Goal: Task Accomplishment & Management: Complete application form

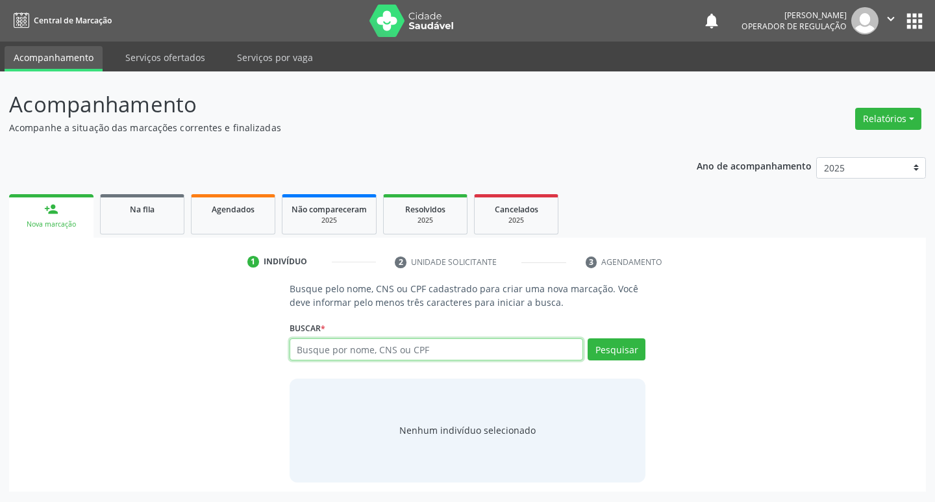
click at [335, 355] on input "text" at bounding box center [437, 349] width 294 height 22
type input ","
drag, startPoint x: 935, startPoint y: 463, endPoint x: 270, endPoint y: 134, distance: 741.7
click at [270, 134] on p "Acompanhe a situação das marcações correntes e finalizadas" at bounding box center [330, 128] width 642 height 14
click at [363, 354] on input "," at bounding box center [437, 349] width 294 height 22
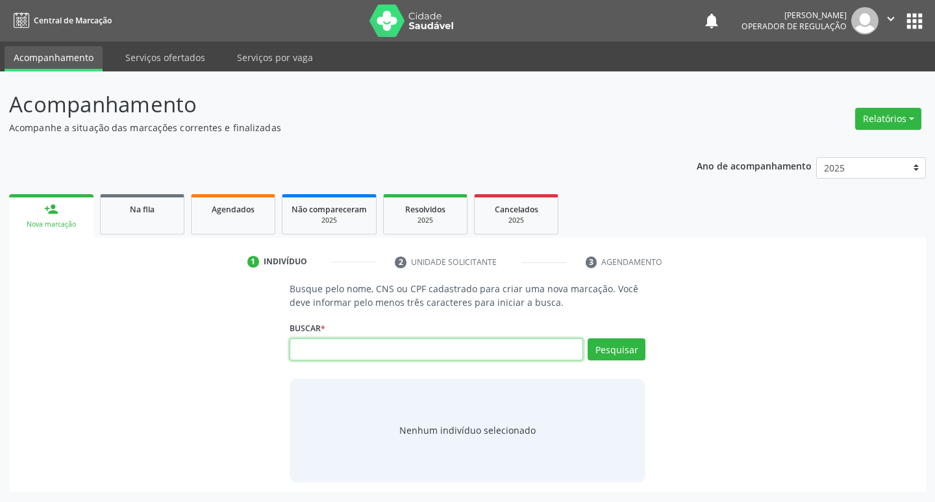
click at [394, 348] on input "text" at bounding box center [437, 349] width 294 height 22
type input "706408123643187"
click at [605, 359] on button "Pesquisar" at bounding box center [617, 349] width 58 height 22
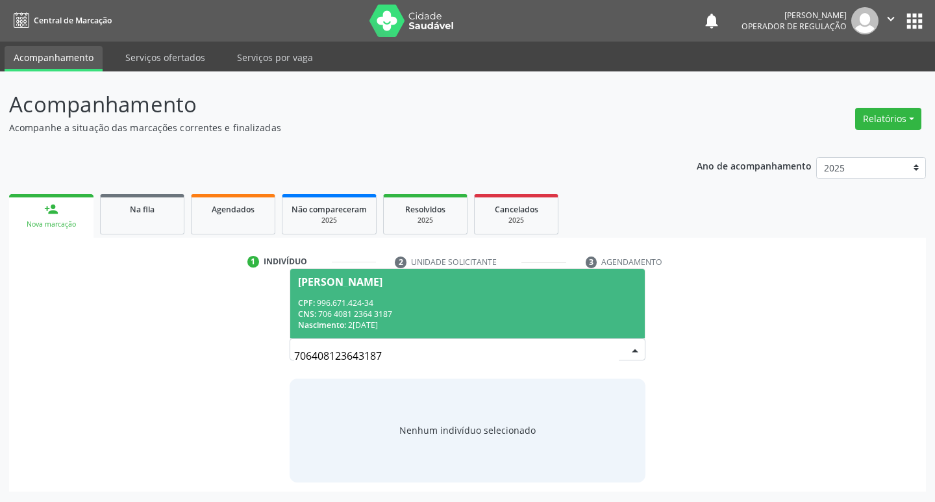
click at [386, 333] on span "Silvana da Silva CPF: 996.671.424-34 CNS: 706 4081 2364 3187 Nascimento: 20/01/…" at bounding box center [467, 304] width 355 height 70
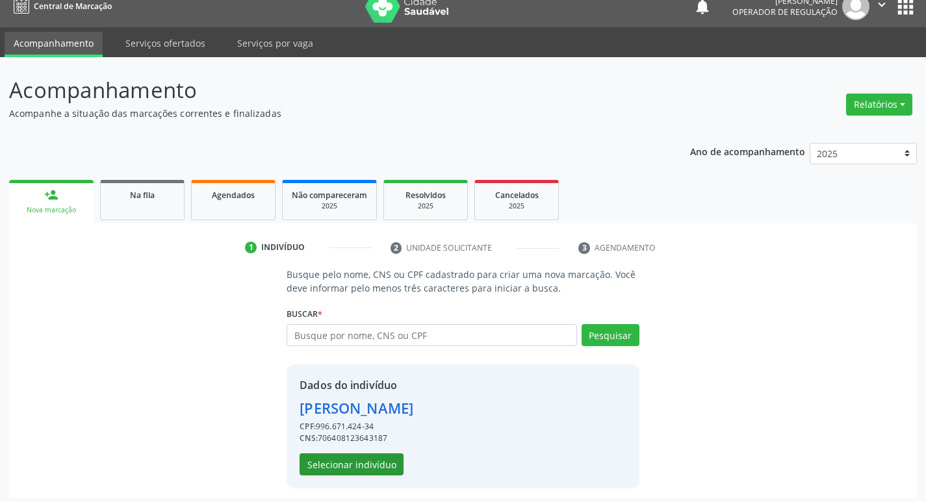
scroll to position [19, 0]
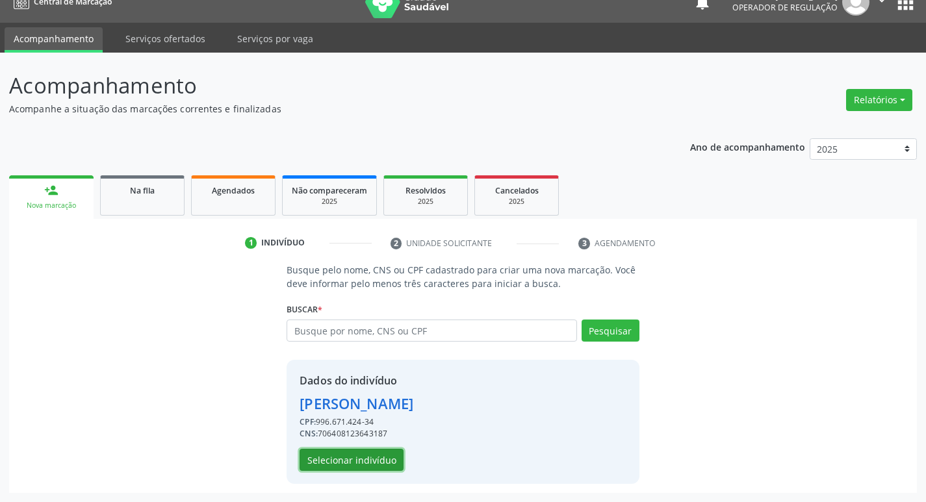
click at [364, 463] on button "Selecionar indivíduo" at bounding box center [351, 460] width 104 height 22
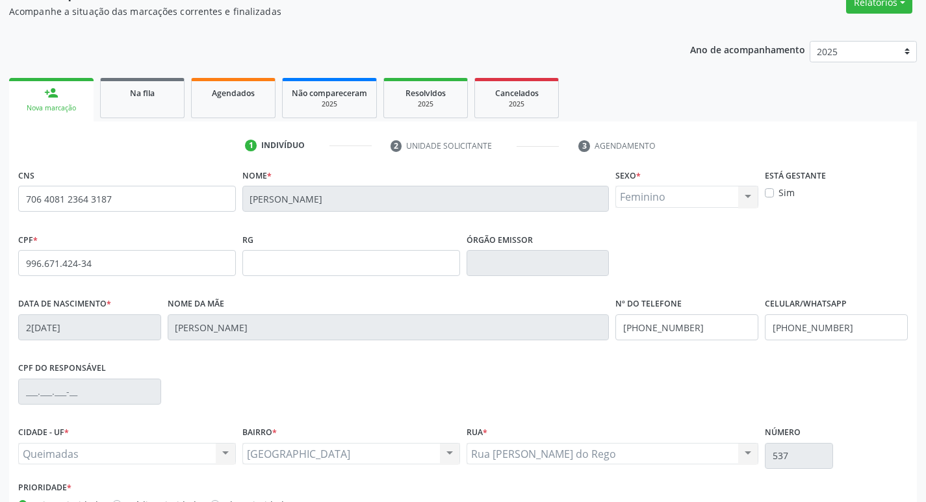
scroll to position [202, 0]
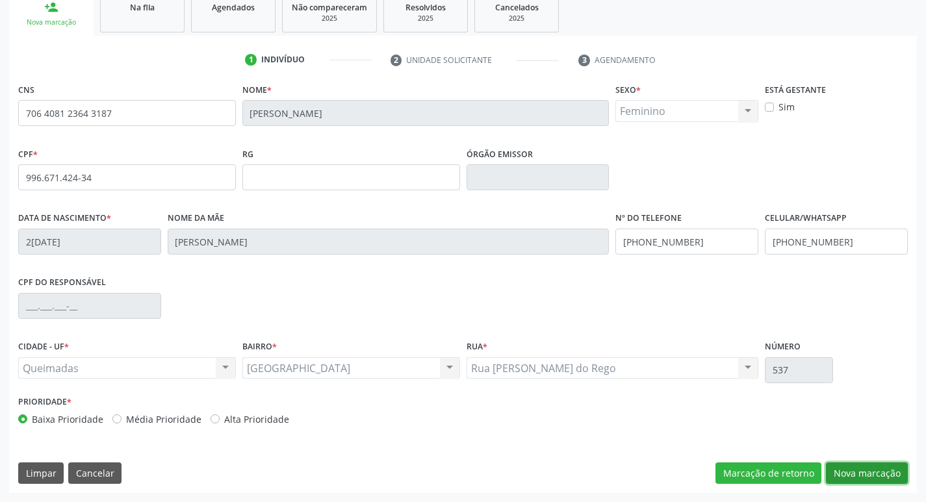
click at [845, 477] on button "Nova marcação" at bounding box center [867, 474] width 82 height 22
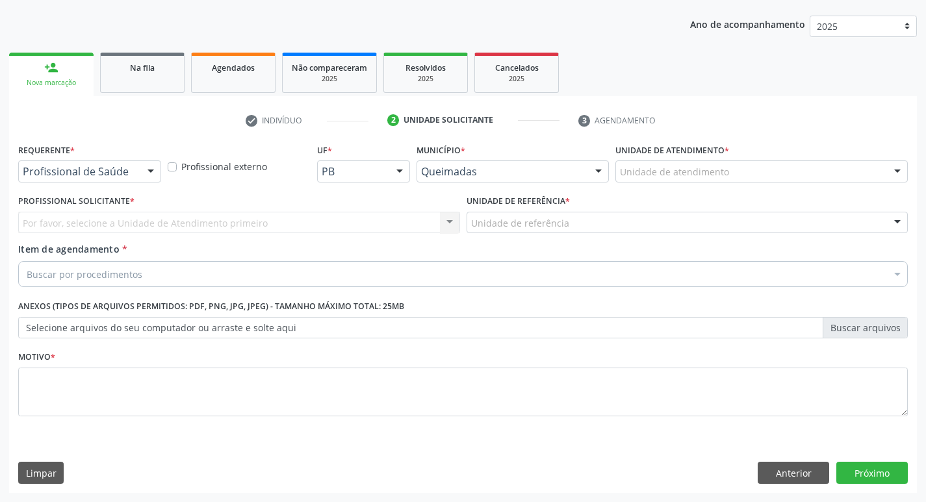
scroll to position [142, 0]
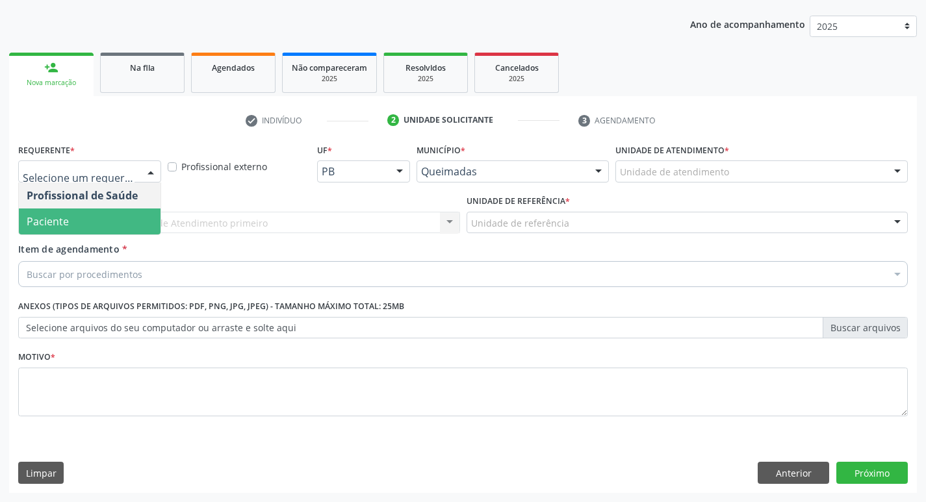
click at [81, 220] on span "Paciente" at bounding box center [90, 222] width 142 height 26
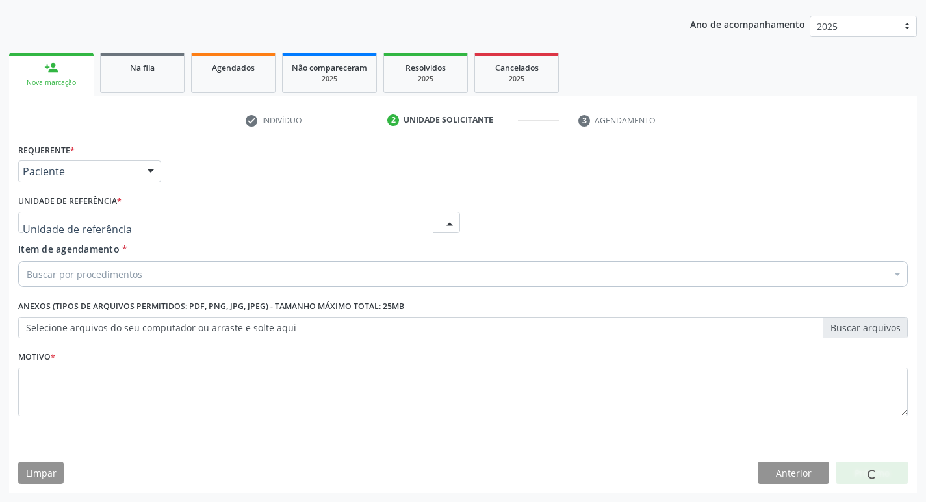
click at [118, 227] on div at bounding box center [239, 223] width 442 height 22
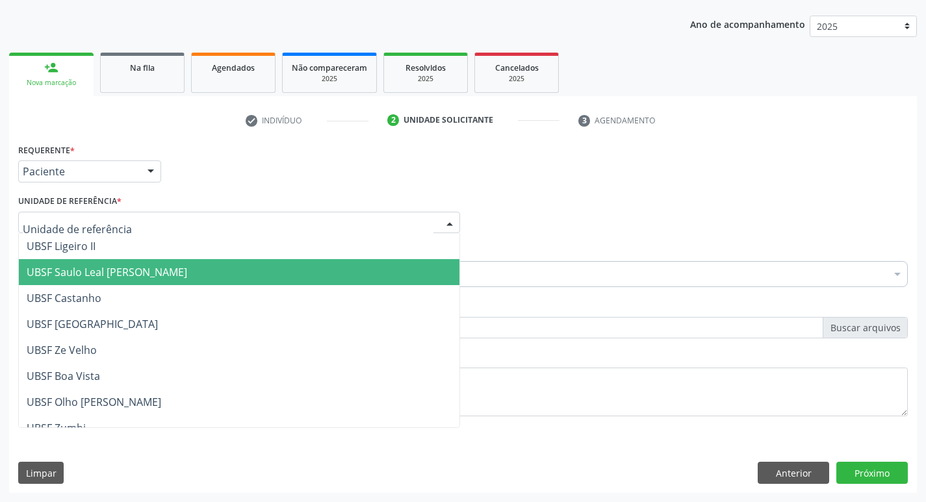
click at [132, 266] on span "UBSF Saulo Leal [PERSON_NAME]" at bounding box center [107, 272] width 160 height 14
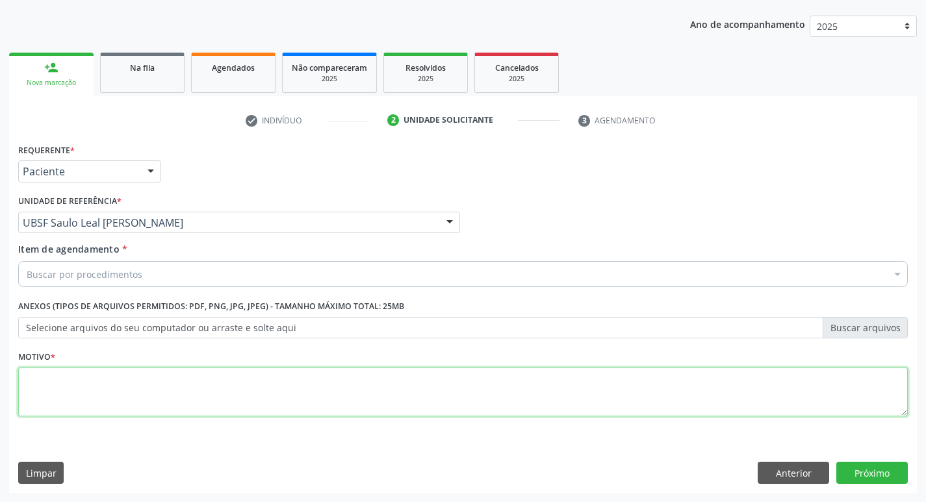
click at [84, 379] on textarea at bounding box center [462, 392] width 889 height 49
type textarea "AVALIACAO"
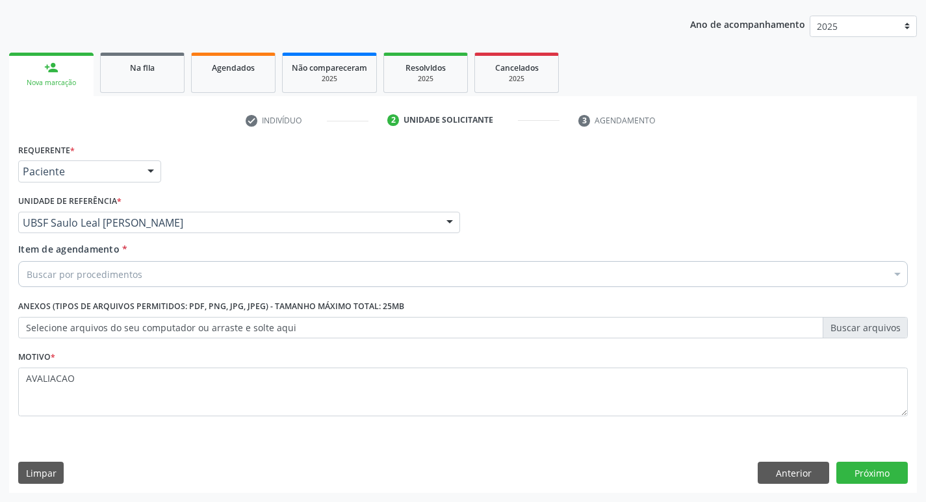
click at [51, 266] on div "Buscar por procedimentos" at bounding box center [462, 274] width 889 height 26
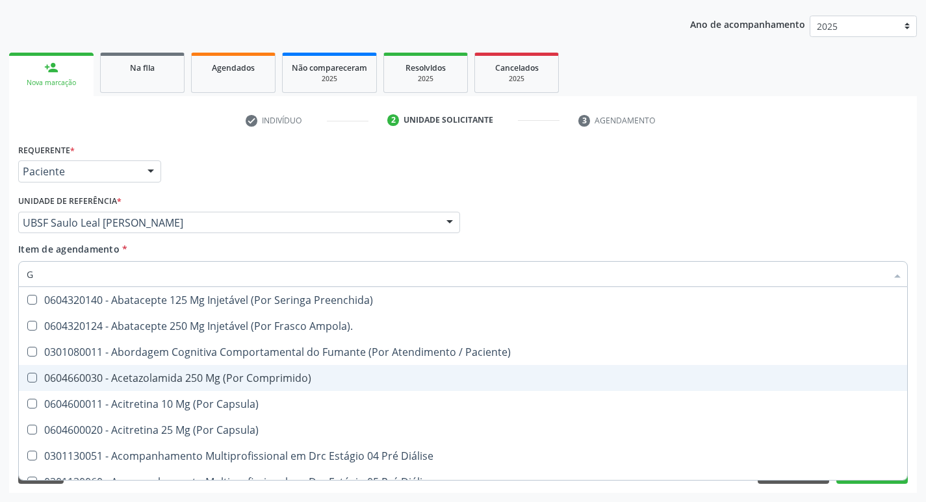
type input "GLICOSE"
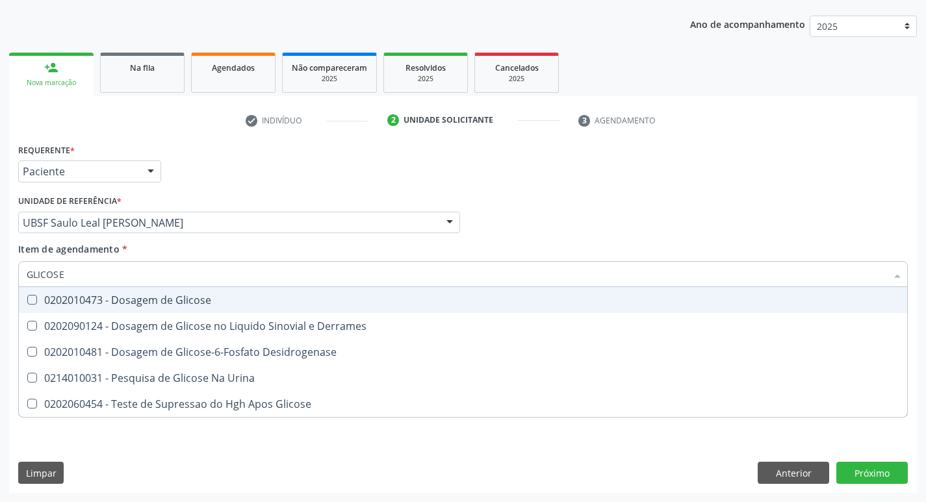
click at [183, 307] on span "0202010473 - Dosagem de Glicose" at bounding box center [463, 300] width 888 height 26
checkbox Glicose "true"
type input "GLICOS"
checkbox Glicose "false"
checkbox Derrames "true"
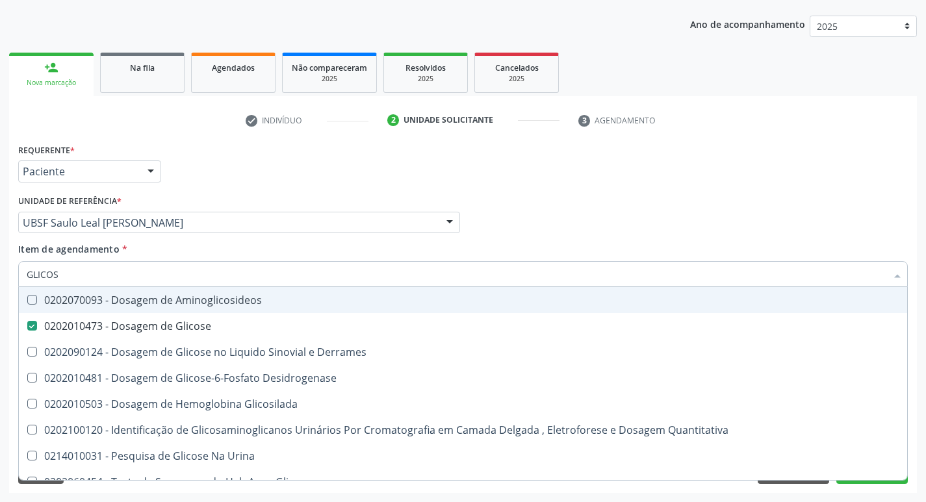
type input "GLICO"
checkbox Glicose "false"
checkbox Derrames "true"
type input "GLIC"
checkbox Derrames "false"
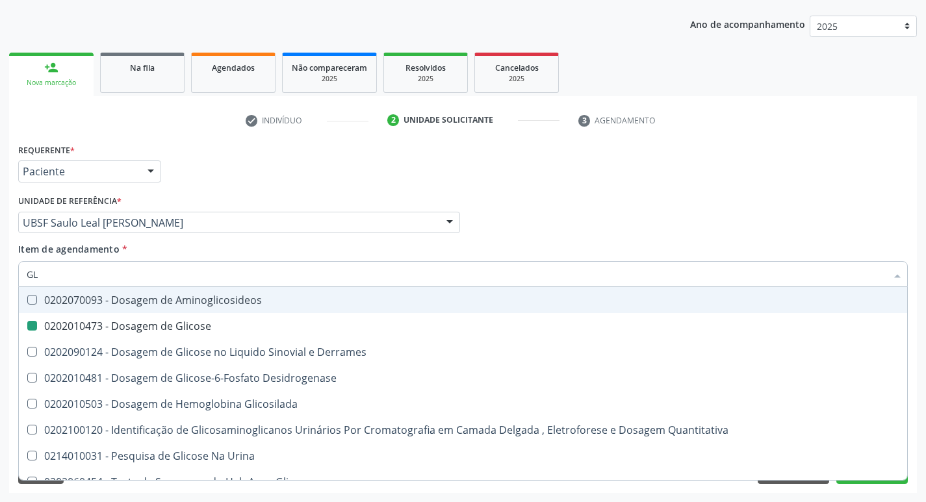
type input "G"
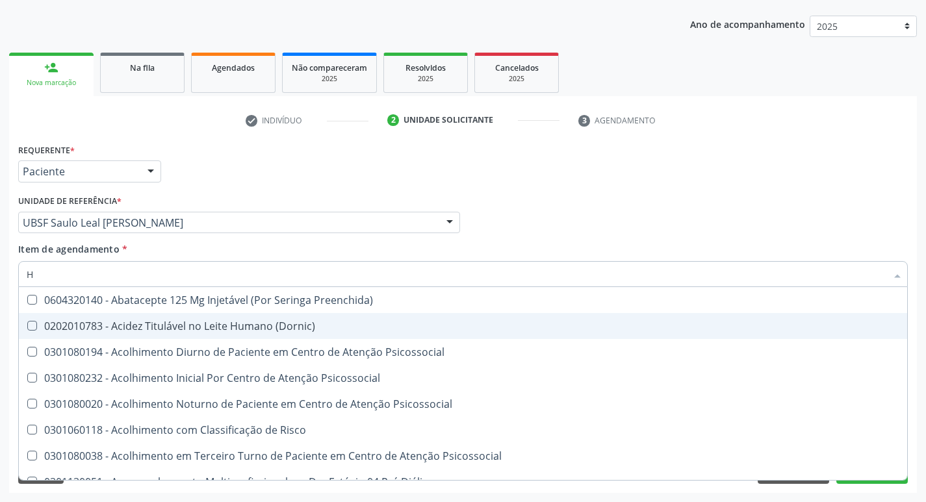
type input "HEMOGLOBINA G"
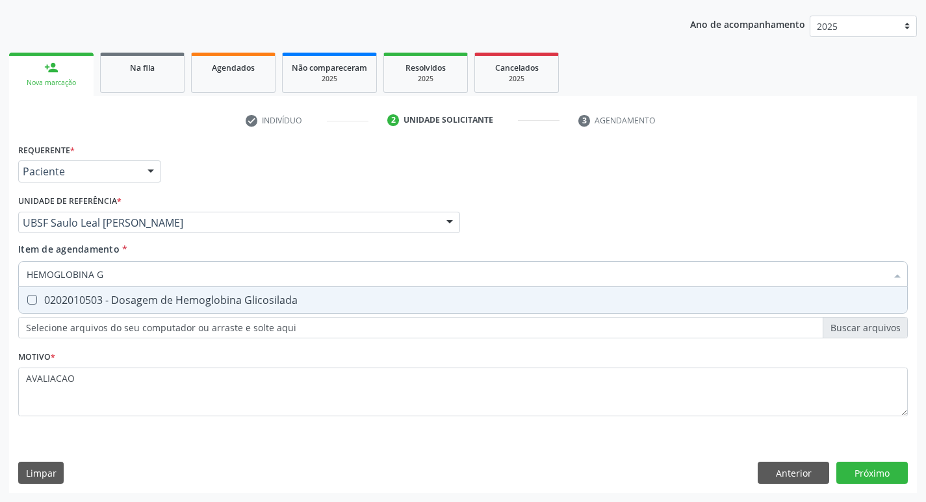
click at [195, 301] on div "0202010503 - Dosagem de Hemoglobina Glicosilada" at bounding box center [463, 300] width 872 height 10
checkbox Glicosilada "true"
type input "HEMOGLOBINA"
checkbox Glicosilada "false"
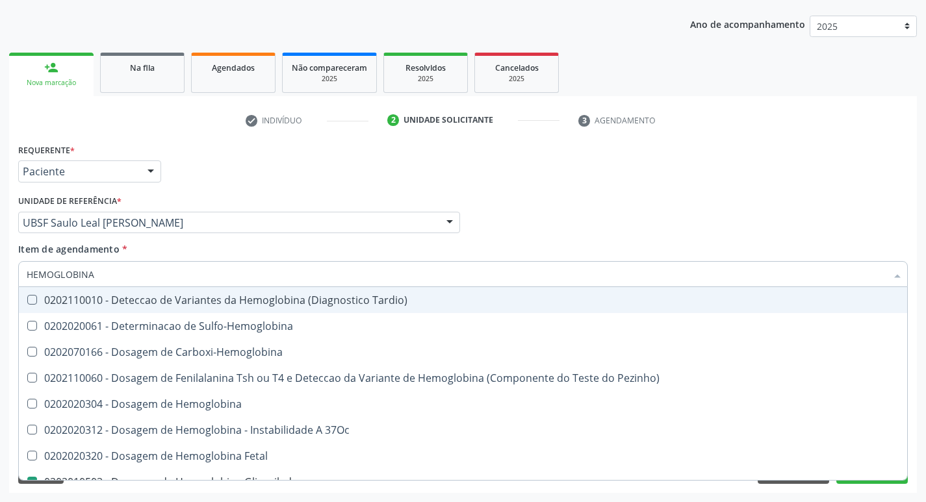
type input "HEMOGLOBIN"
checkbox Glicosilada "false"
checkbox Hemoglobina "true"
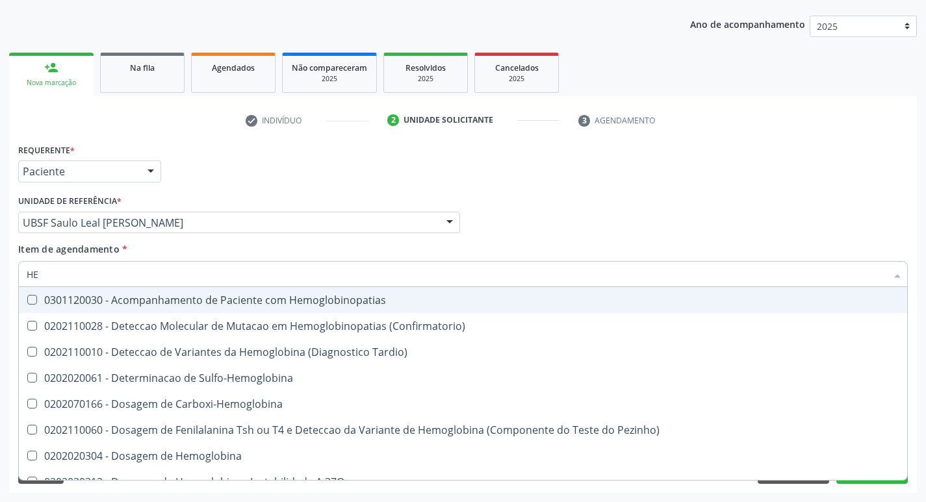
type input "H"
type input "T"
checkbox Glicosilada "false"
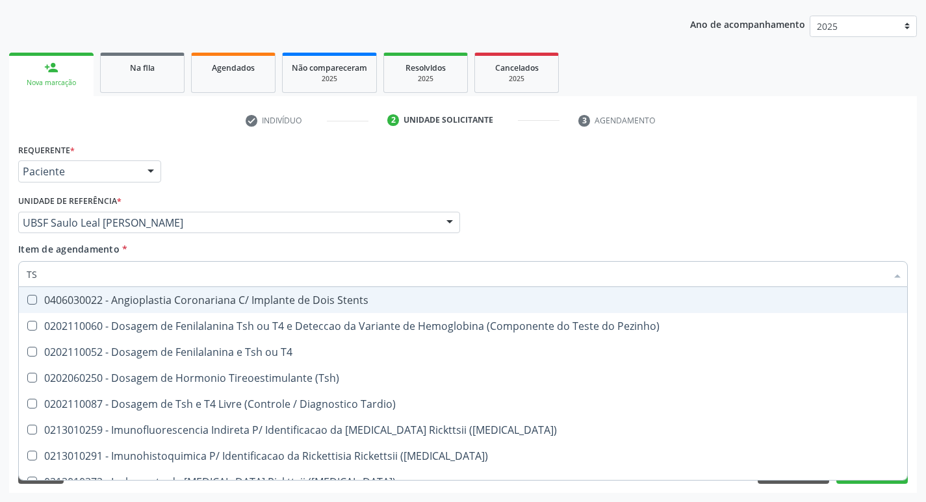
type input "TSH"
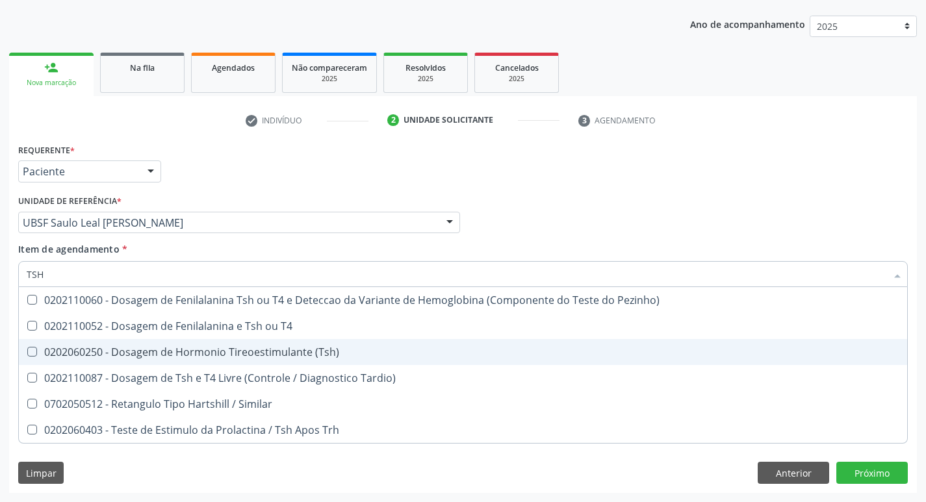
click at [238, 344] on span "0202060250 - Dosagem de Hormonio Tireoestimulante (Tsh)" at bounding box center [463, 352] width 888 height 26
checkbox \(Tsh\) "true"
type input "TS"
checkbox \(Tsh\) "false"
checkbox Tardio\) "true"
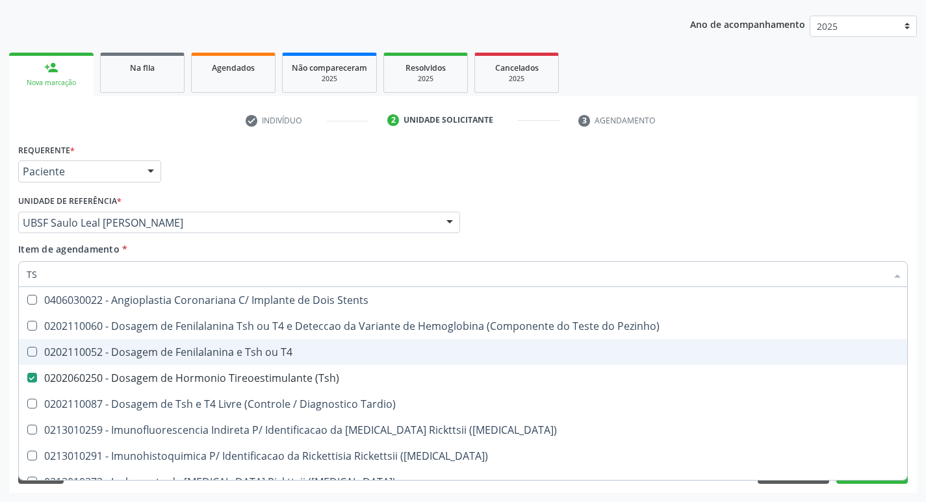
type input "T"
checkbox \(Tsh\) "false"
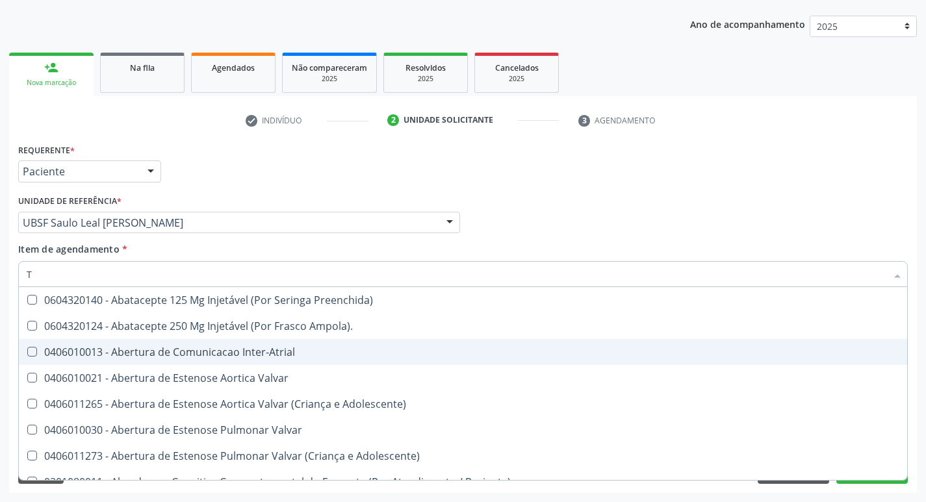
type input "T4"
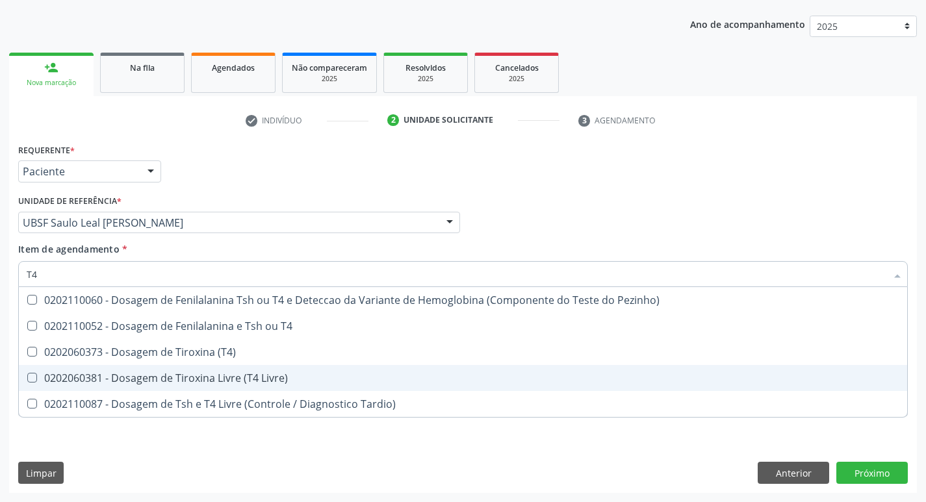
click at [283, 382] on div "0202060381 - Dosagem de Tiroxina Livre (T4 Livre)" at bounding box center [463, 378] width 872 height 10
checkbox Livre\) "true"
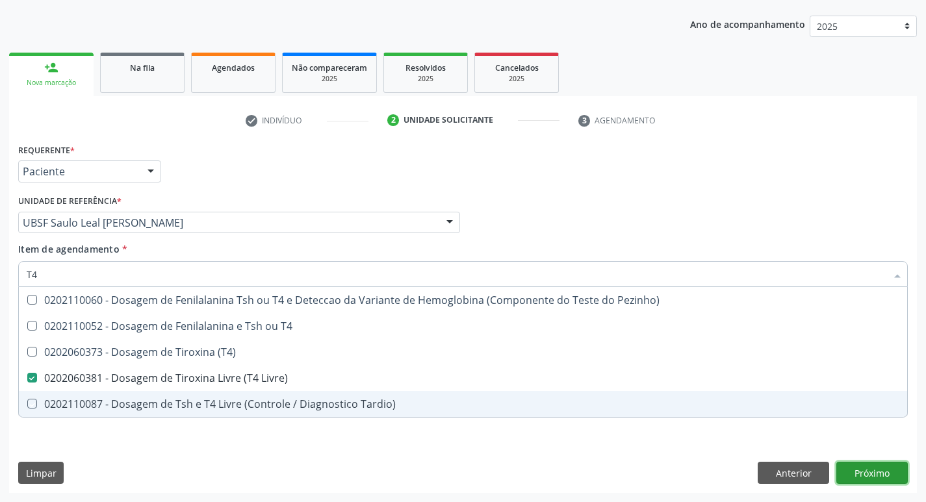
click at [867, 466] on div "Requerente * Paciente Profissional de Saúde Paciente Nenhum resultado encontrad…" at bounding box center [462, 316] width 907 height 353
checkbox T4 "true"
checkbox \(T4\) "true"
checkbox Tardio\) "true"
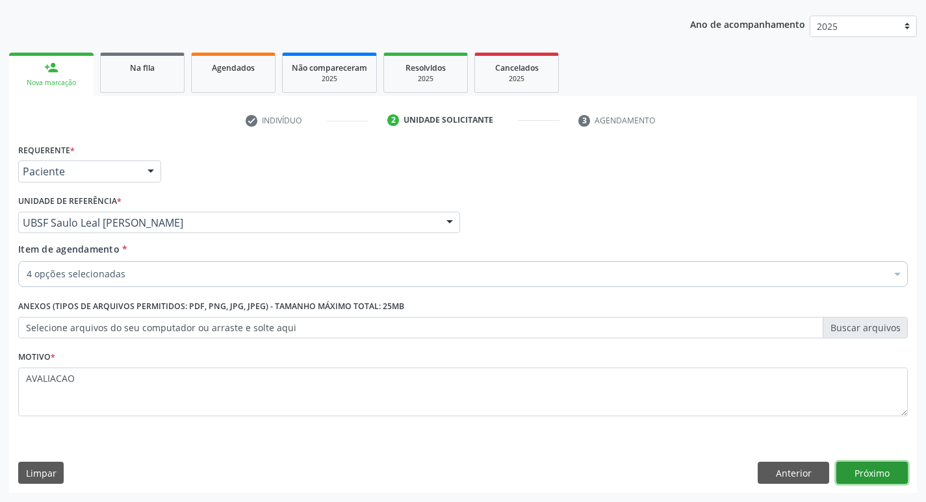
click at [869, 474] on button "Próximo" at bounding box center [871, 473] width 71 height 22
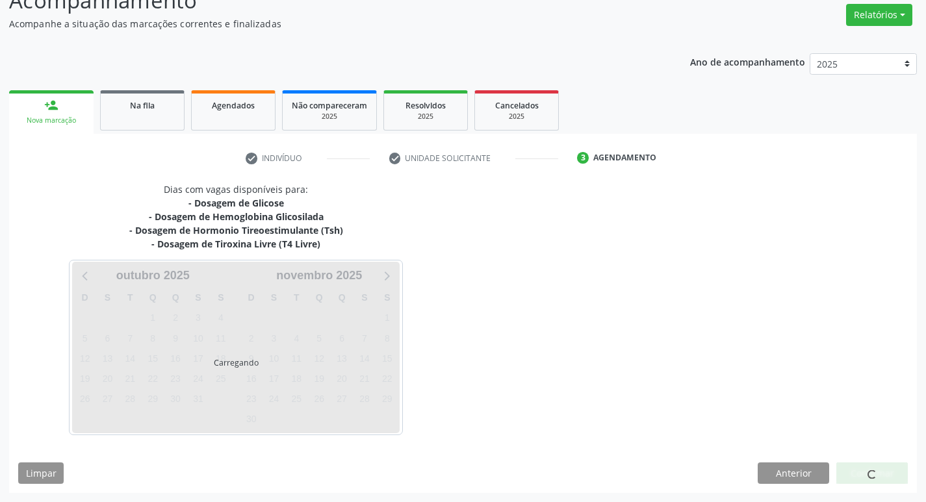
scroll to position [104, 0]
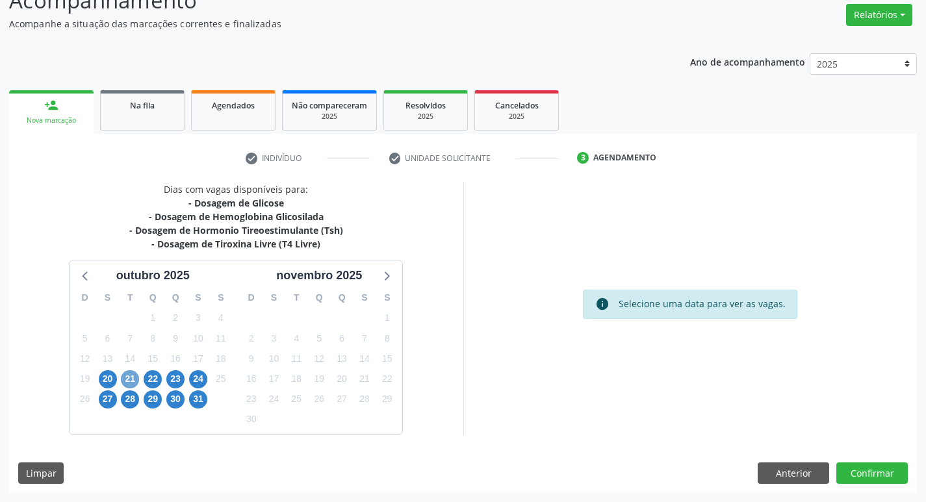
click at [123, 381] on span "21" at bounding box center [130, 379] width 18 height 18
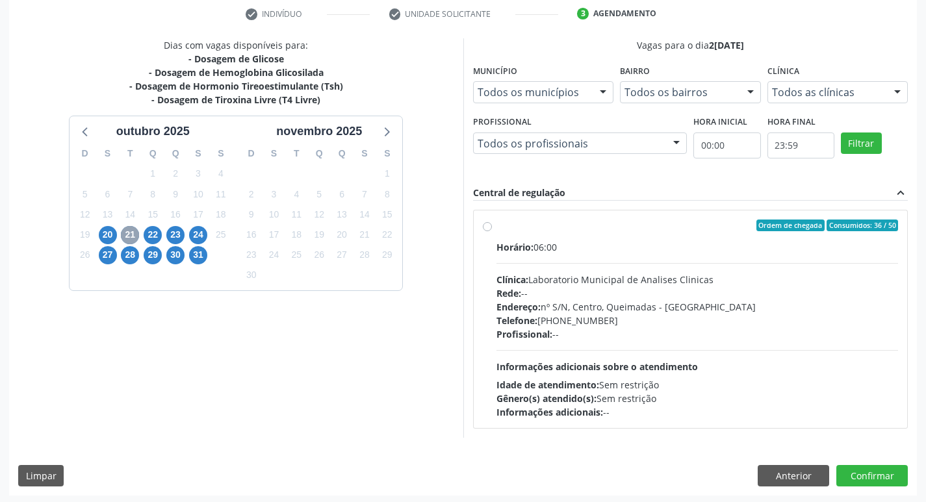
scroll to position [251, 0]
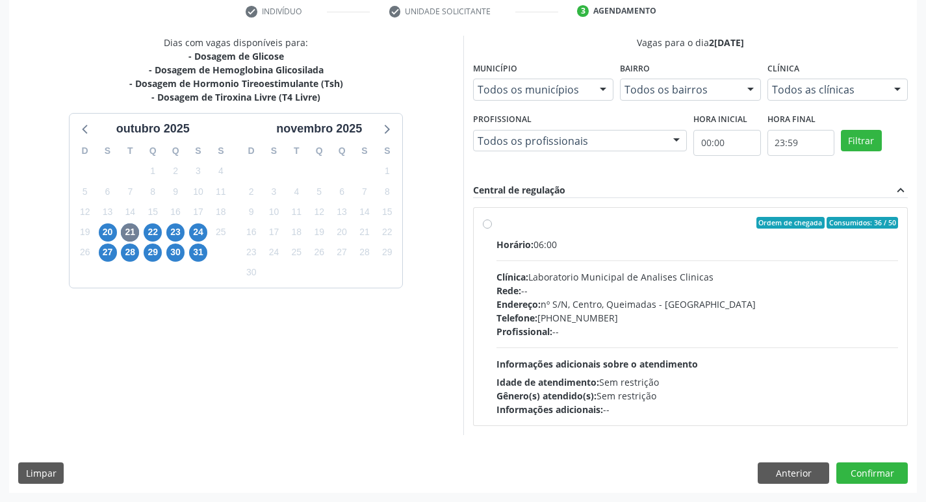
click at [640, 278] on div "Clínica: Laboratorio Municipal de Analises Clinicas" at bounding box center [697, 277] width 402 height 14
click at [492, 229] on input "Ordem de chegada Consumidos: 36 / 50 Horário: 06:00 Clínica: Laboratorio Munici…" at bounding box center [487, 223] width 9 height 12
radio input "true"
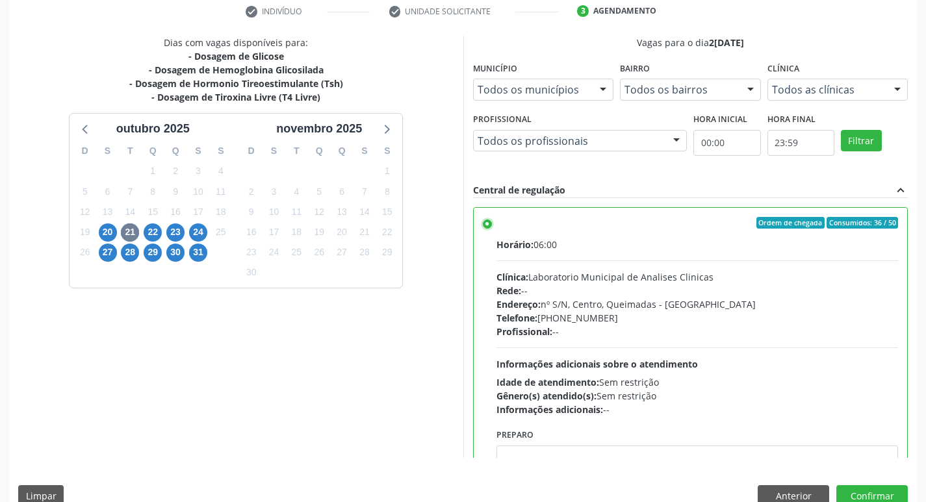
scroll to position [64, 0]
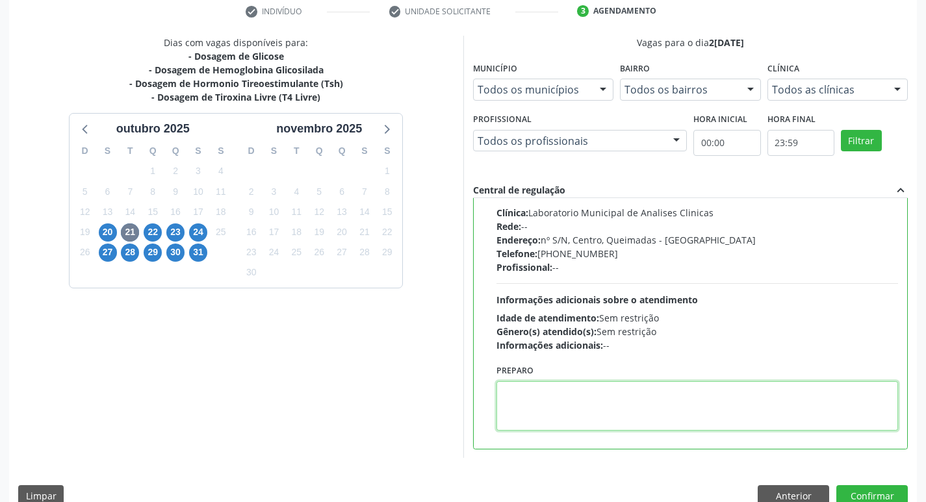
click at [544, 407] on textarea at bounding box center [697, 405] width 402 height 49
paste textarea "IR EM [GEOGRAPHIC_DATA]"
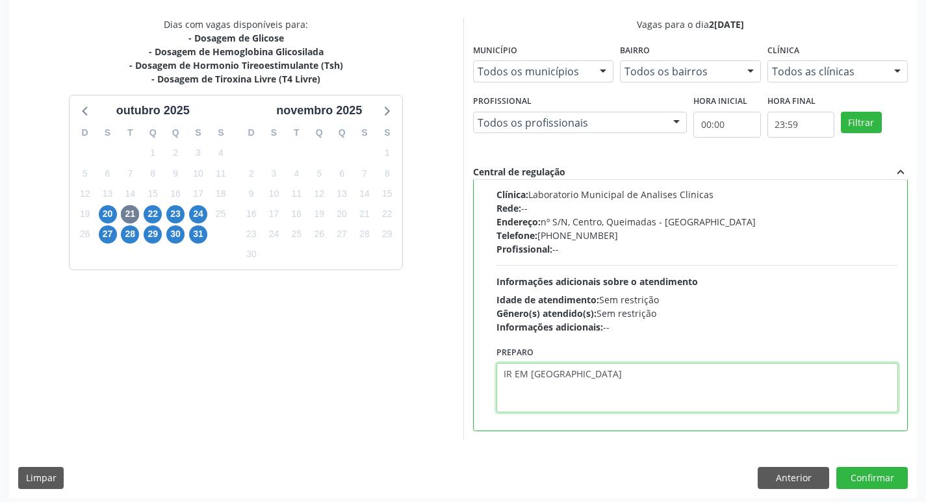
scroll to position [274, 0]
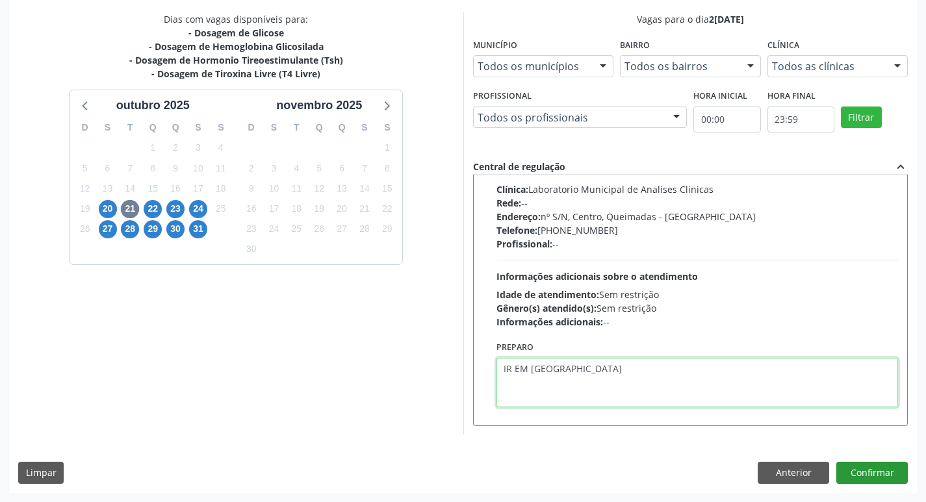
type textarea "IR EM [GEOGRAPHIC_DATA]"
click at [868, 472] on button "Confirmar" at bounding box center [871, 473] width 71 height 22
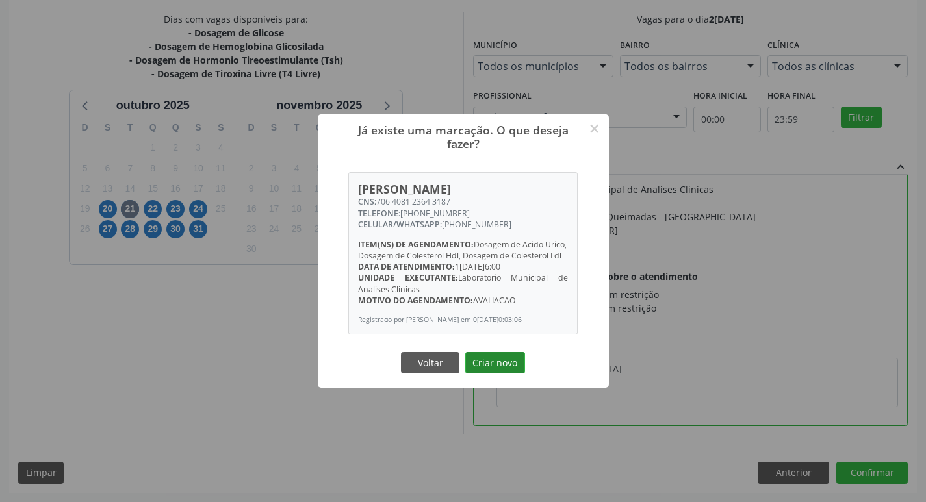
click at [507, 372] on button "Criar novo" at bounding box center [495, 363] width 60 height 22
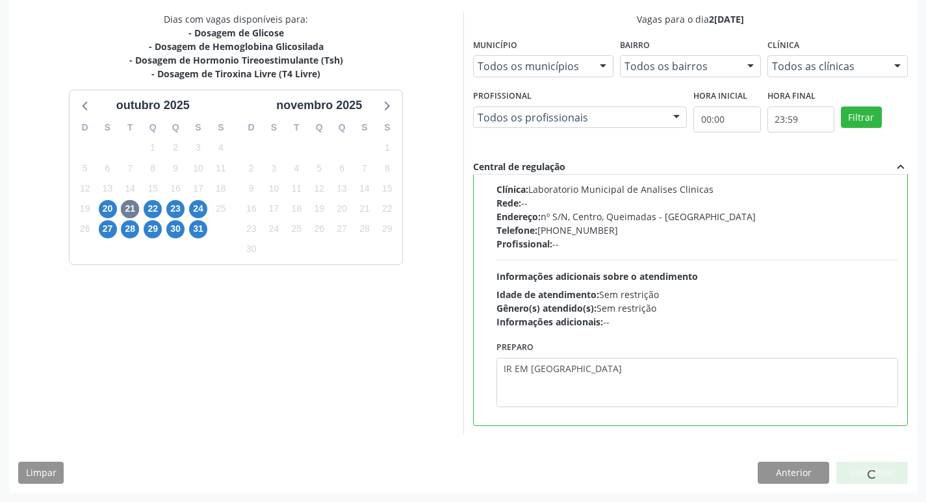
scroll to position [0, 0]
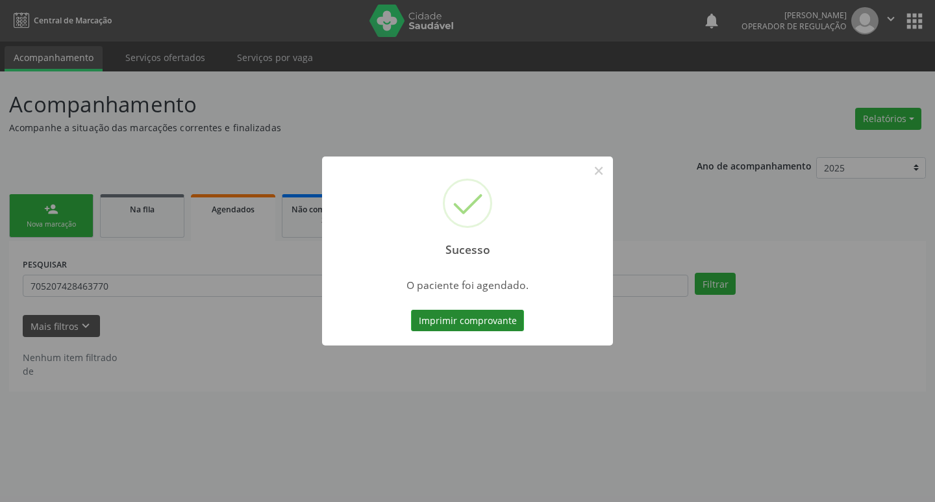
click at [478, 323] on button "Imprimir comprovante" at bounding box center [467, 321] width 113 height 22
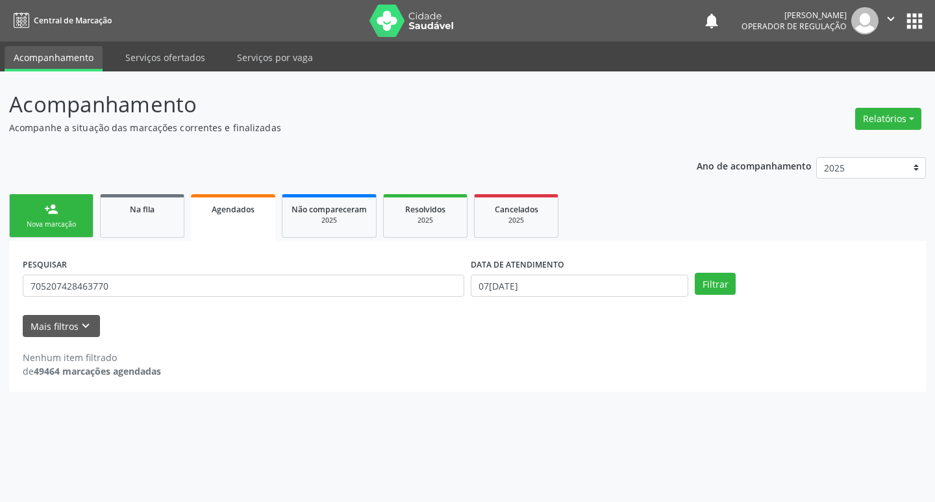
click at [68, 197] on div "Sucesso × O paciente foi agendado. Imprimir comprovante Cancel" at bounding box center [467, 251] width 935 height 502
click at [66, 216] on link "person_add Nova marcação" at bounding box center [51, 216] width 84 height 44
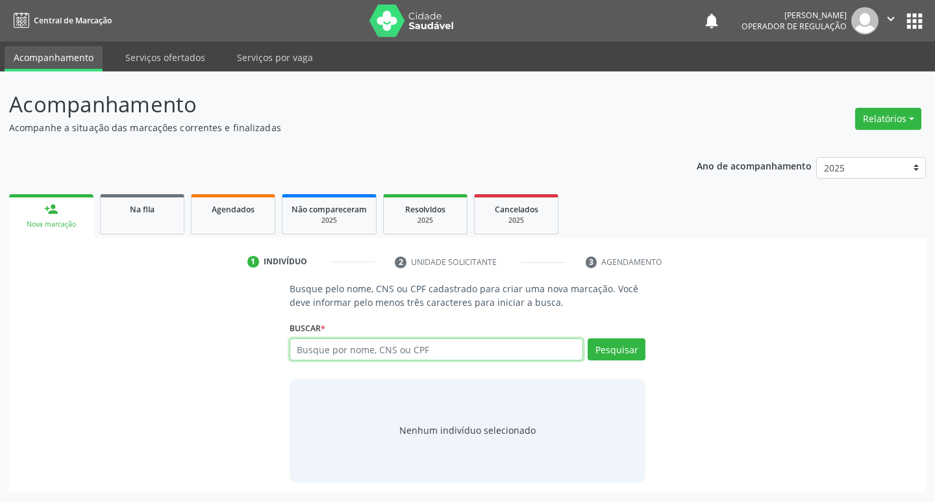
click at [348, 353] on input "text" at bounding box center [437, 349] width 294 height 22
type input "706307147847580"
click at [608, 354] on button "Pesquisar" at bounding box center [617, 349] width 58 height 22
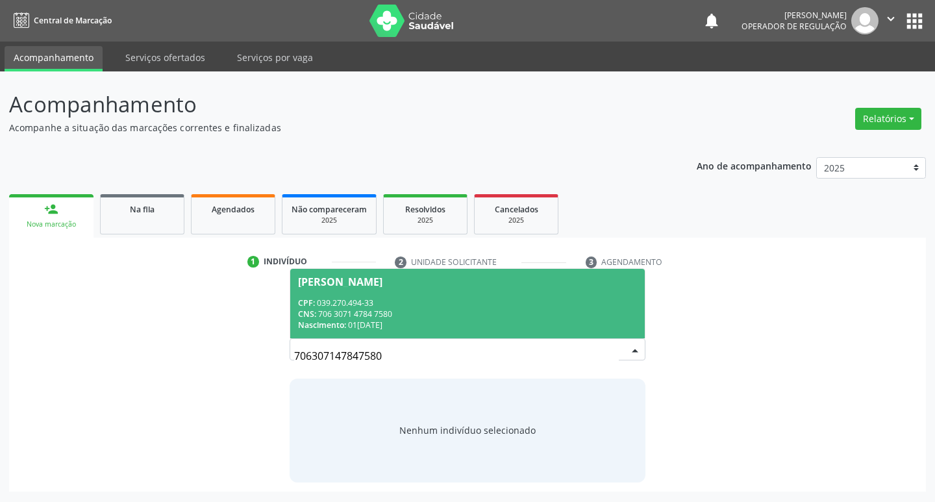
click at [409, 322] on div "Nascimento: 01/06/1980" at bounding box center [468, 325] width 340 height 11
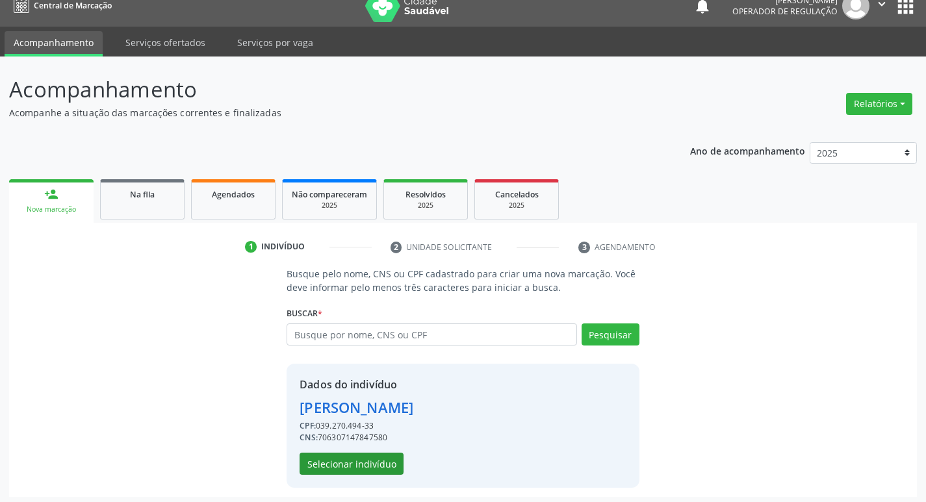
scroll to position [19, 0]
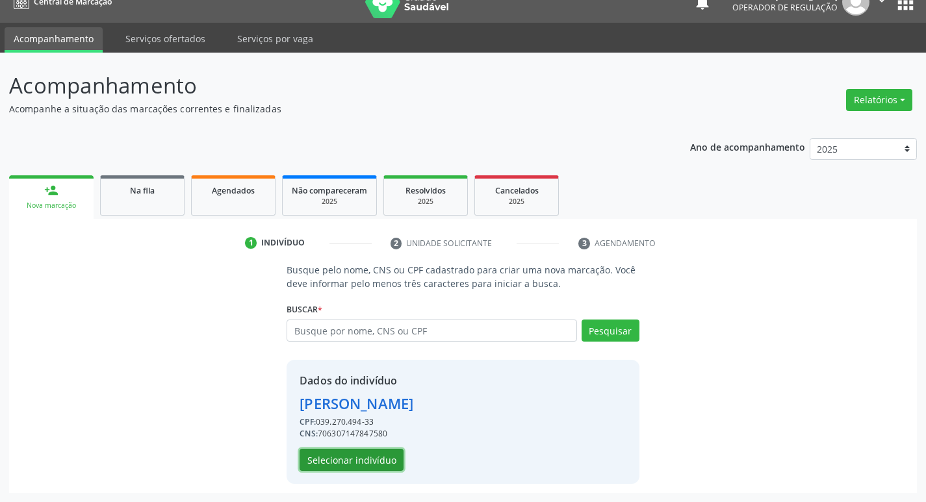
click at [357, 462] on button "Selecionar indivíduo" at bounding box center [351, 460] width 104 height 22
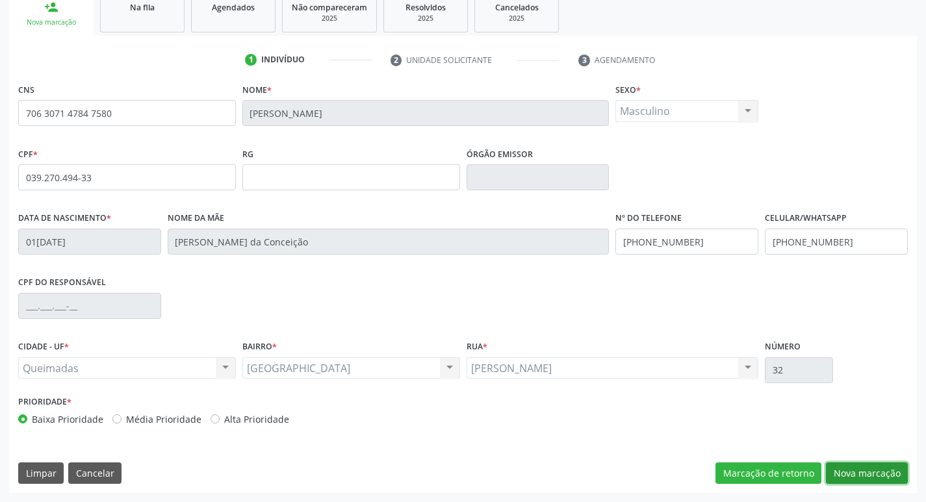
click at [885, 464] on button "Nova marcação" at bounding box center [867, 474] width 82 height 22
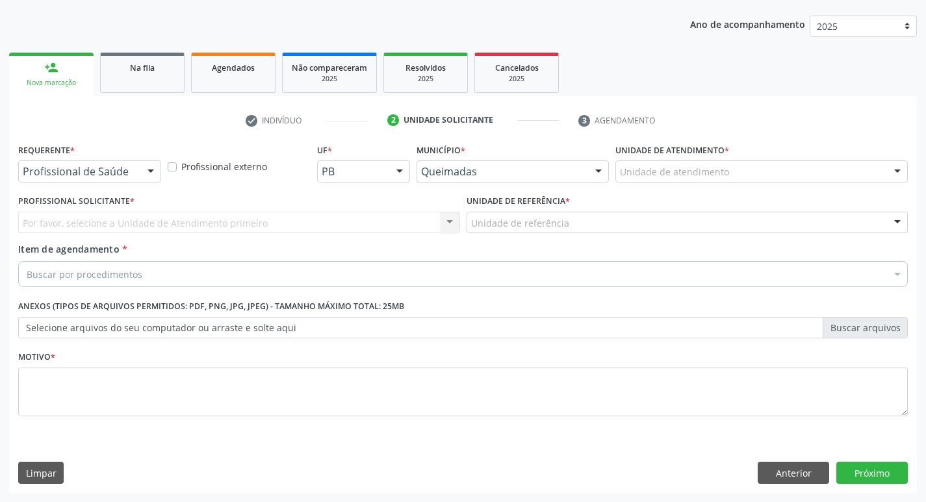
scroll to position [142, 0]
click at [57, 158] on label "Requerente *" at bounding box center [46, 150] width 57 height 20
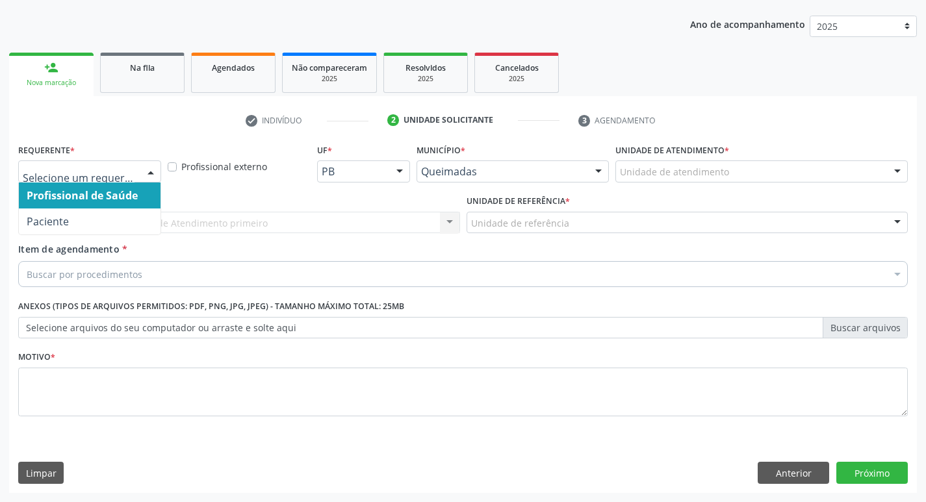
click at [42, 162] on div at bounding box center [89, 171] width 143 height 22
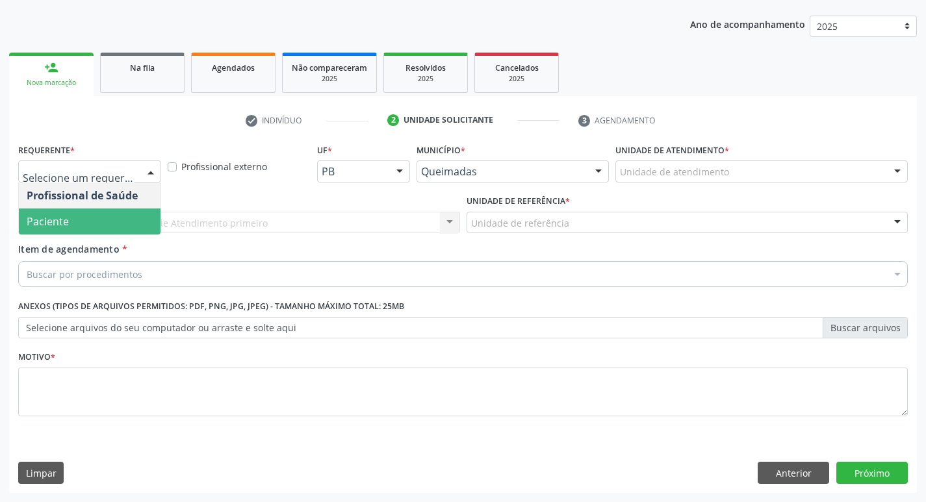
click at [98, 211] on span "Paciente" at bounding box center [90, 222] width 142 height 26
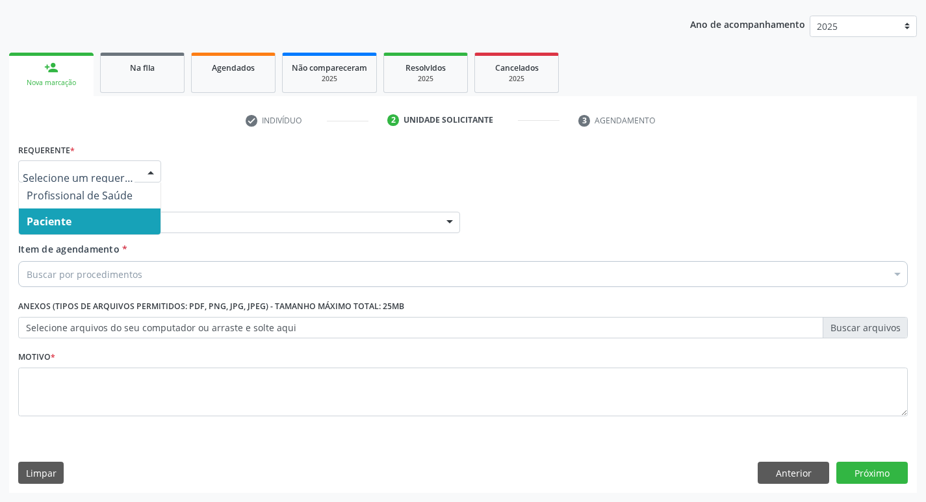
click at [238, 168] on div "Requerente * Profissional de Saúde Paciente Nenhum resultado encontrado para: "…" at bounding box center [463, 165] width 896 height 51
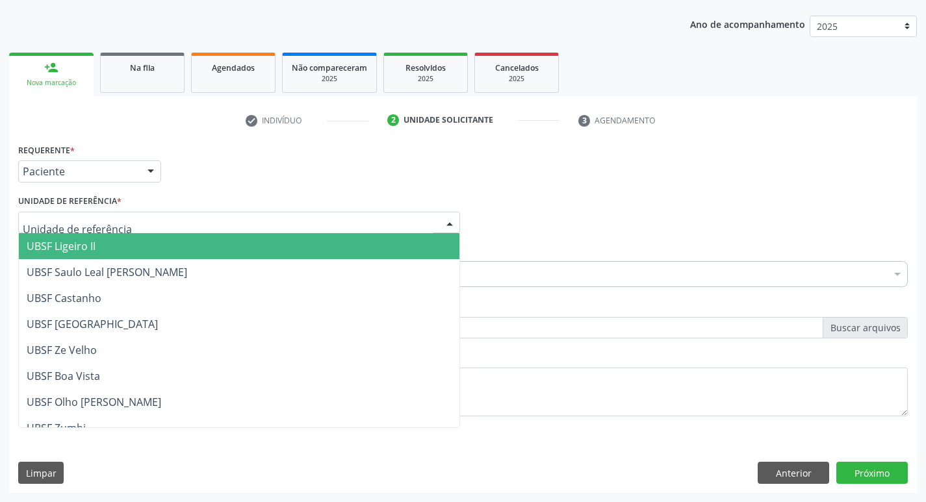
click at [164, 225] on div at bounding box center [239, 223] width 442 height 22
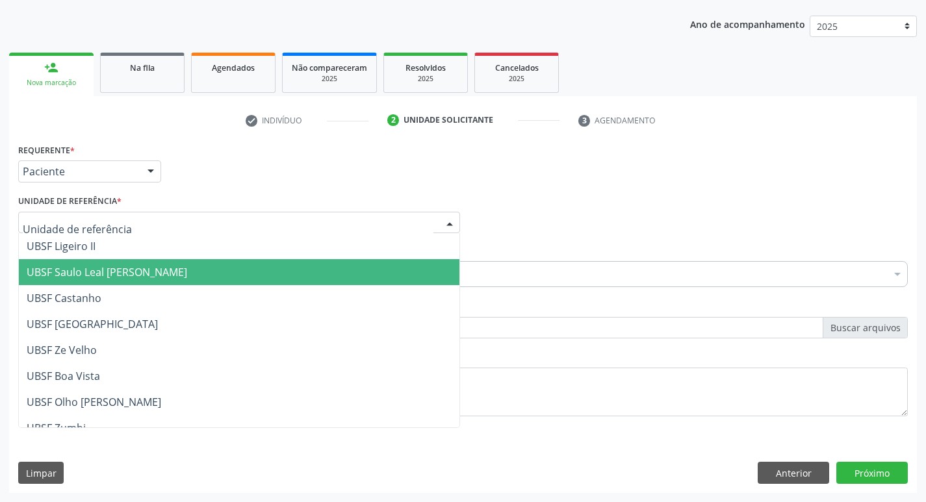
click at [177, 266] on span "UBSF Saulo Leal [PERSON_NAME]" at bounding box center [107, 272] width 160 height 14
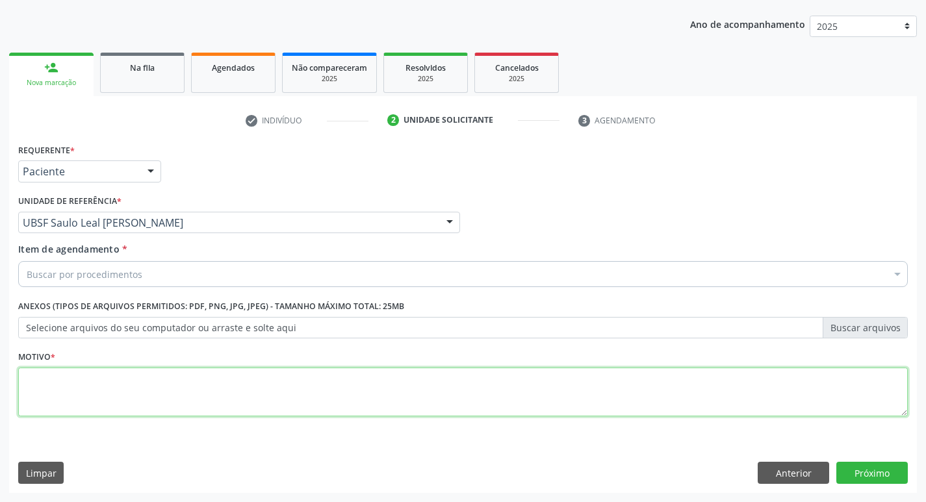
click at [154, 390] on textarea at bounding box center [462, 392] width 889 height 49
type textarea "AVALIACAO"
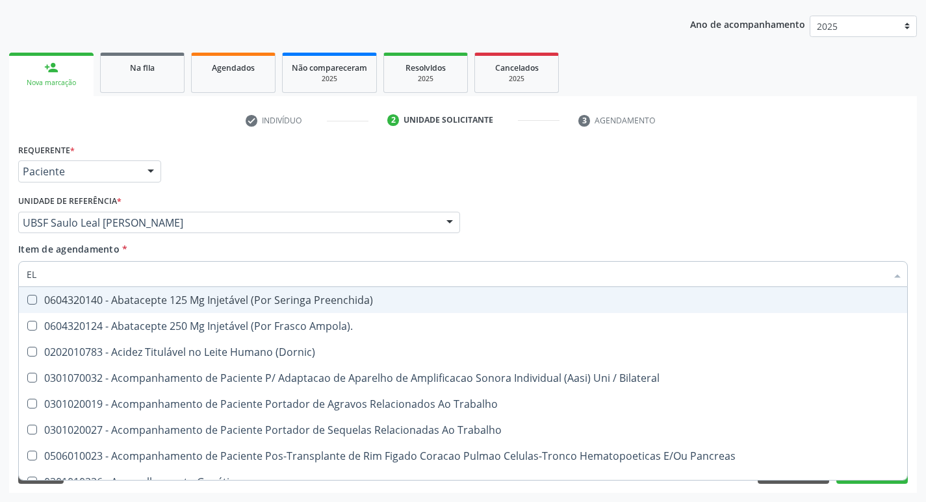
type input "ELISA"
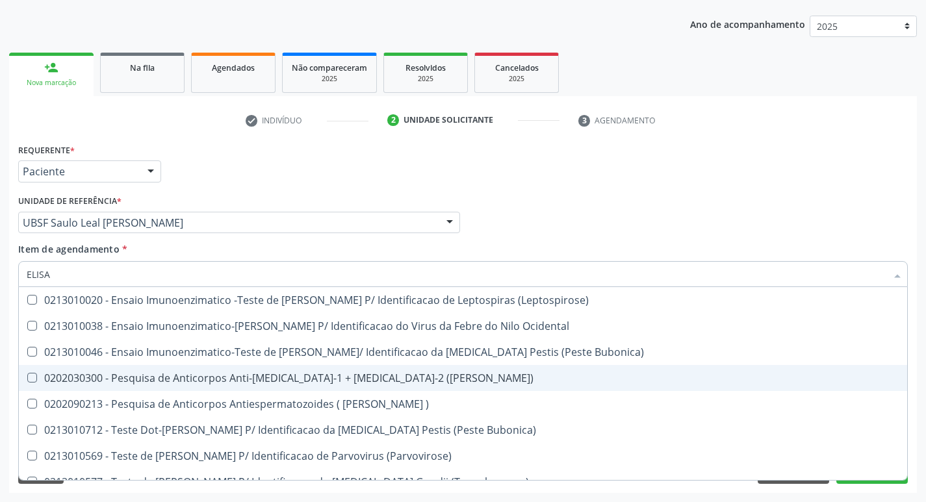
click at [318, 379] on div "0202030300 - Pesquisa de Anticorpos Anti-[MEDICAL_DATA]-1 + [MEDICAL_DATA]-2 ([…" at bounding box center [463, 378] width 872 height 10
checkbox \(Elisa\) "true"
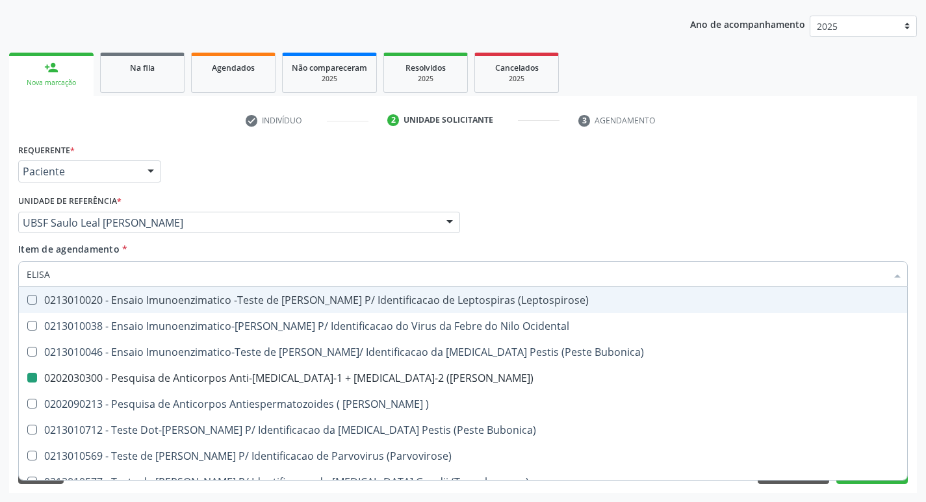
click at [652, 199] on div "Profissional Solicitante Por favor, selecione a Unidade de Atendimento primeiro…" at bounding box center [463, 217] width 896 height 51
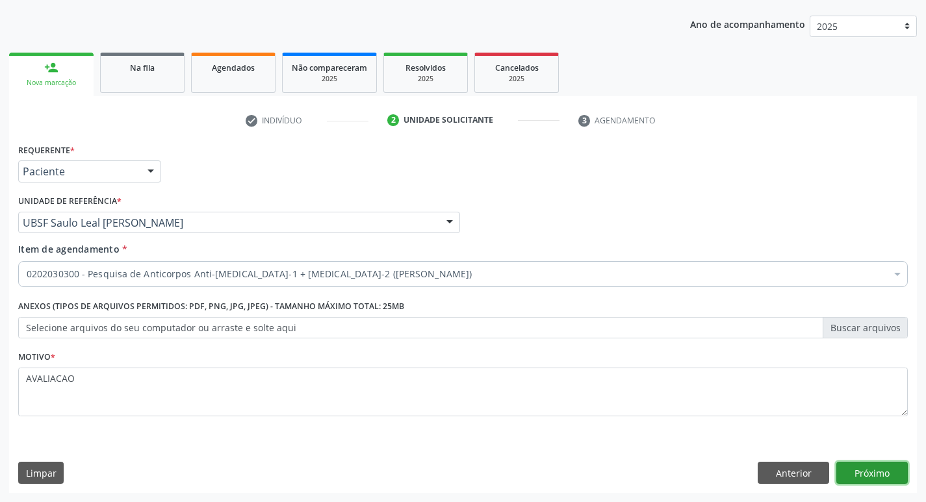
click at [888, 469] on button "Próximo" at bounding box center [871, 473] width 71 height 22
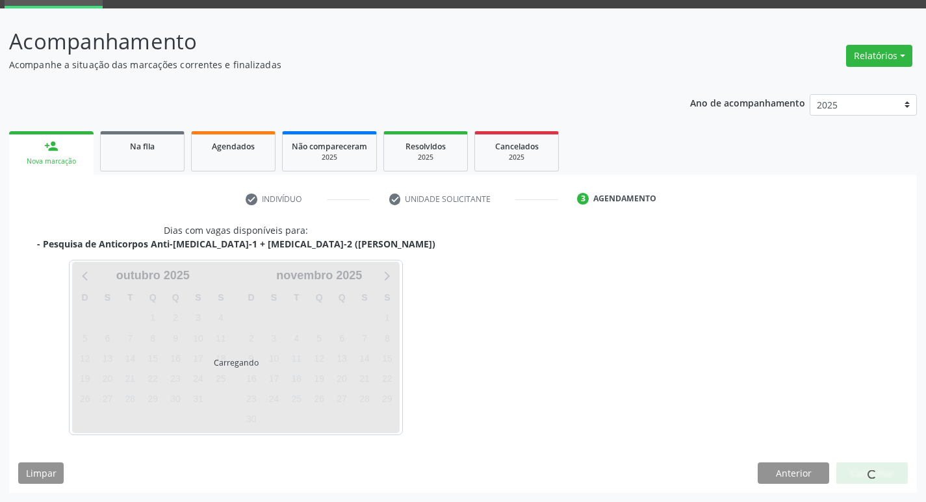
scroll to position [63, 0]
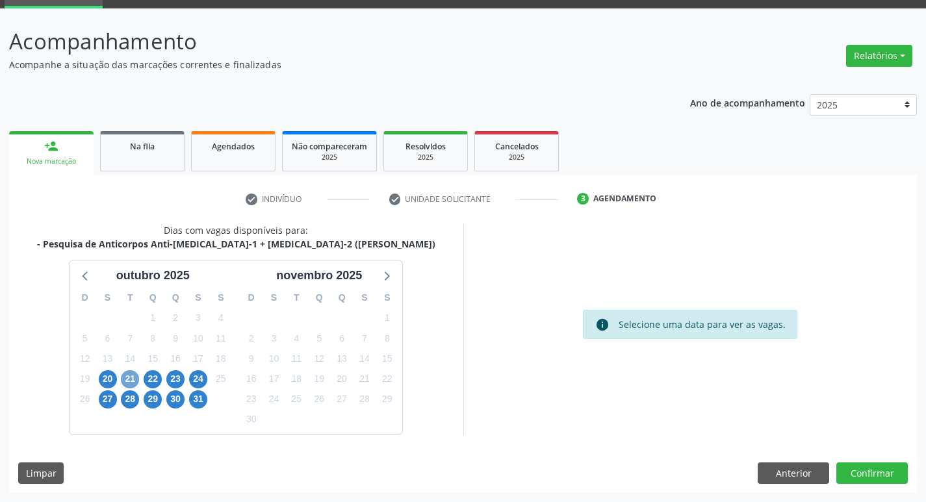
click at [131, 386] on span "21" at bounding box center [130, 379] width 18 height 18
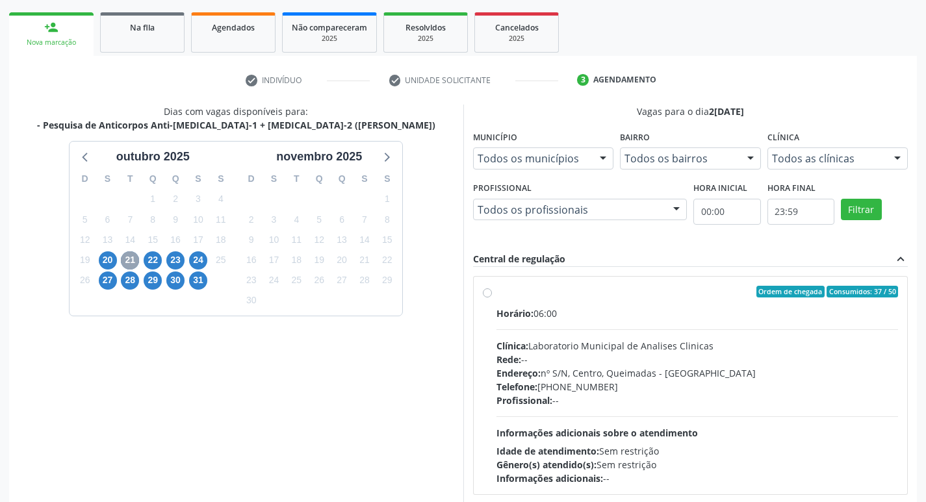
scroll to position [251, 0]
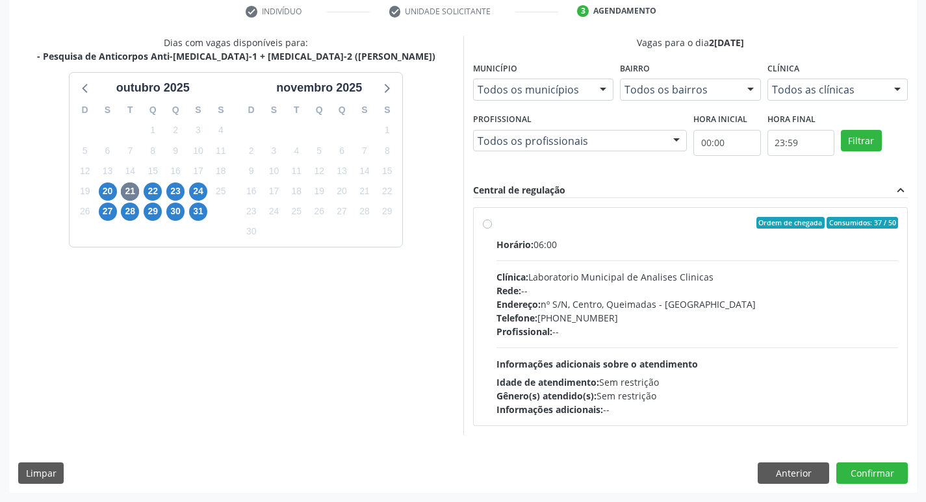
click at [660, 304] on div "Endereço: nº S/N, Centro, Queimadas - [GEOGRAPHIC_DATA]" at bounding box center [697, 305] width 402 height 14
click at [492, 229] on input "Ordem de chegada Consumidos: 37 / 50 Horário: 06:00 Clínica: Laboratorio Munici…" at bounding box center [487, 223] width 9 height 12
radio input "true"
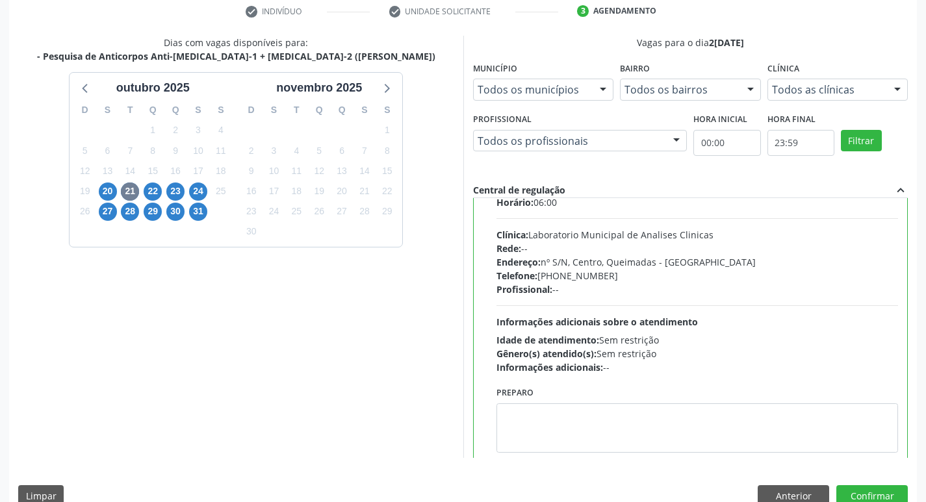
scroll to position [64, 0]
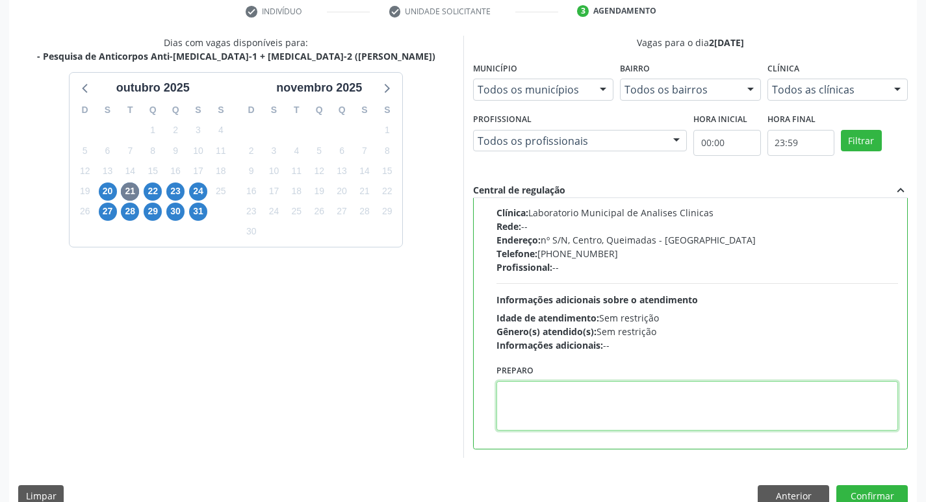
click at [607, 415] on textarea at bounding box center [697, 405] width 402 height 49
paste textarea "IR EM [GEOGRAPHIC_DATA]"
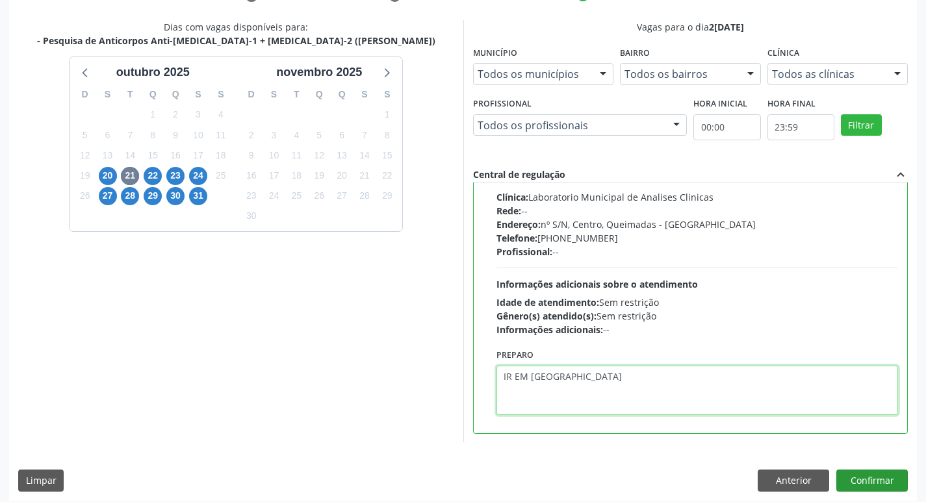
scroll to position [274, 0]
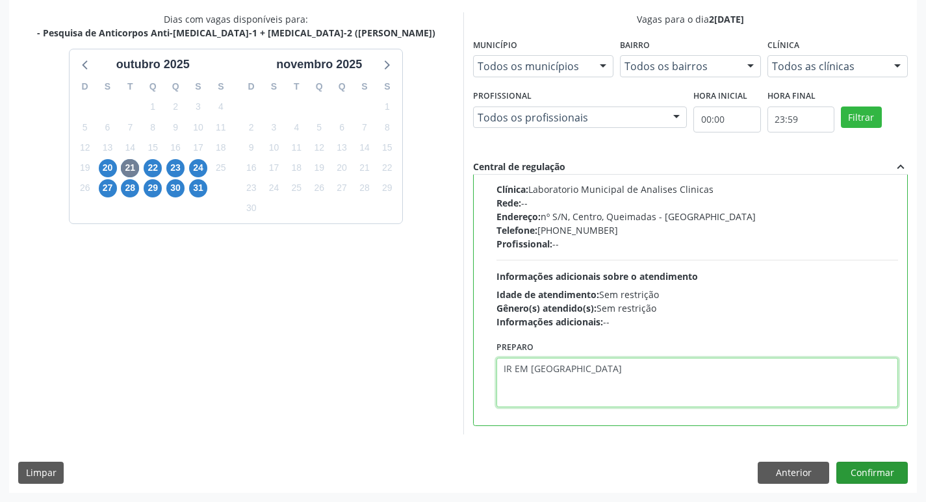
type textarea "IR EM [GEOGRAPHIC_DATA]"
click at [872, 472] on button "Confirmar" at bounding box center [871, 473] width 71 height 22
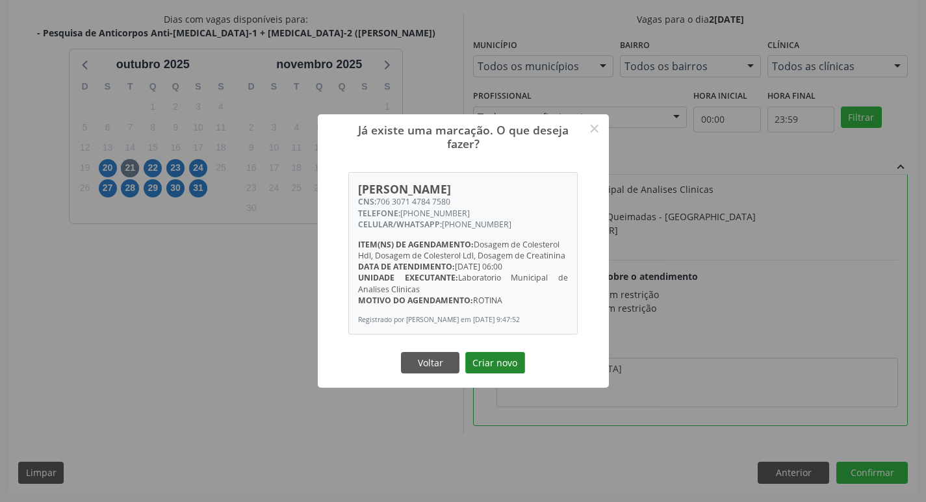
click at [511, 368] on button "Criar novo" at bounding box center [495, 363] width 60 height 22
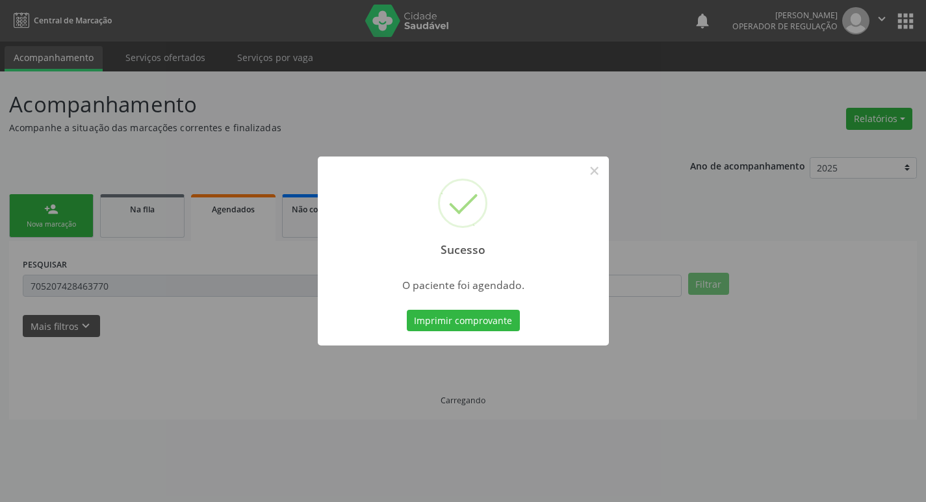
scroll to position [0, 0]
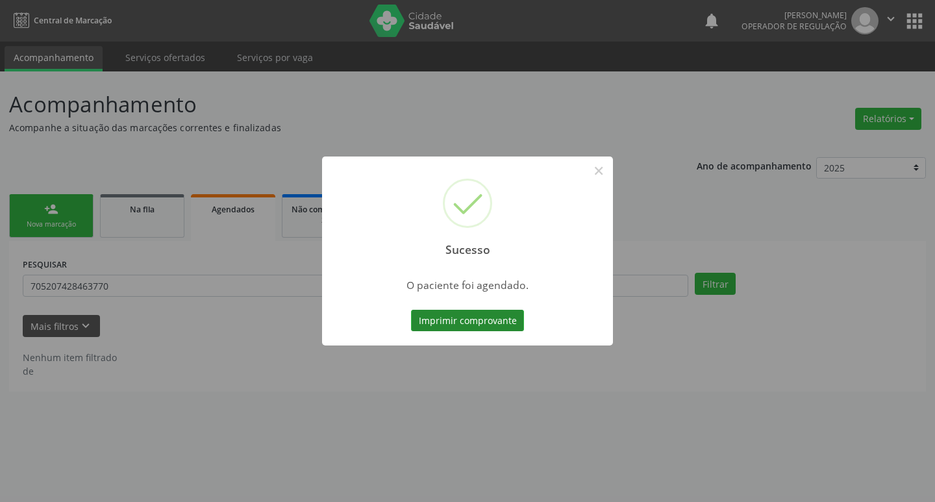
click at [454, 322] on button "Imprimir comprovante" at bounding box center [467, 321] width 113 height 22
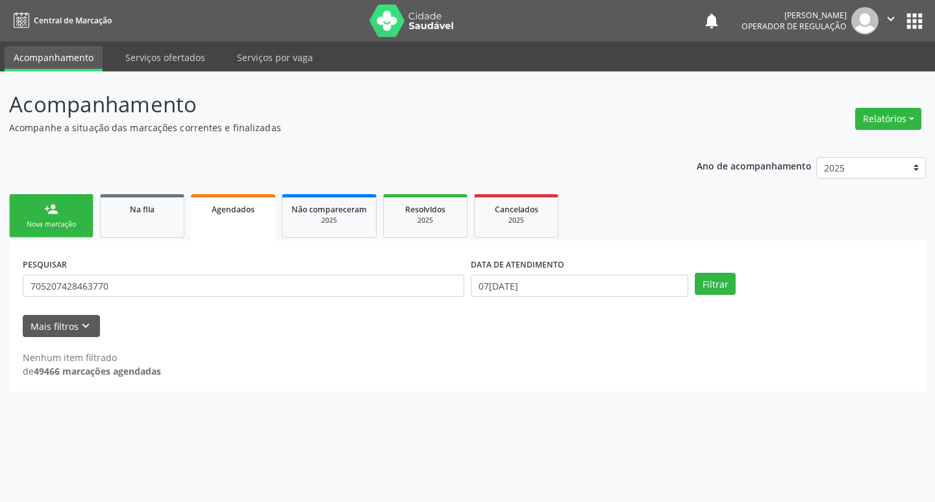
click at [34, 203] on div "Sucesso × O paciente foi agendado. Imprimir comprovante Cancel" at bounding box center [467, 251] width 935 height 502
click at [56, 225] on div "Nova marcação" at bounding box center [51, 225] width 65 height 10
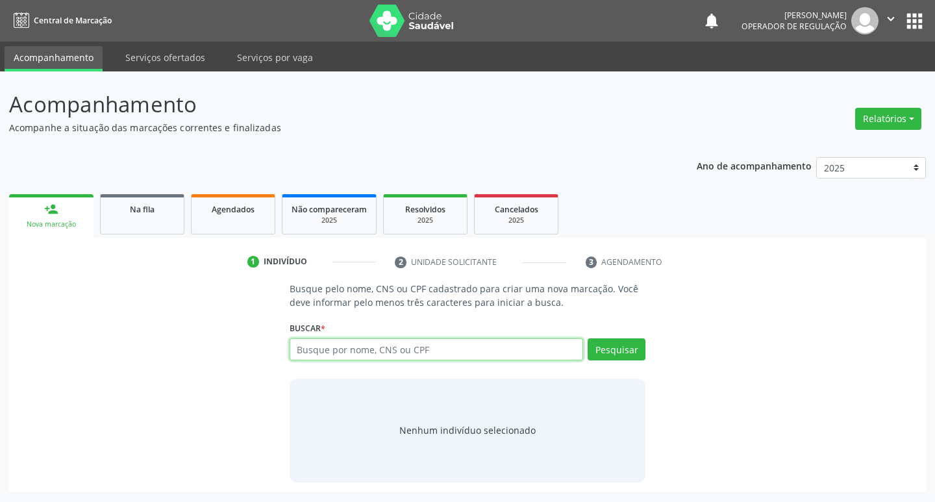
click at [314, 347] on input "text" at bounding box center [437, 349] width 294 height 22
type input "16425805706"
click at [624, 349] on button "Pesquisar" at bounding box center [617, 349] width 58 height 22
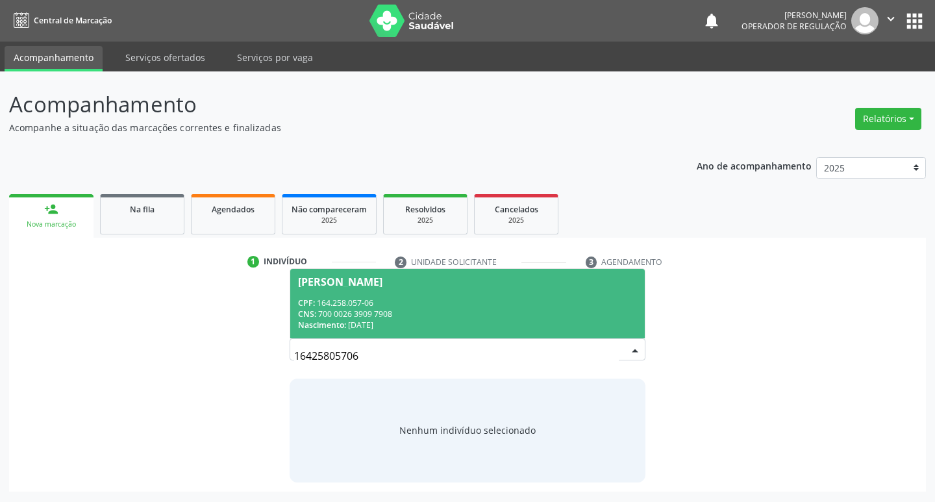
click at [487, 312] on div "CNS: 700 0026 3909 7908" at bounding box center [468, 314] width 340 height 11
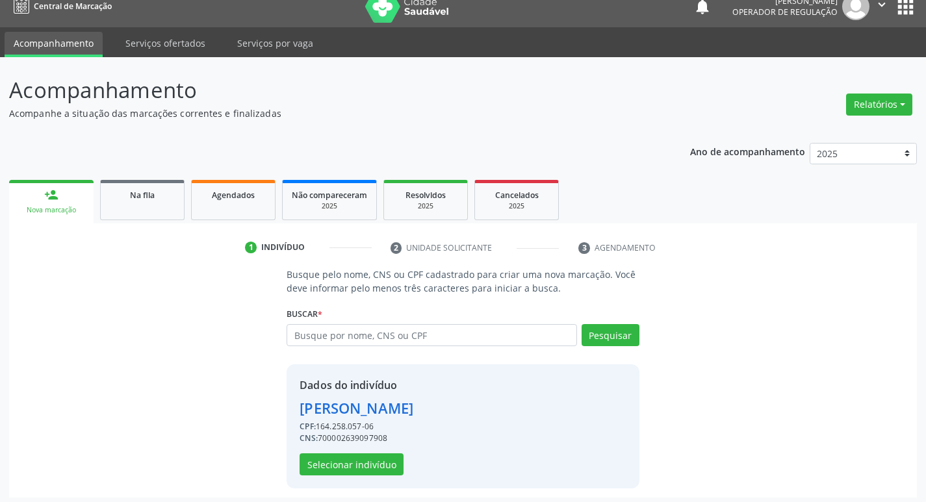
scroll to position [19, 0]
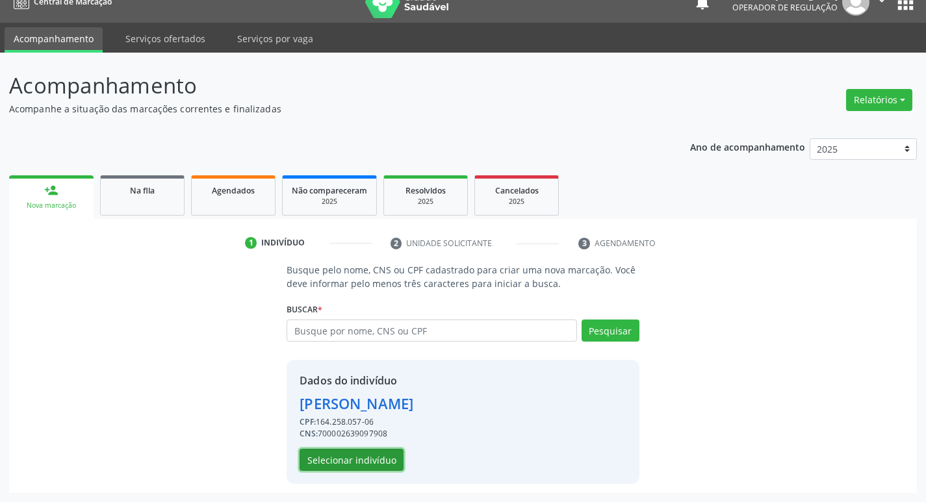
click at [344, 461] on button "Selecionar indivíduo" at bounding box center [351, 460] width 104 height 22
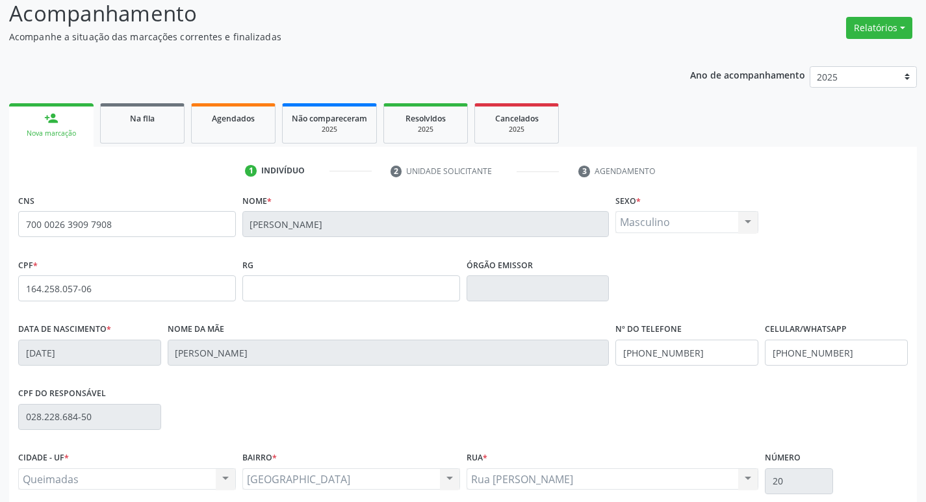
scroll to position [202, 0]
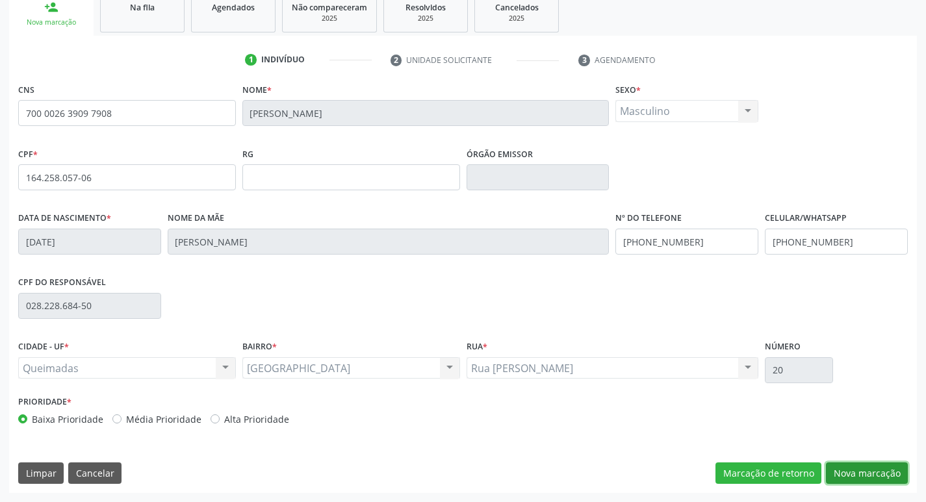
click at [867, 472] on button "Nova marcação" at bounding box center [867, 474] width 82 height 22
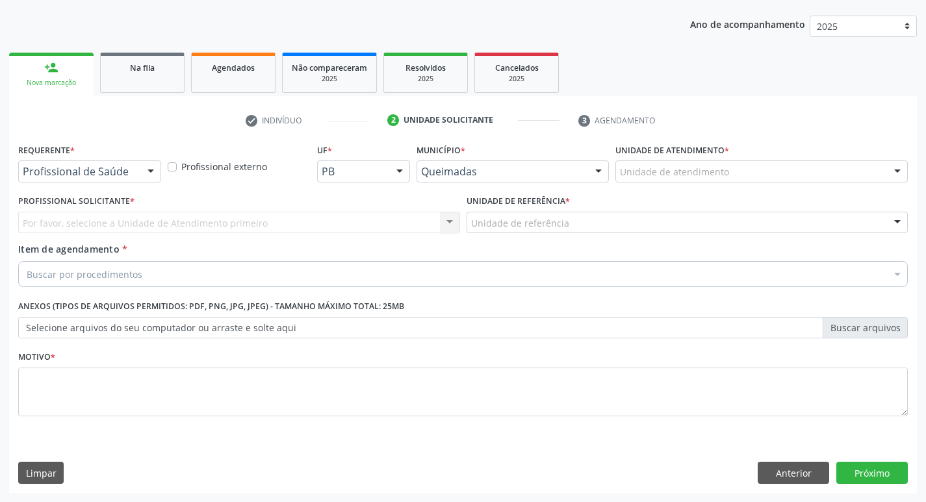
scroll to position [142, 0]
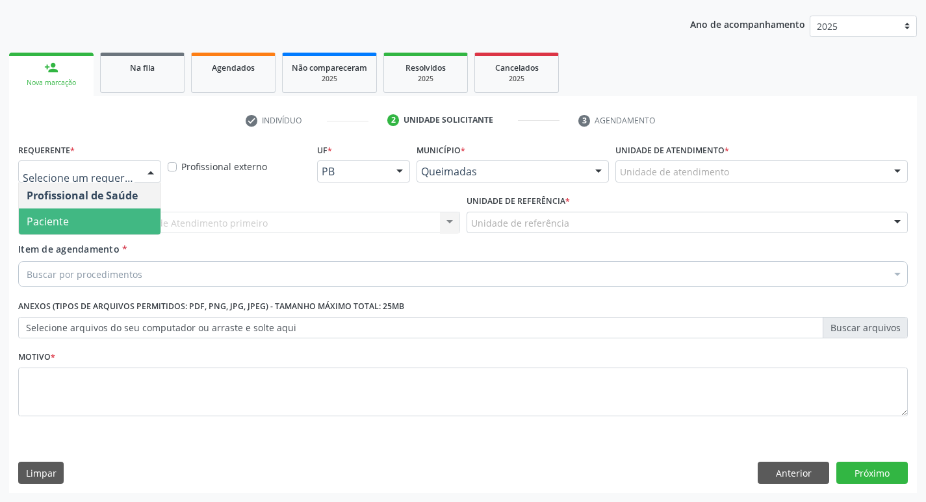
click at [61, 213] on span "Paciente" at bounding box center [90, 222] width 142 height 26
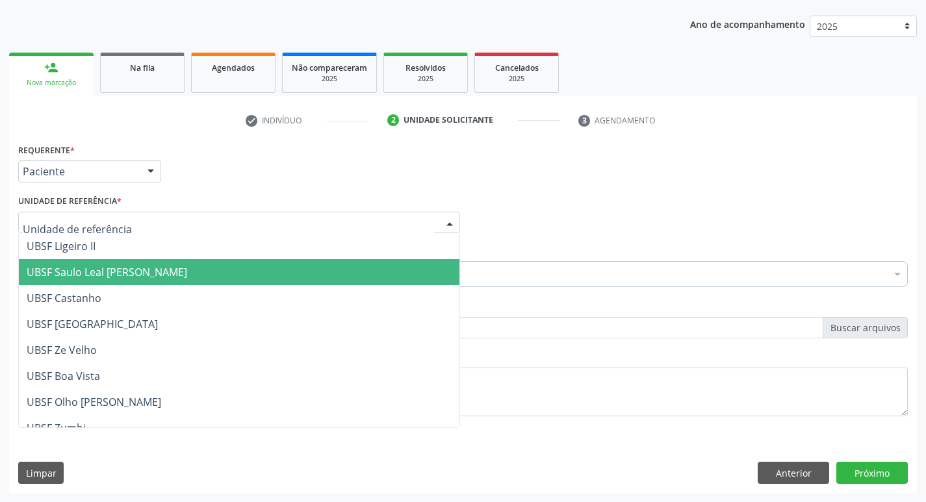
click at [134, 274] on span "UBSF Saulo Leal [PERSON_NAME]" at bounding box center [107, 272] width 160 height 14
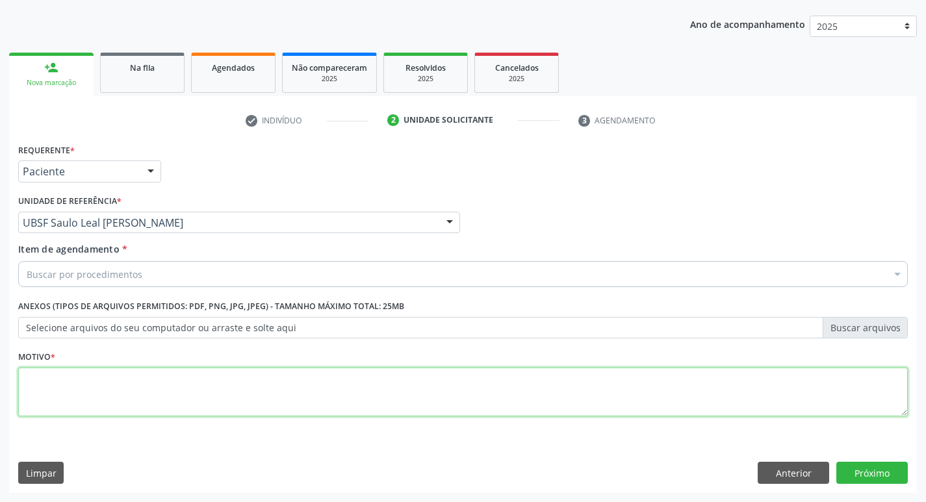
click at [103, 406] on textarea at bounding box center [462, 392] width 889 height 49
type textarea "AVALIACAO"
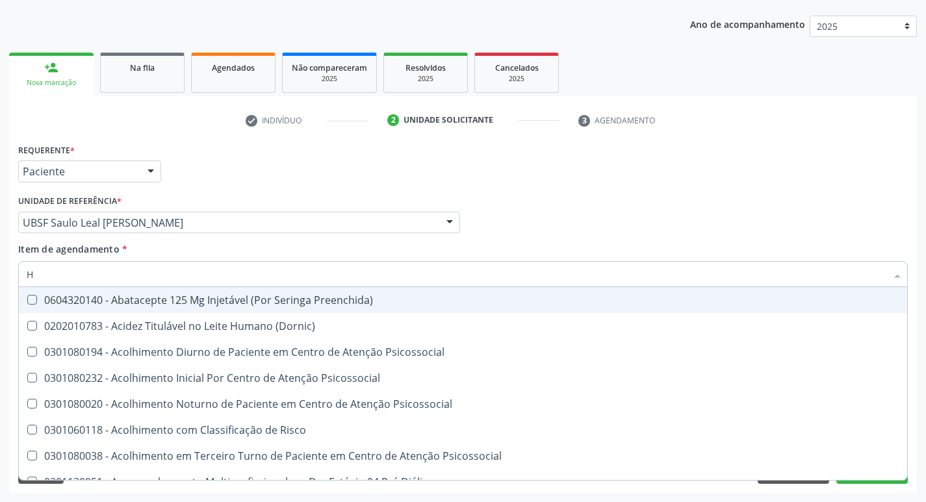
type input "HEMOGR"
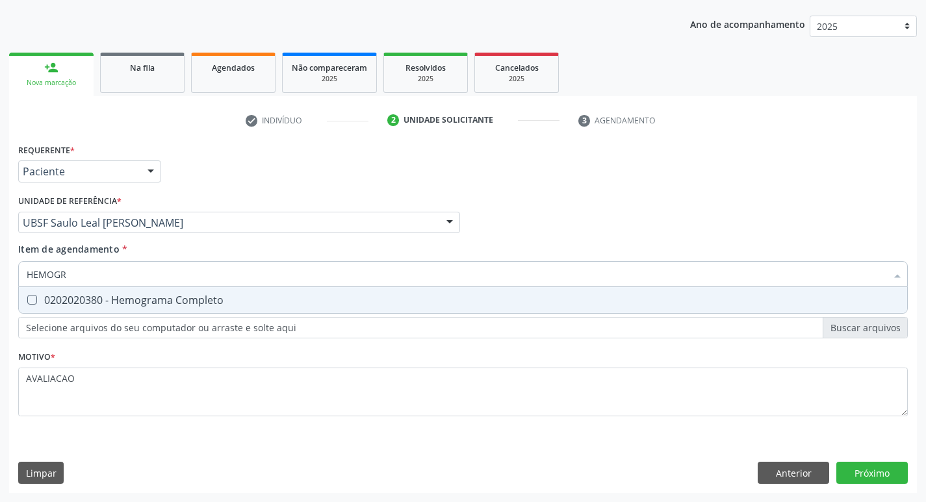
click at [162, 307] on span "0202020380 - Hemograma Completo" at bounding box center [463, 300] width 888 height 26
checkbox Completo "true"
type input "HEMOG"
checkbox Completo "false"
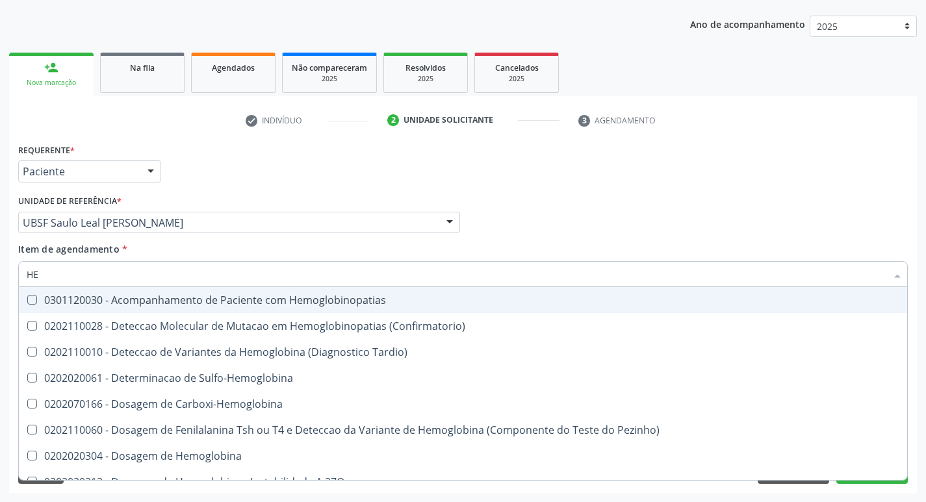
type input "H"
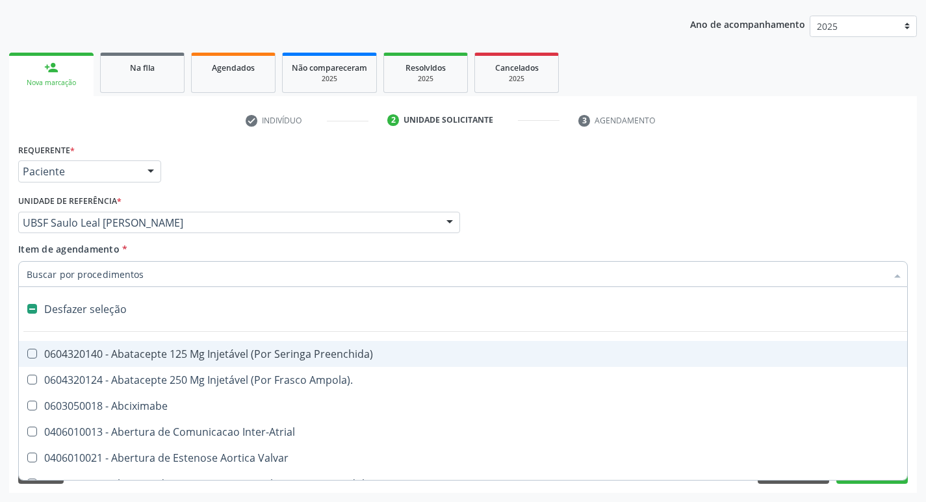
checkbox Capsula\) "false"
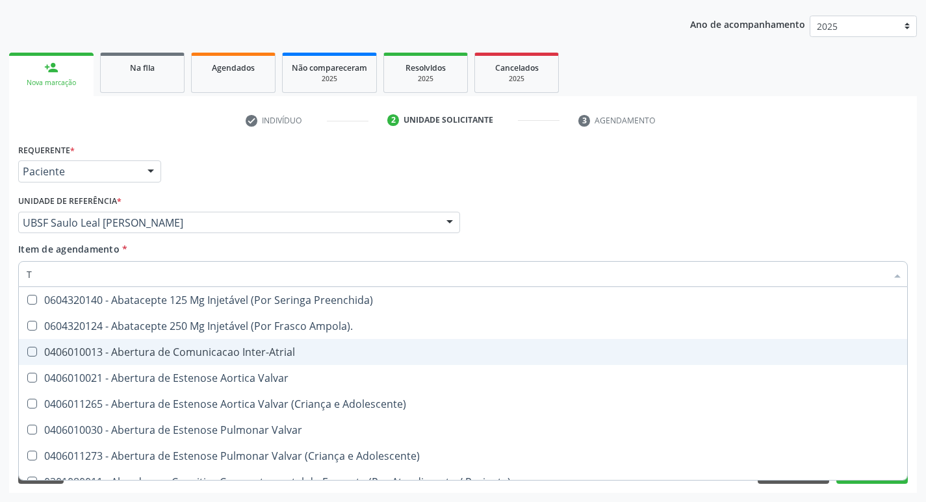
type input "TEMPO DE C"
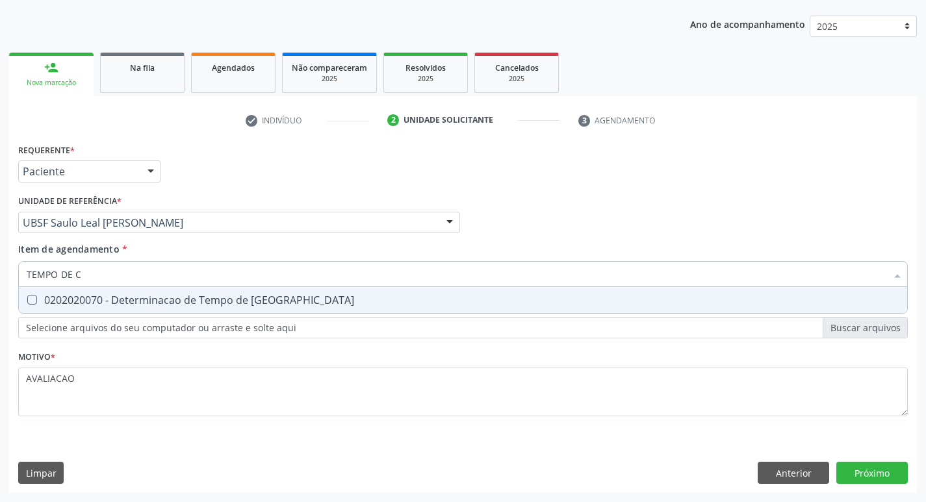
click at [236, 302] on div "0202020070 - Determinacao de Tempo de [GEOGRAPHIC_DATA]" at bounding box center [463, 300] width 872 height 10
checkbox Coagulacao "true"
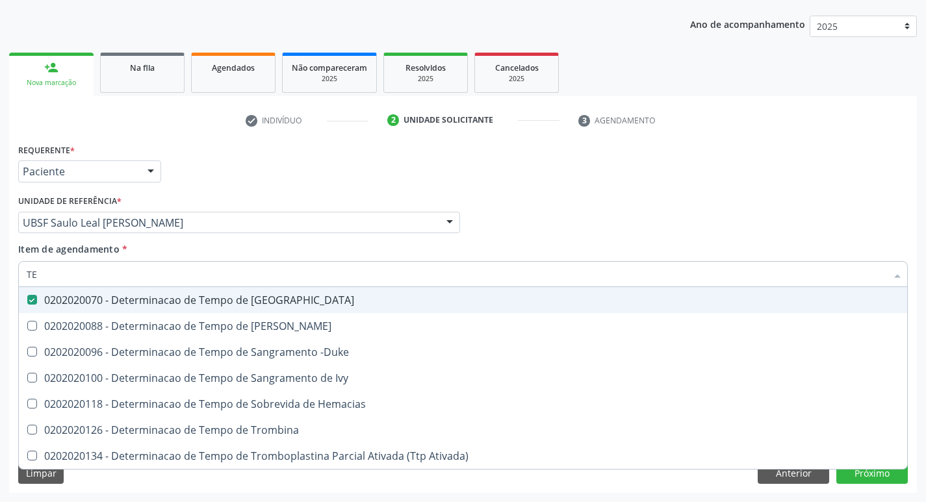
type input "T"
checkbox Coagulacao "false"
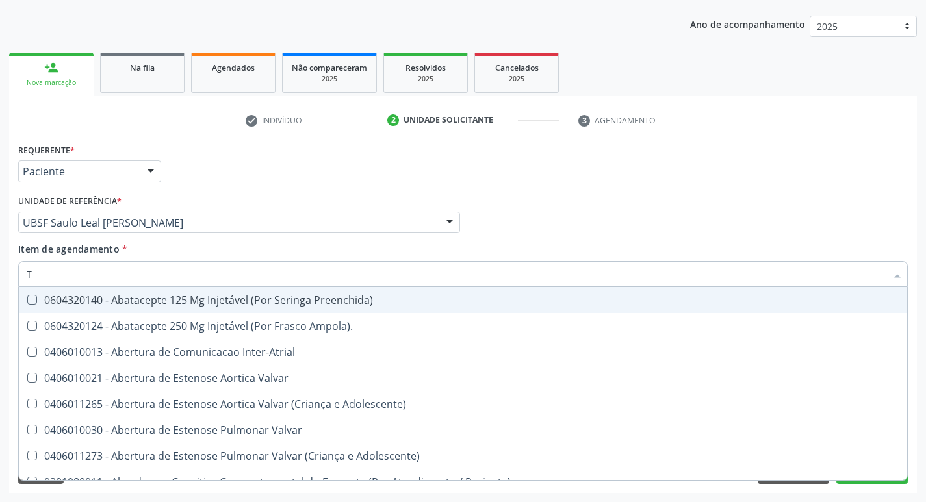
type input "TG"
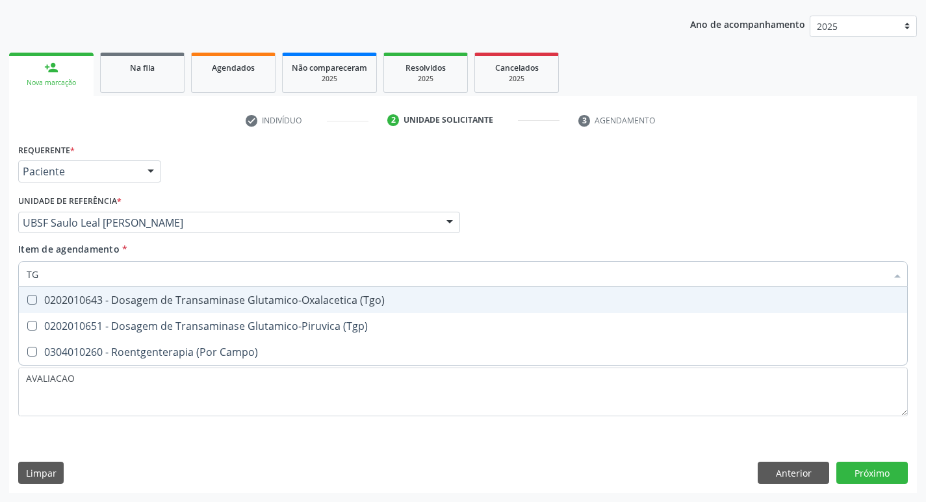
click at [236, 302] on div "0202010643 - Dosagem de Transaminase Glutamico-Oxalacetica (Tgo)" at bounding box center [463, 300] width 872 height 10
checkbox \(Tgo\) "true"
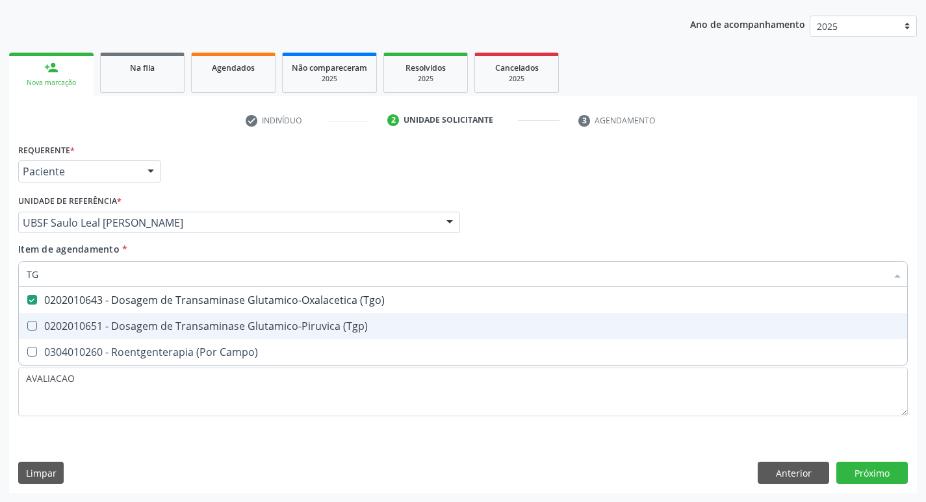
click at [257, 318] on span "0202010651 - Dosagem de Transaminase Glutamico-Piruvica (Tgp)" at bounding box center [463, 326] width 888 height 26
checkbox \(Tgp\) "true"
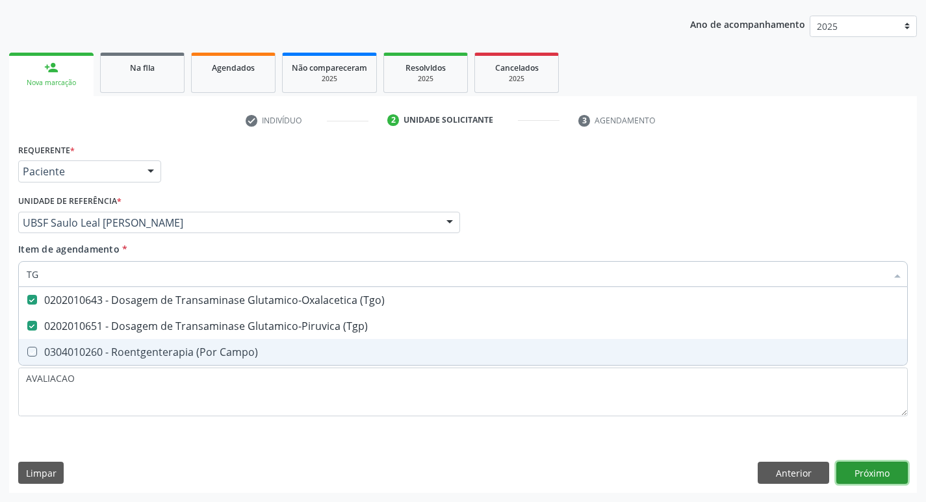
click at [885, 474] on div "Requerente * Paciente Profissional de Saúde Paciente Nenhum resultado encontrad…" at bounding box center [462, 316] width 907 height 353
checkbox Campo\) "true"
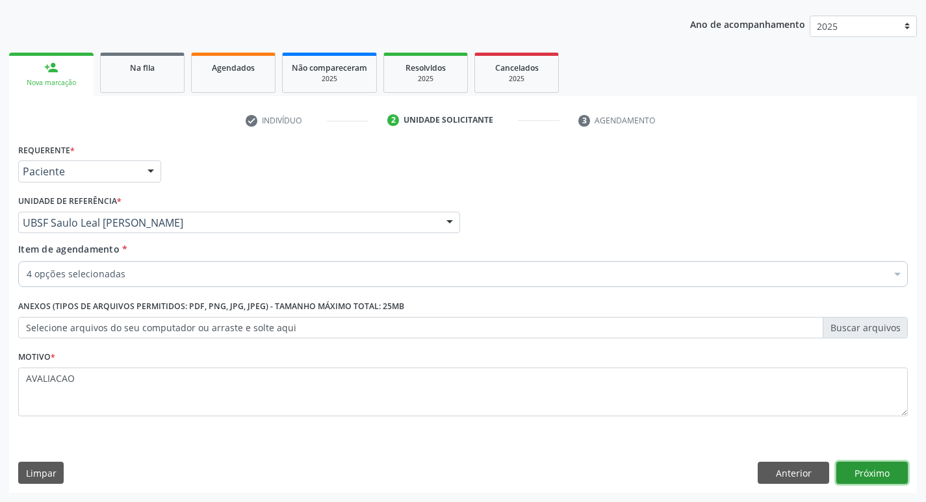
click at [882, 473] on button "Próximo" at bounding box center [871, 473] width 71 height 22
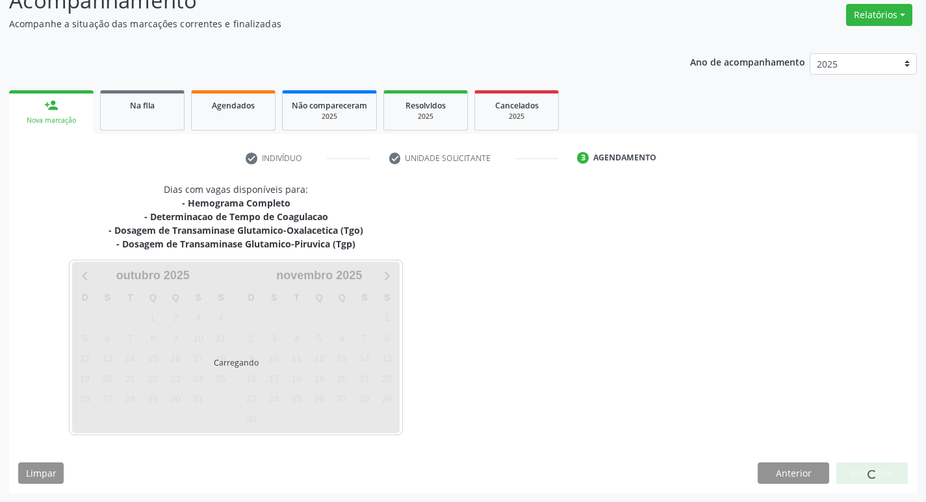
scroll to position [104, 0]
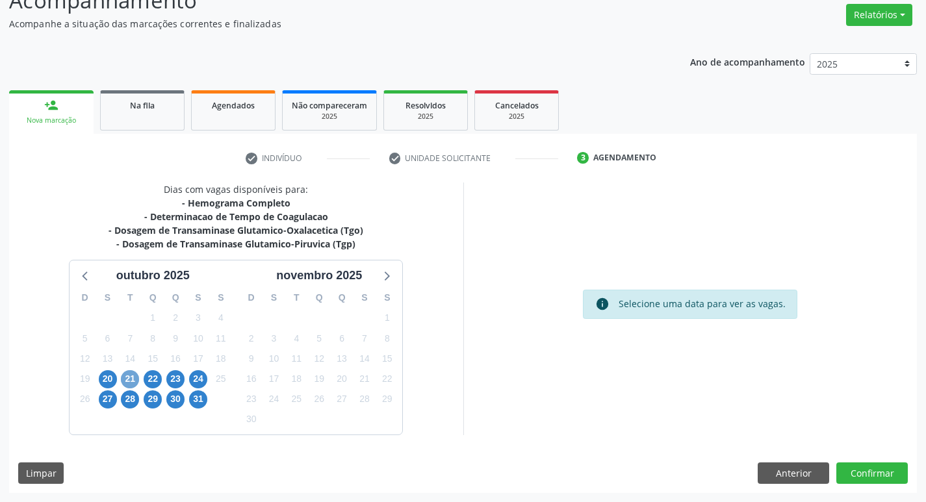
click at [123, 377] on span "21" at bounding box center [130, 379] width 18 height 18
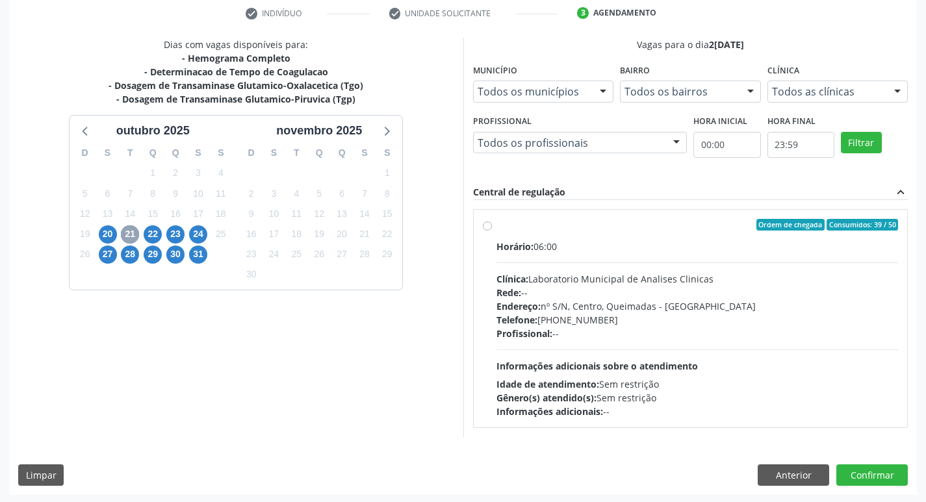
scroll to position [251, 0]
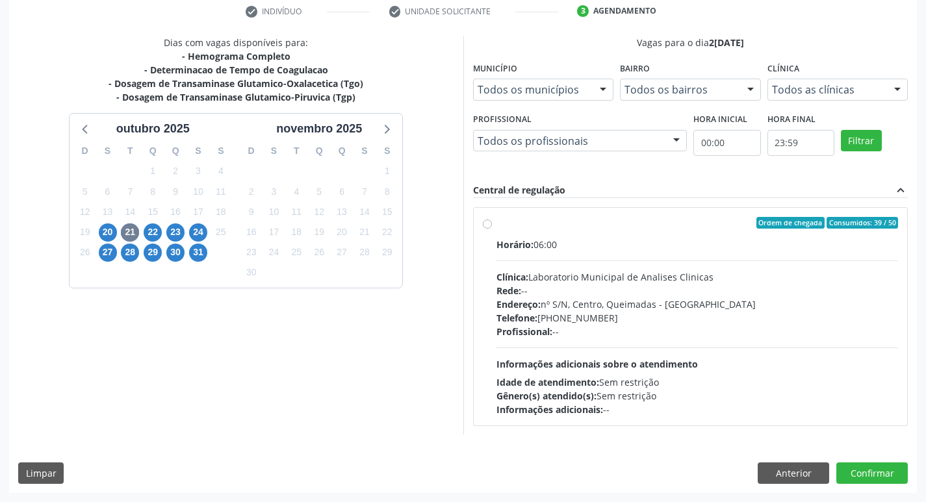
click at [721, 309] on div "Endereço: nº S/N, Centro, Queimadas - [GEOGRAPHIC_DATA]" at bounding box center [697, 305] width 402 height 14
click at [492, 229] on input "Ordem de chegada Consumidos: 39 / 50 Horário: 06:00 Clínica: Laboratorio Munici…" at bounding box center [487, 223] width 9 height 12
radio input "true"
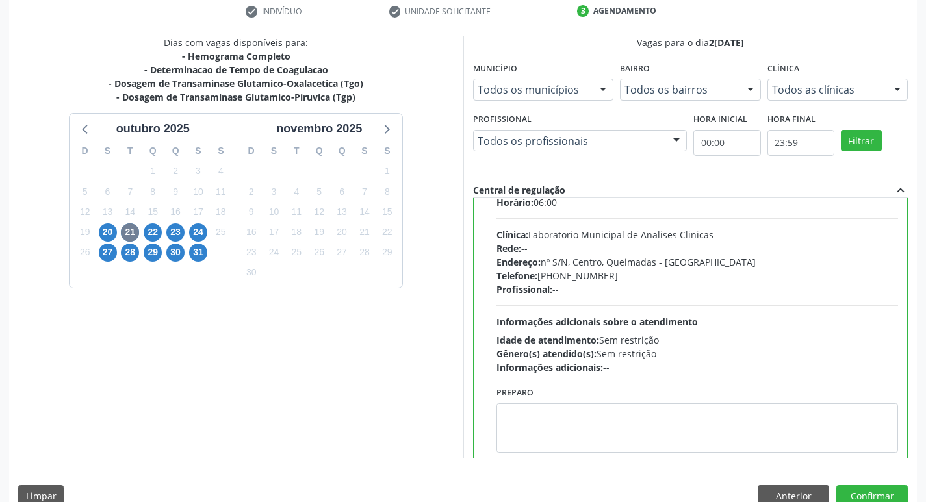
scroll to position [64, 0]
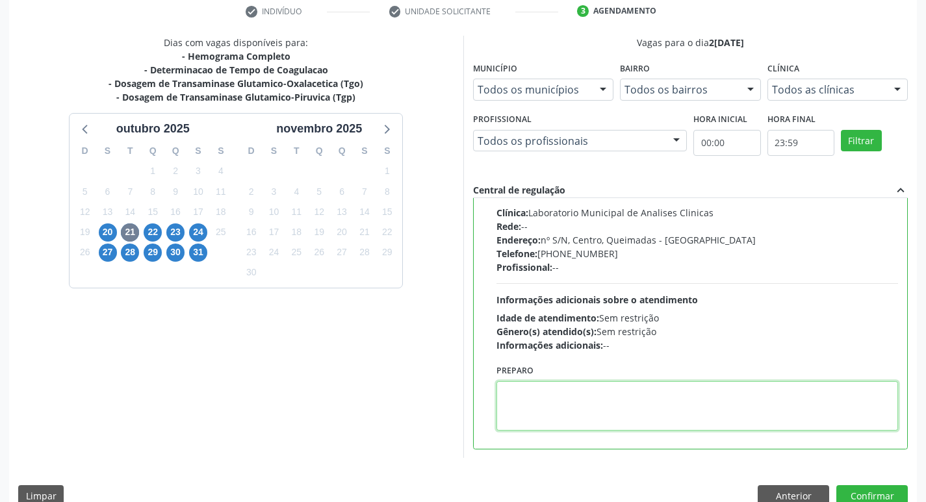
click at [532, 424] on textarea at bounding box center [697, 405] width 402 height 49
paste textarea "IR EM [GEOGRAPHIC_DATA]"
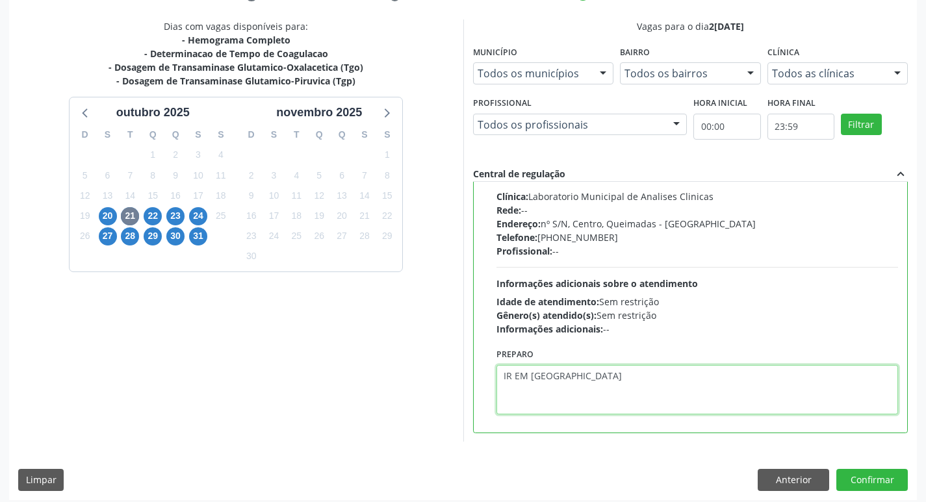
scroll to position [274, 0]
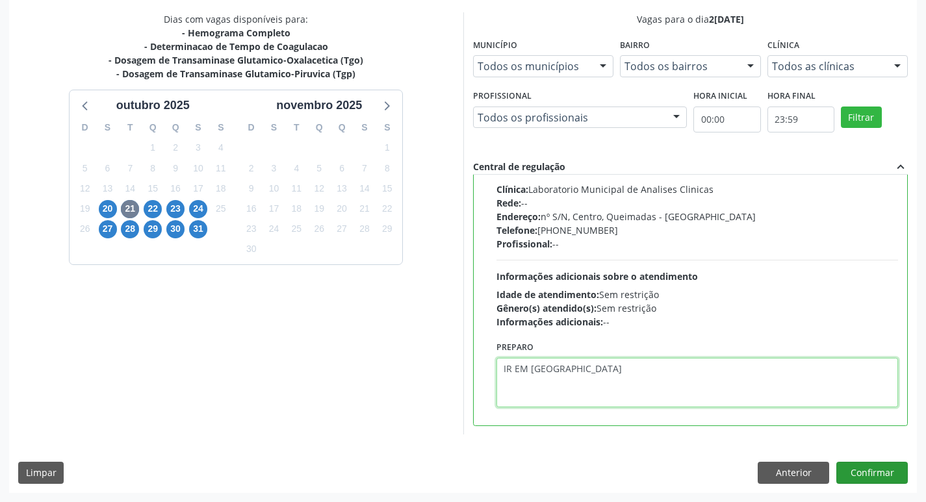
type textarea "IR EM [GEOGRAPHIC_DATA]"
click at [860, 470] on button "Confirmar" at bounding box center [871, 473] width 71 height 22
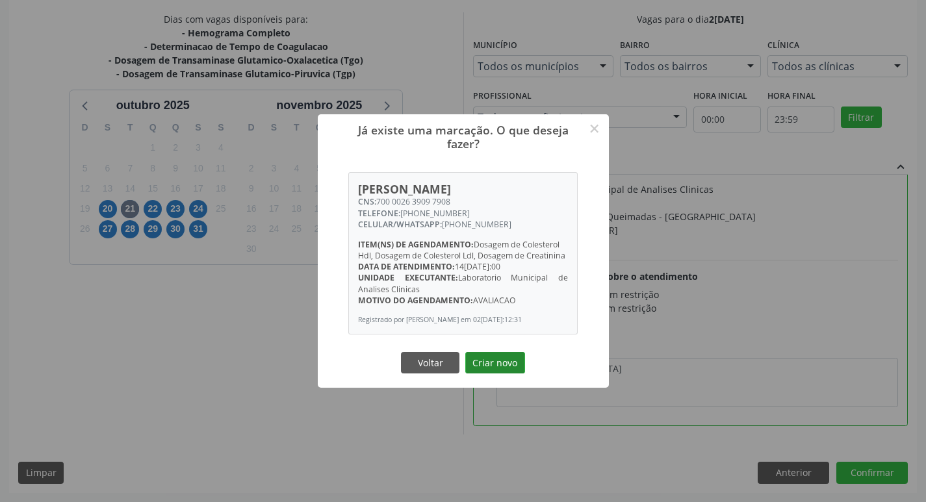
click at [492, 367] on button "Criar novo" at bounding box center [495, 363] width 60 height 22
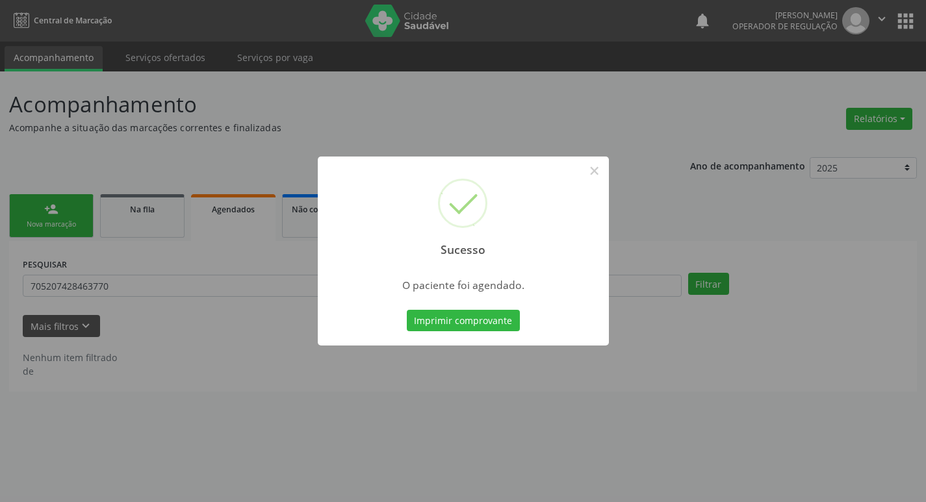
scroll to position [0, 0]
click at [461, 317] on button "Imprimir comprovante" at bounding box center [467, 321] width 113 height 22
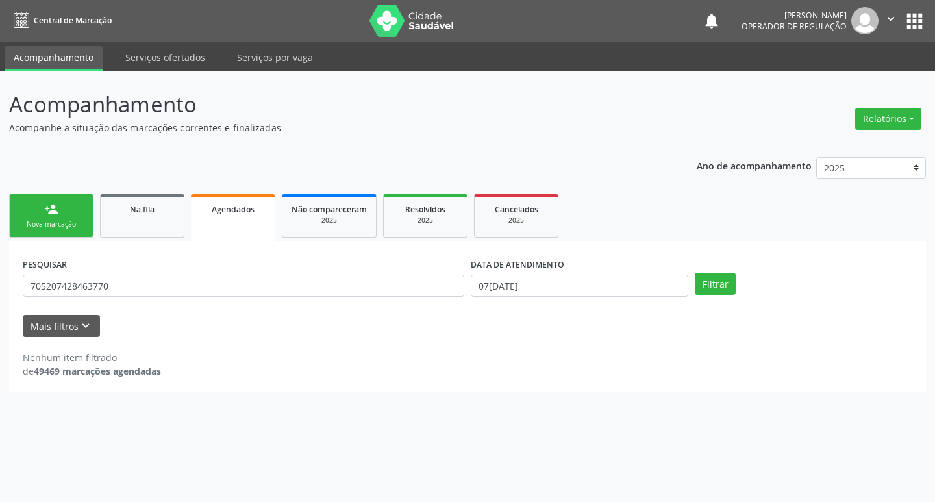
click at [68, 210] on link "person_add Nova marcação" at bounding box center [51, 216] width 84 height 44
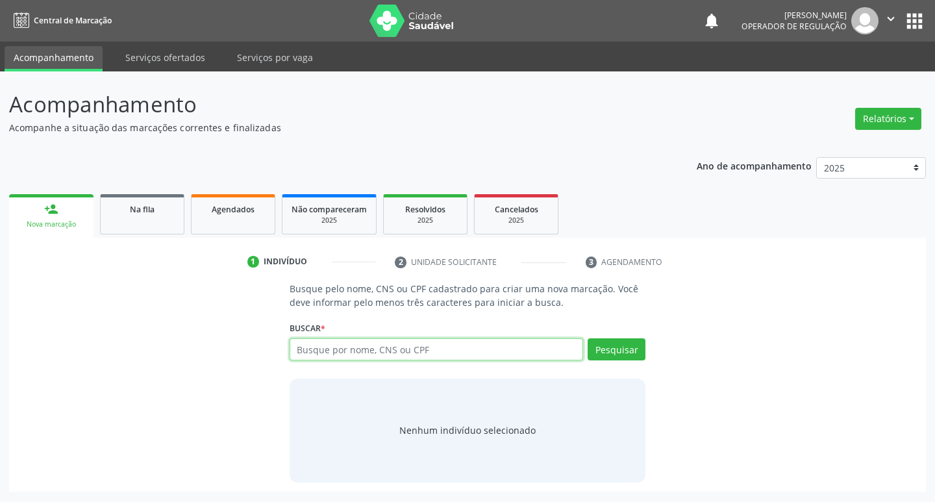
click at [450, 356] on input "text" at bounding box center [437, 349] width 294 height 22
type input "700607409934564"
click at [621, 361] on div "Pesquisar" at bounding box center [614, 353] width 62 height 31
click at [615, 346] on button "Pesquisar" at bounding box center [617, 349] width 58 height 22
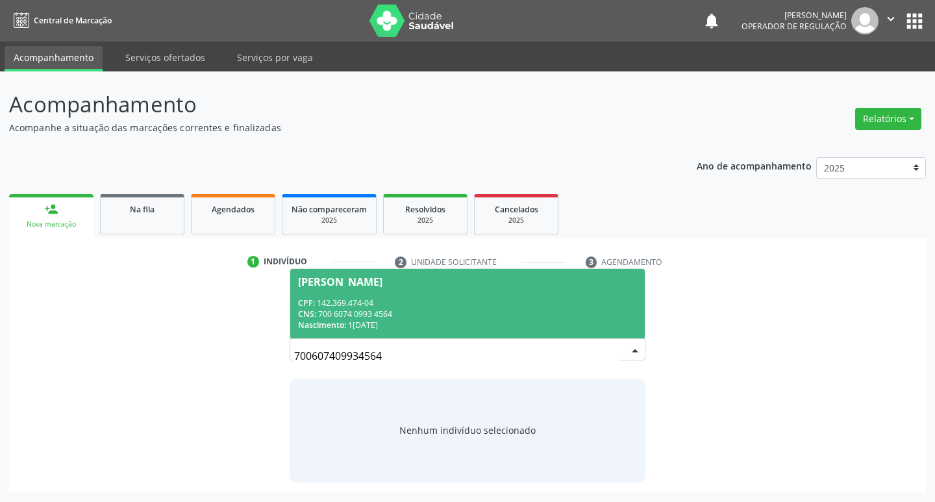
click at [368, 306] on div "CPF: 142.369.474-04" at bounding box center [468, 303] width 340 height 11
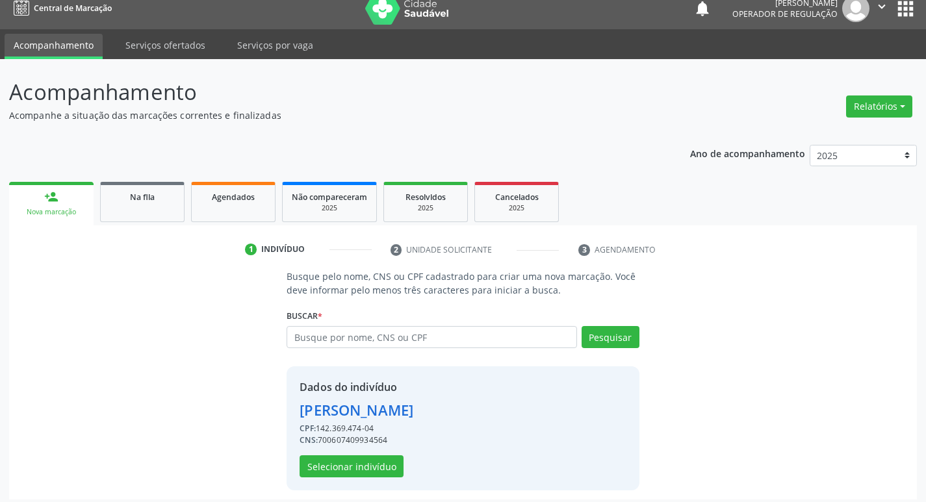
scroll to position [19, 0]
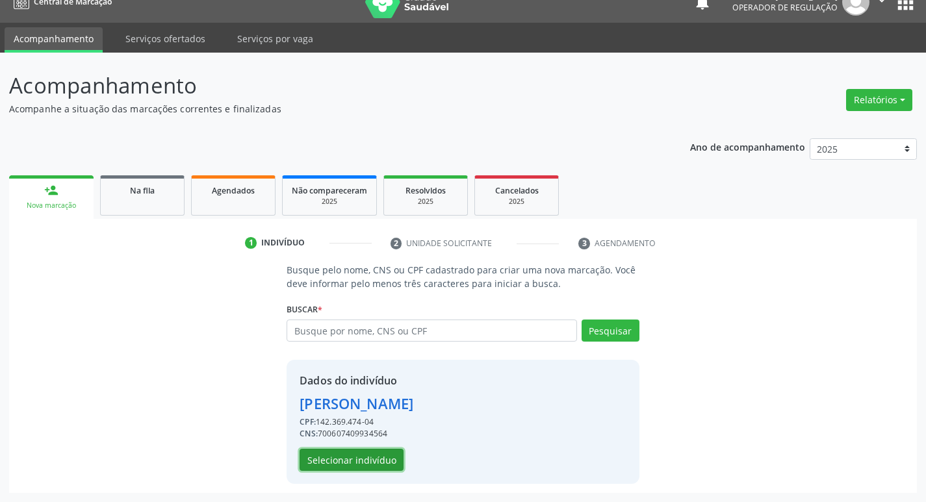
click at [368, 464] on button "Selecionar indivíduo" at bounding box center [351, 460] width 104 height 22
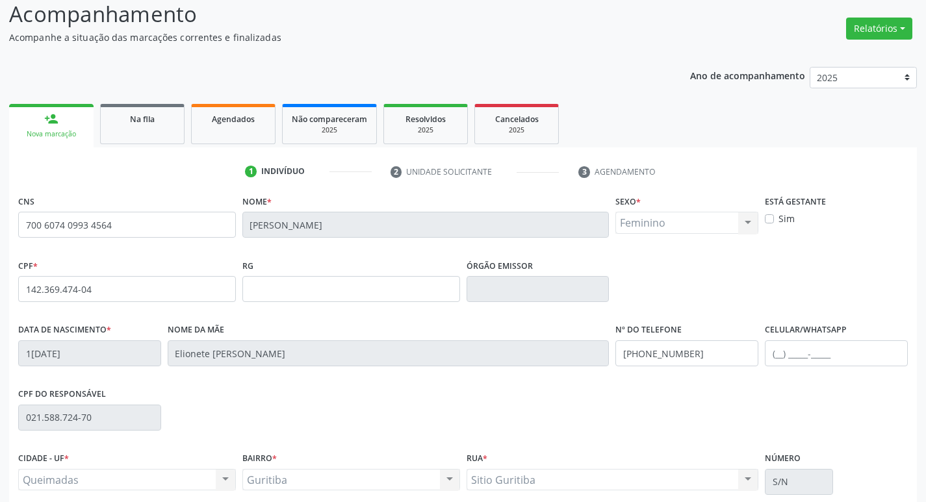
scroll to position [202, 0]
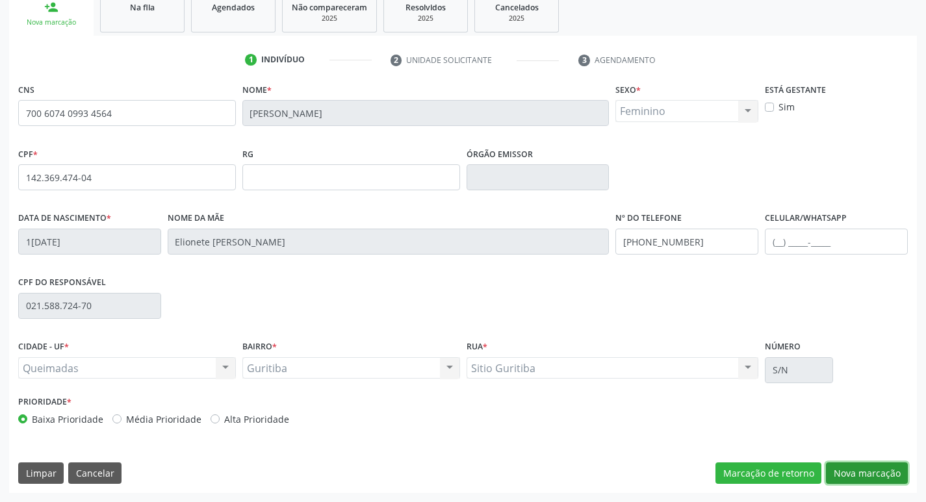
click at [874, 472] on button "Nova marcação" at bounding box center [867, 474] width 82 height 22
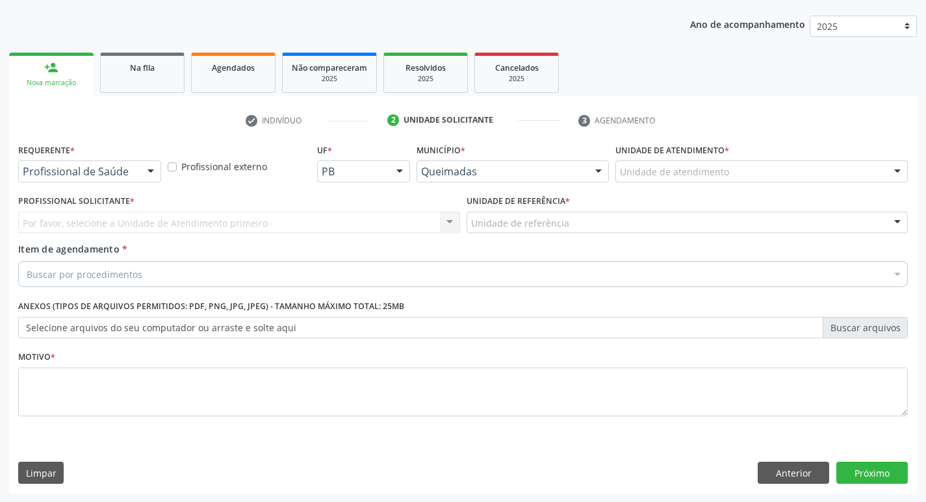
scroll to position [142, 0]
click at [112, 180] on div "Profissional de Saúde" at bounding box center [89, 171] width 143 height 22
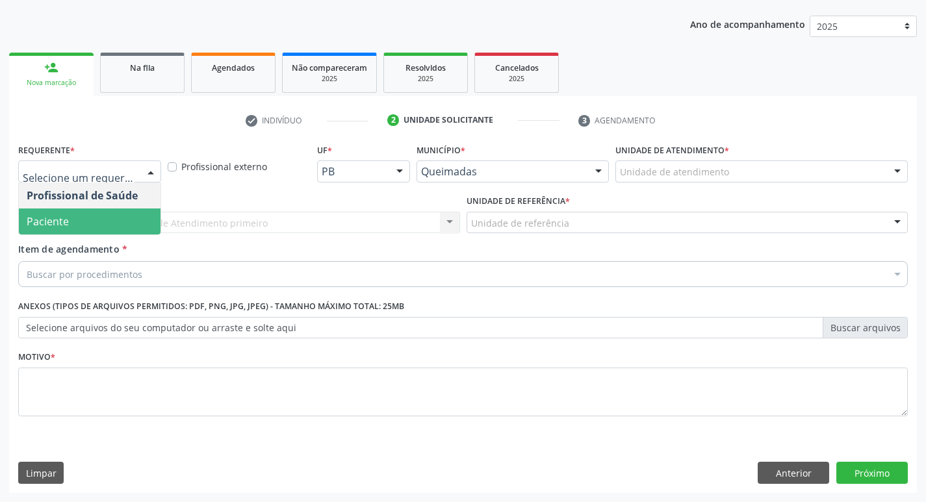
click at [79, 219] on span "Paciente" at bounding box center [90, 222] width 142 height 26
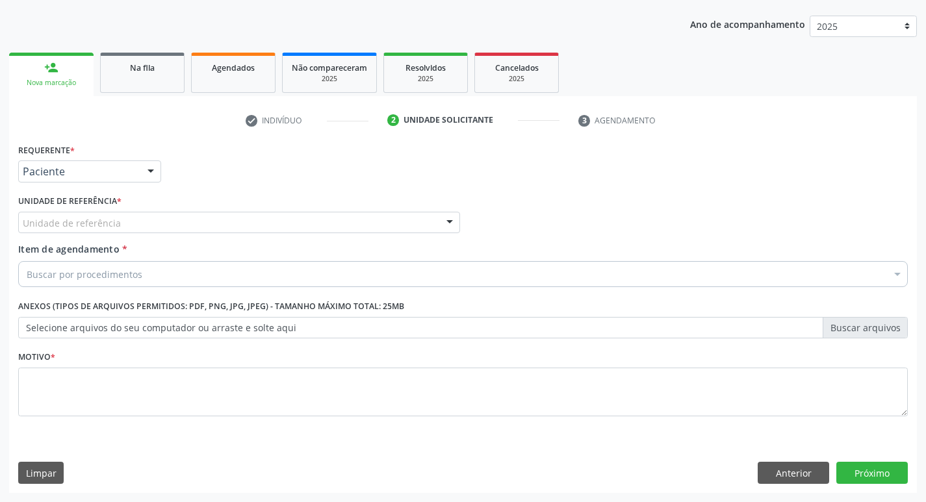
click at [154, 208] on div "Unidade de referência * Unidade de referência UBSF Ligeiro II UBSF Saulo Leal E…" at bounding box center [239, 213] width 442 height 42
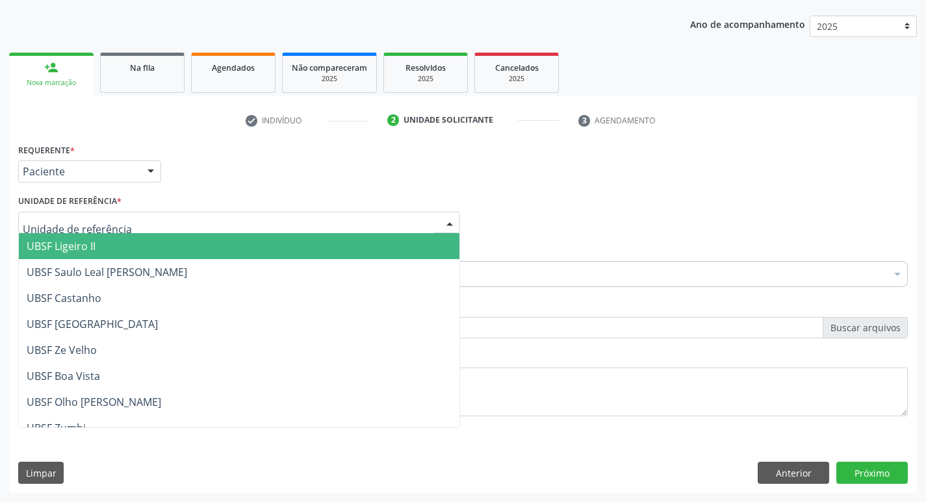
click at [162, 223] on div at bounding box center [239, 223] width 442 height 22
type input "G"
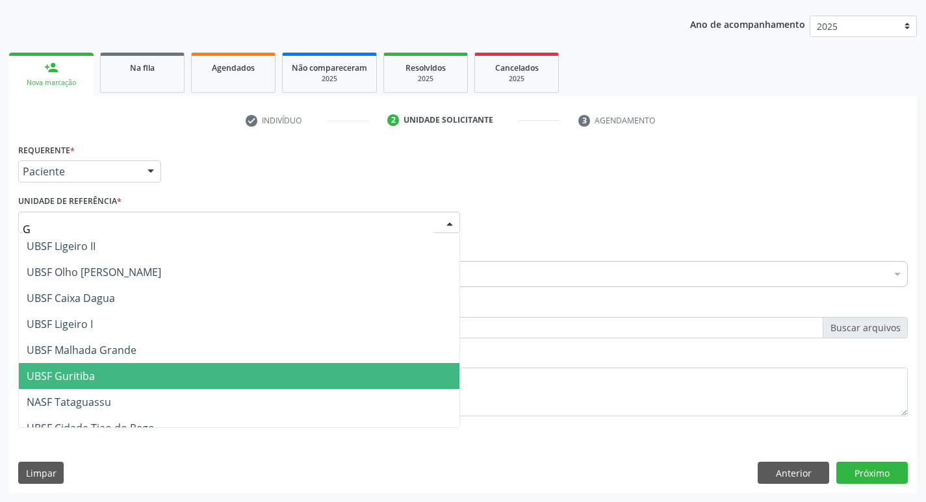
click at [117, 369] on span "UBSF Guritiba" at bounding box center [239, 376] width 440 height 26
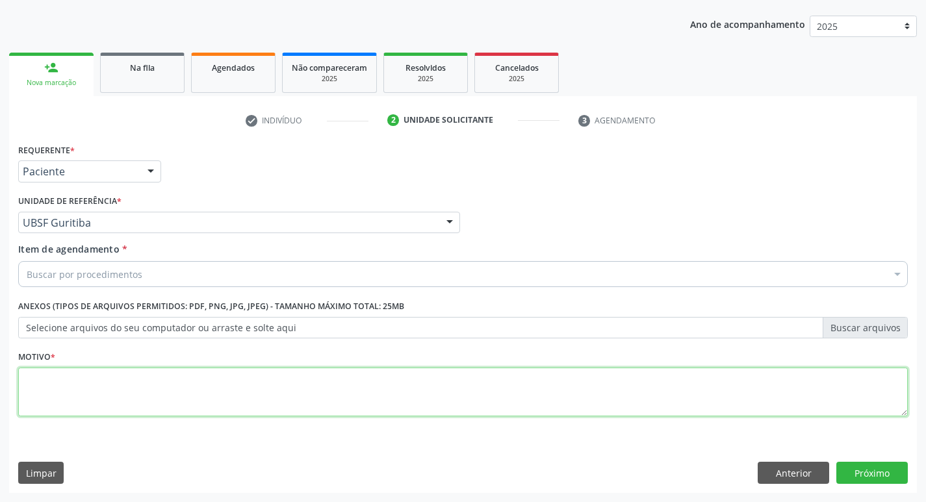
click at [111, 396] on textarea at bounding box center [462, 392] width 889 height 49
type textarea "AVALIACAO"
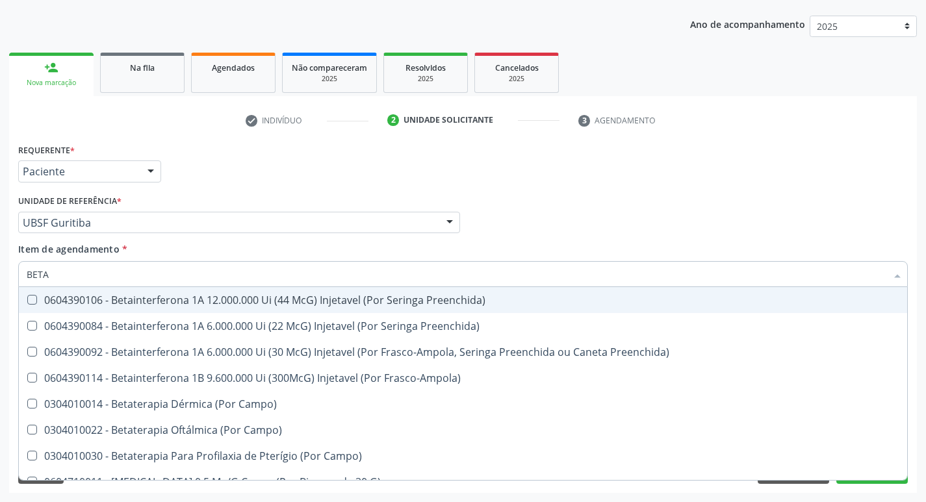
type input "BETA H"
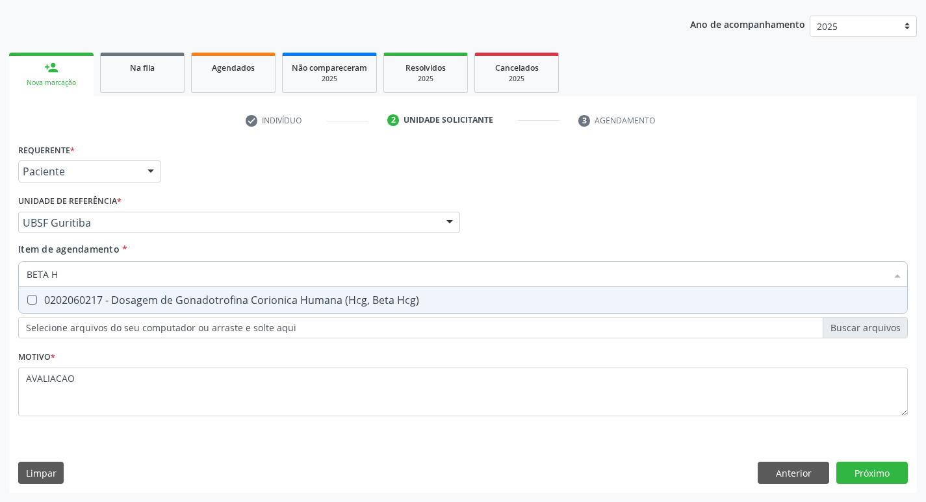
click at [372, 298] on div "0202060217 - Dosagem de Gonadotrofina Corionica Humana (Hcg, Beta Hcg)" at bounding box center [463, 300] width 872 height 10
checkbox Hcg\) "true"
click at [870, 479] on div "Requerente * Paciente Profissional de Saúde Paciente Nenhum resultado encontrad…" at bounding box center [462, 316] width 907 height 353
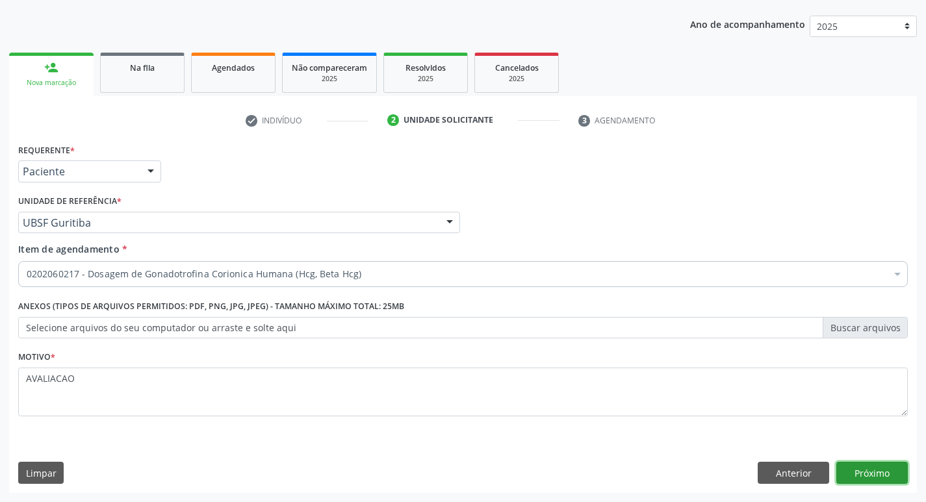
click at [880, 473] on button "Próximo" at bounding box center [871, 473] width 71 height 22
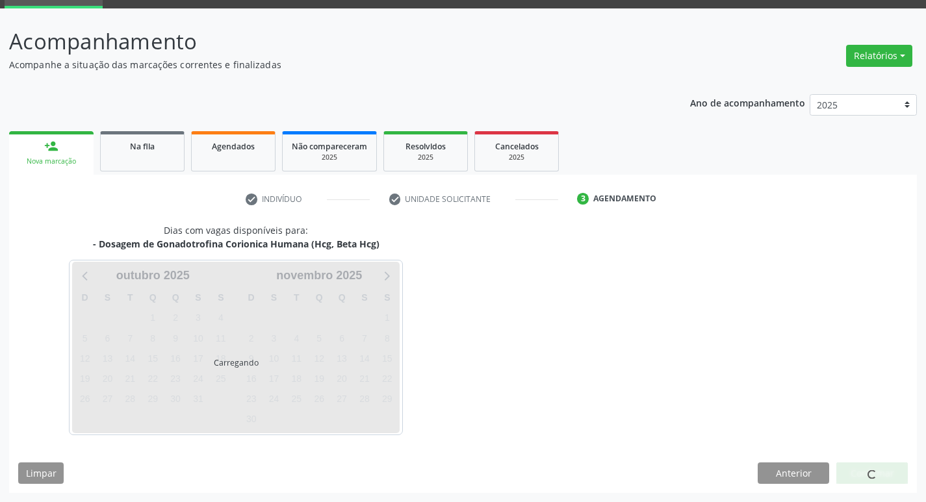
scroll to position [63, 0]
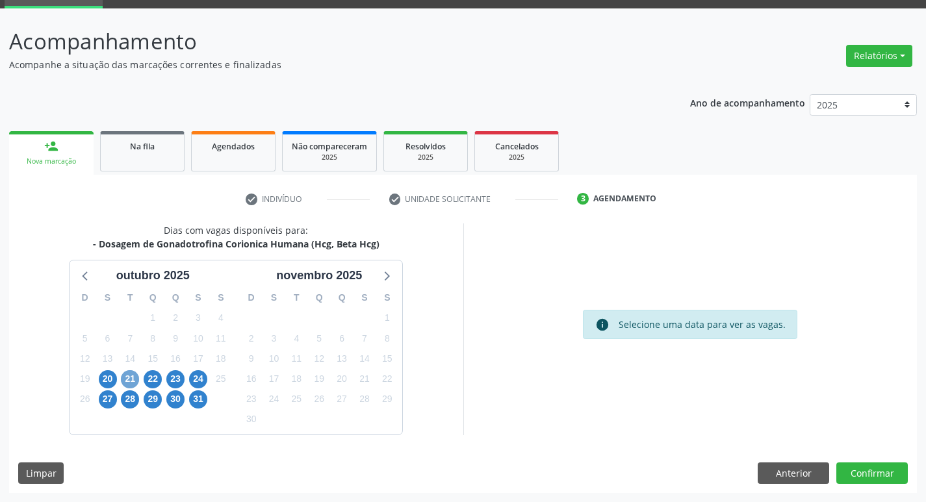
click at [123, 382] on span "21" at bounding box center [130, 379] width 18 height 18
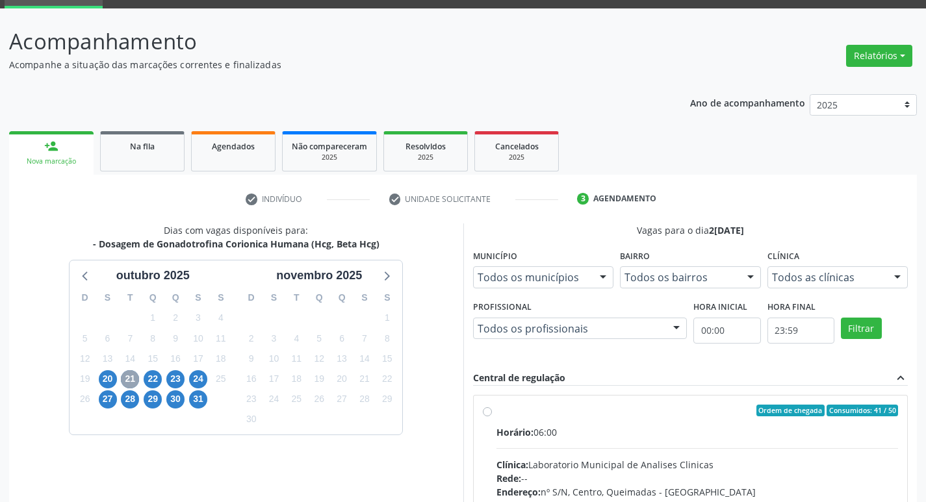
scroll to position [251, 0]
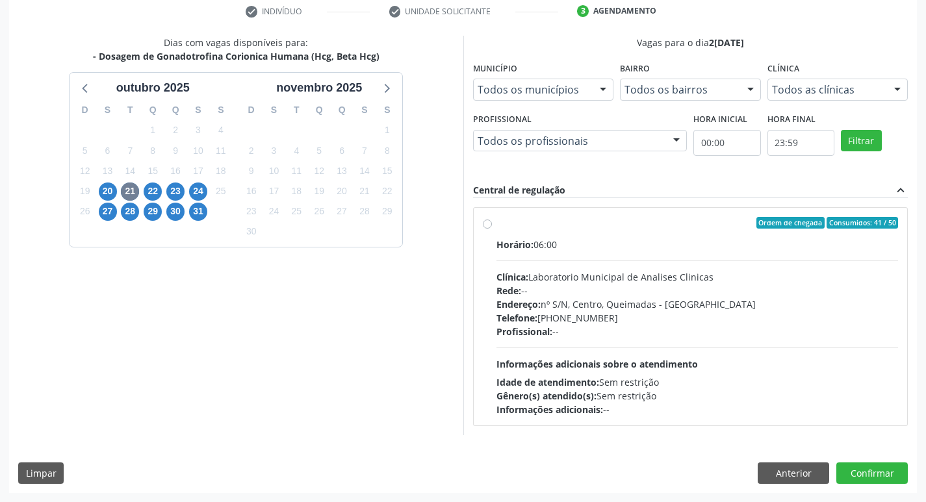
click at [635, 305] on div "Endereço: nº S/N, Centro, Queimadas - [GEOGRAPHIC_DATA]" at bounding box center [697, 305] width 402 height 14
click at [492, 229] on input "Ordem de chegada Consumidos: 41 / 50 Horário: 06:00 Clínica: Laboratorio Munici…" at bounding box center [487, 223] width 9 height 12
radio input "true"
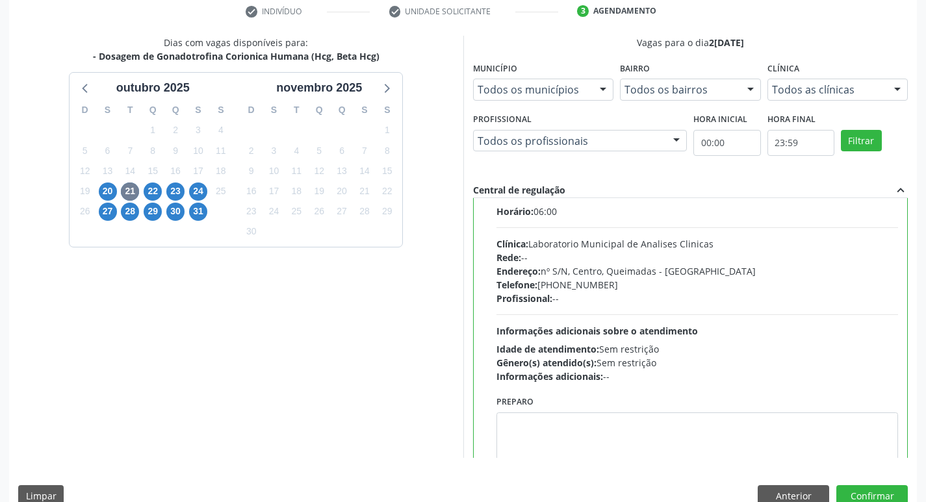
scroll to position [64, 0]
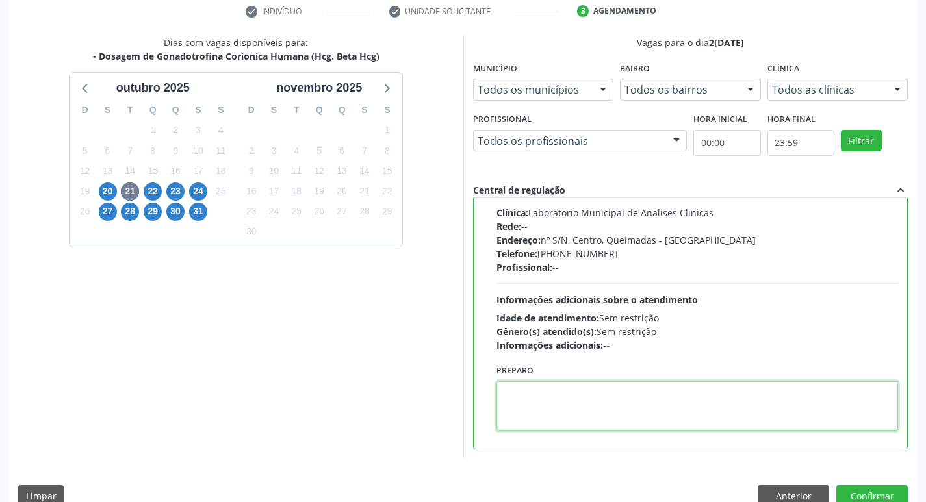
click at [605, 393] on textarea at bounding box center [697, 405] width 402 height 49
paste textarea "IR EM [GEOGRAPHIC_DATA]"
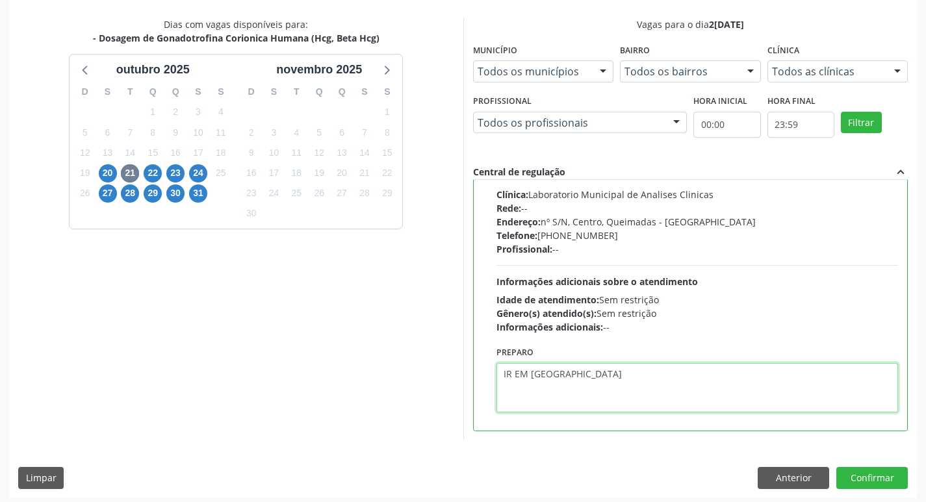
scroll to position [274, 0]
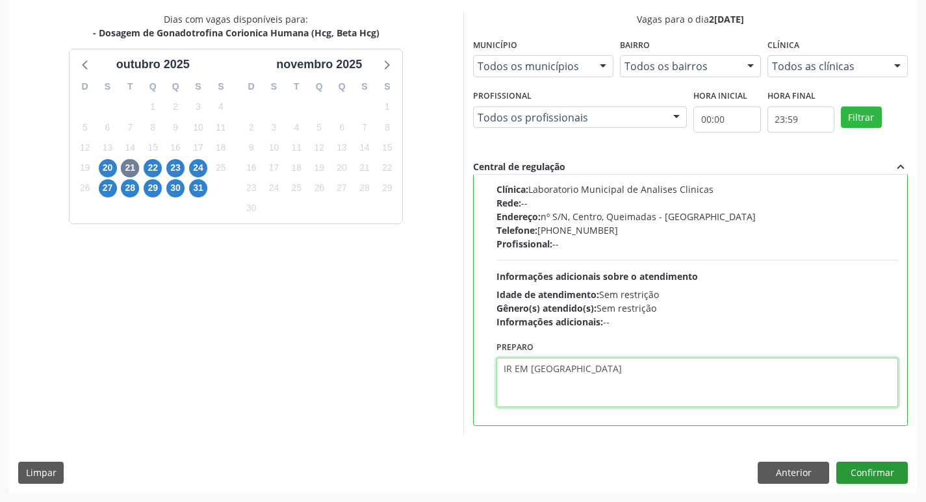
type textarea "IR EM [GEOGRAPHIC_DATA]"
click at [866, 469] on button "Confirmar" at bounding box center [871, 473] width 71 height 22
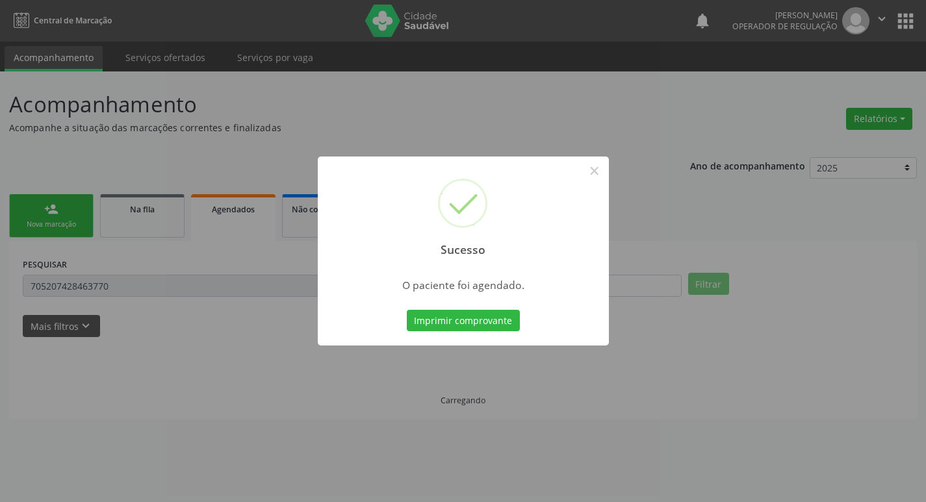
scroll to position [0, 0]
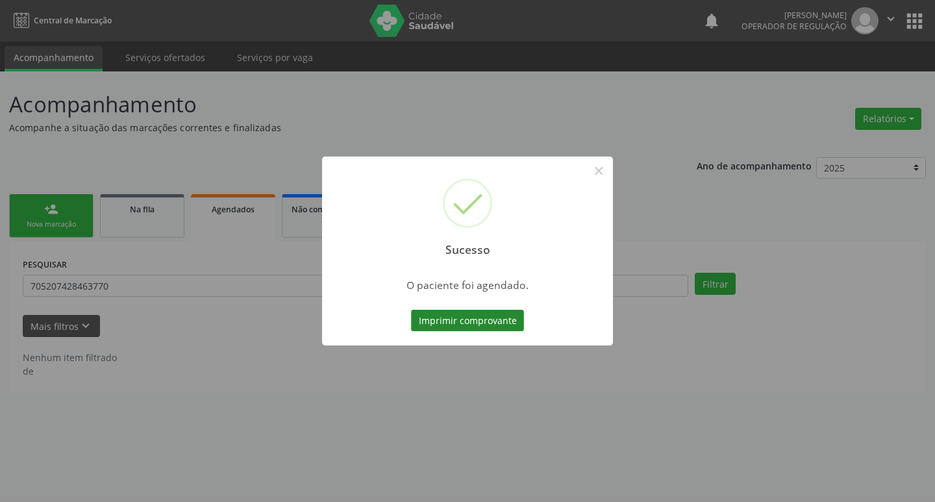
click at [494, 327] on button "Imprimir comprovante" at bounding box center [467, 321] width 113 height 22
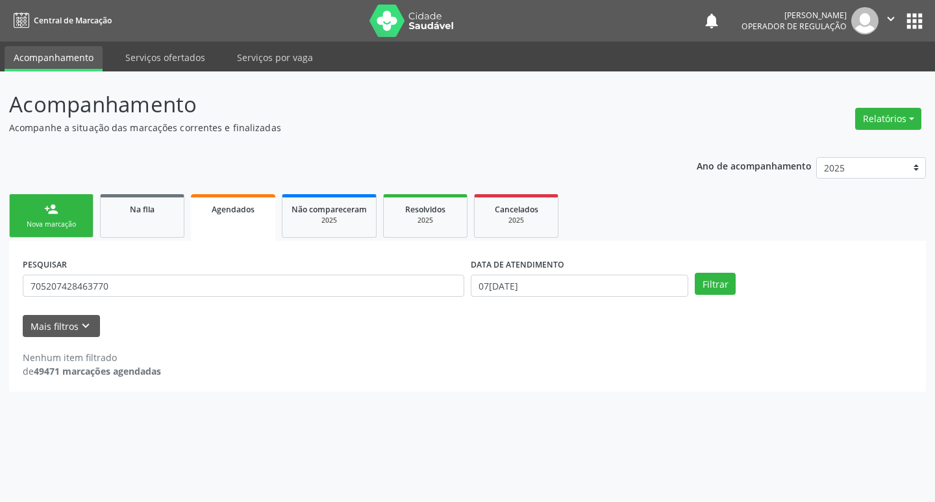
click at [67, 217] on link "person_add Nova marcação" at bounding box center [51, 216] width 84 height 44
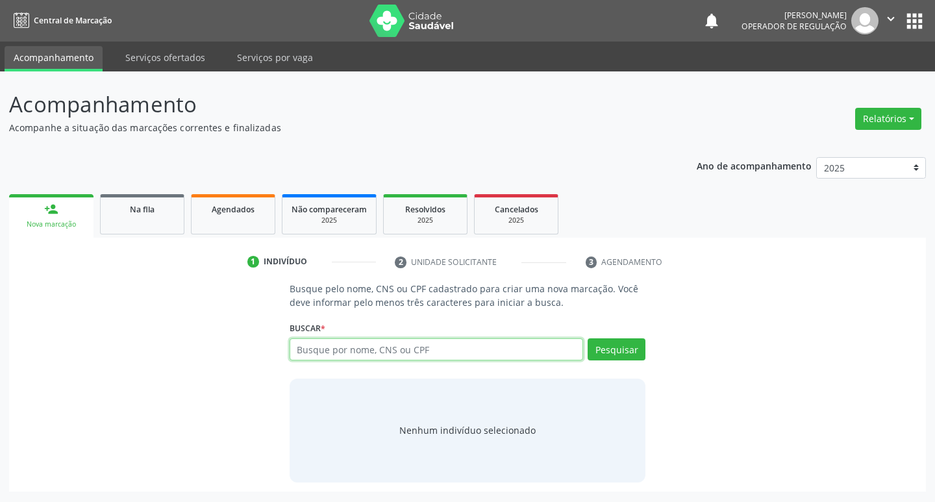
drag, startPoint x: 338, startPoint y: 347, endPoint x: 322, endPoint y: 353, distance: 16.9
click at [327, 351] on input "text" at bounding box center [437, 349] width 294 height 22
type input "709204260677833"
click at [616, 349] on button "Pesquisar" at bounding box center [617, 349] width 58 height 22
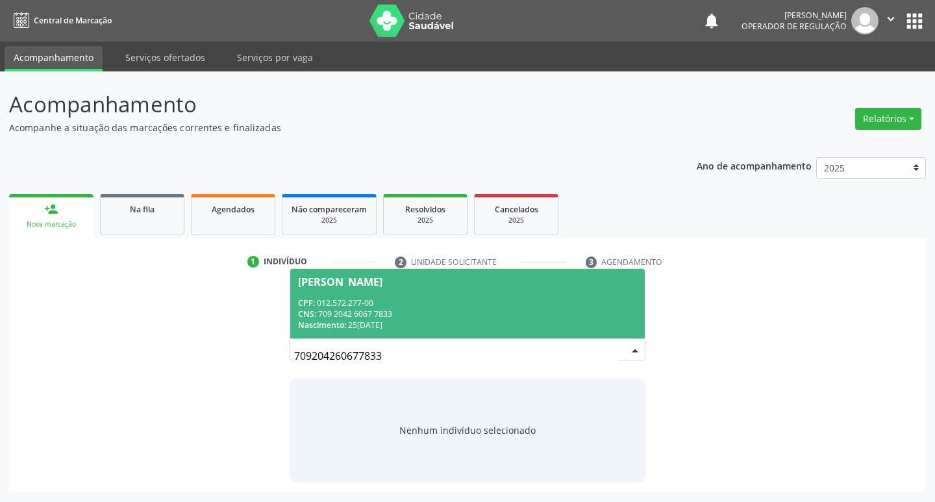
click at [417, 316] on div "CNS: 709 2042 6067 7833" at bounding box center [468, 314] width 340 height 11
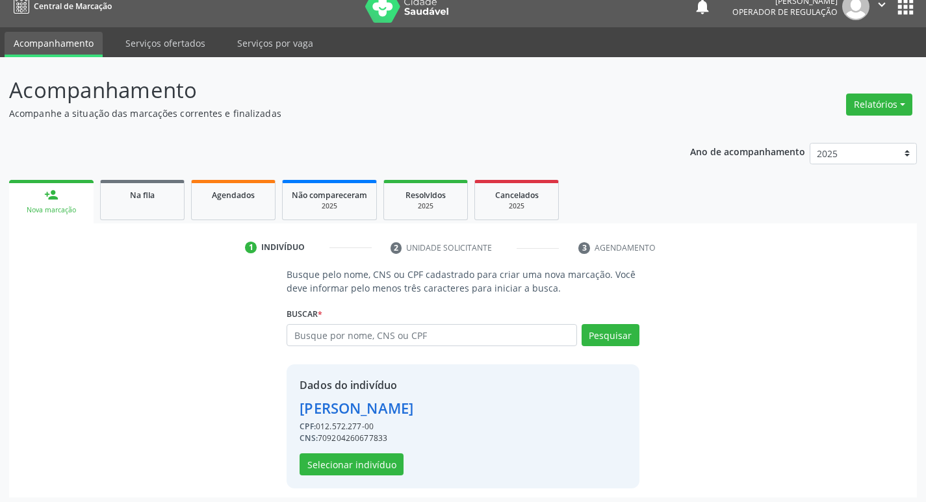
scroll to position [19, 0]
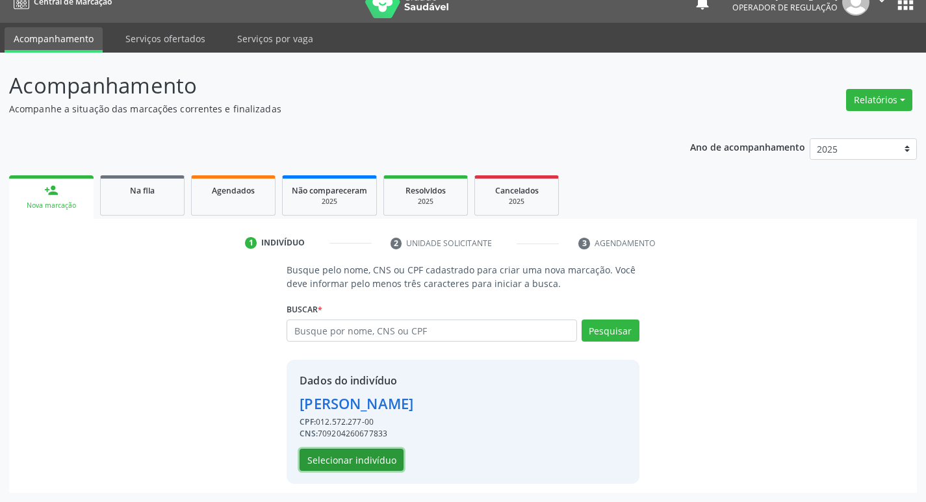
click at [341, 464] on button "Selecionar indivíduo" at bounding box center [351, 460] width 104 height 22
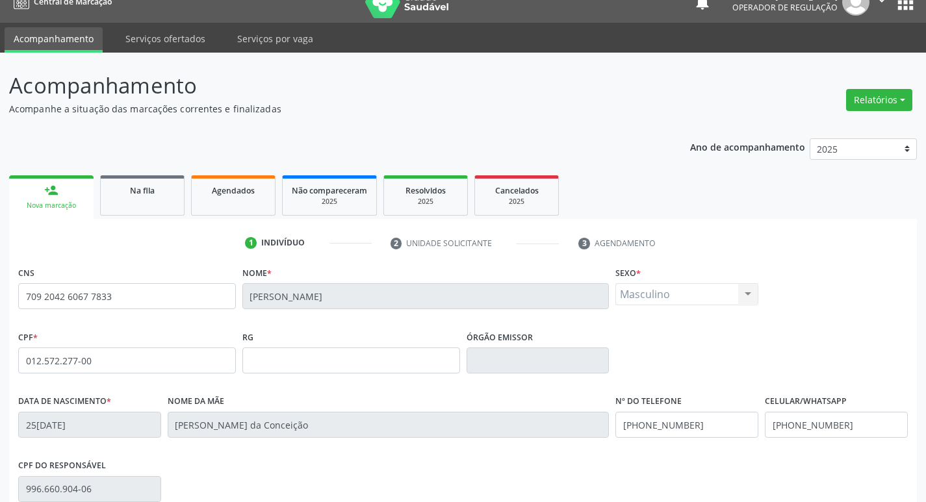
scroll to position [202, 0]
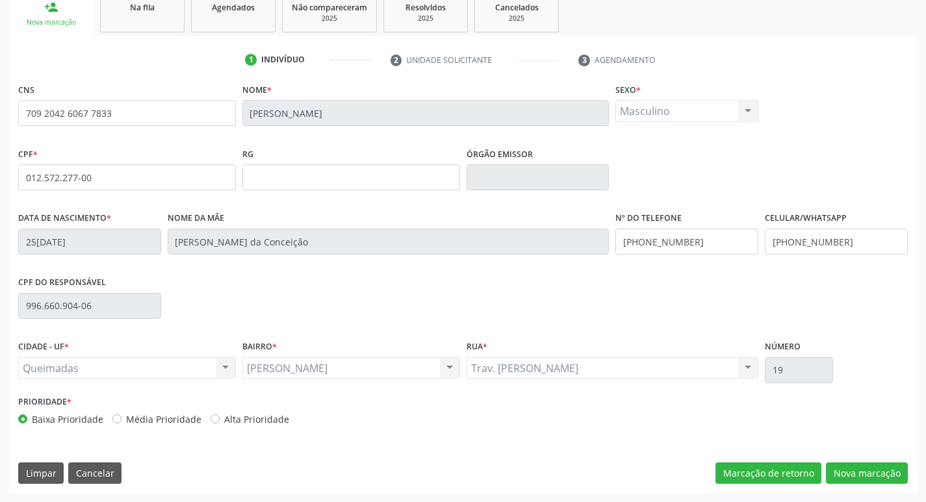
click at [868, 461] on div "CNS 709 2042 6067 7833 Nome * Jose de Assis Silva Sexo * Masculino Masculino Fe…" at bounding box center [462, 286] width 907 height 413
click at [860, 472] on button "Nova marcação" at bounding box center [867, 474] width 82 height 22
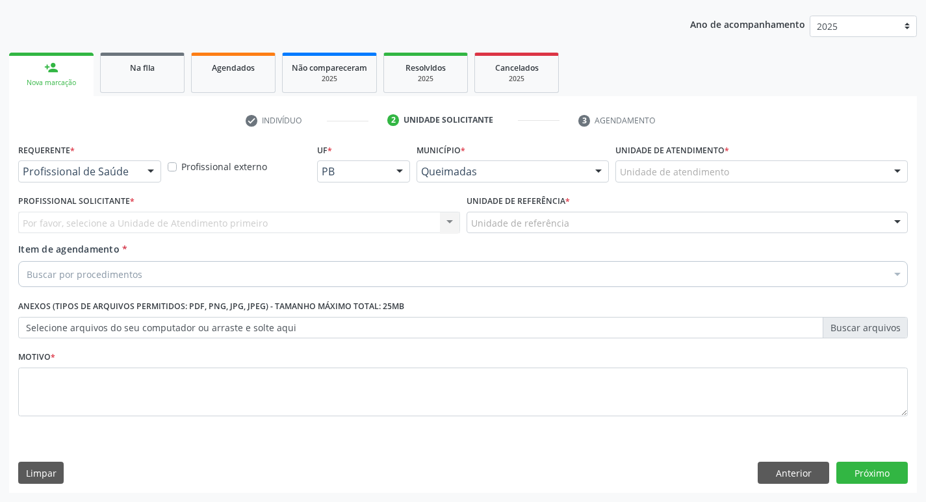
scroll to position [142, 0]
click at [127, 164] on div at bounding box center [89, 171] width 143 height 22
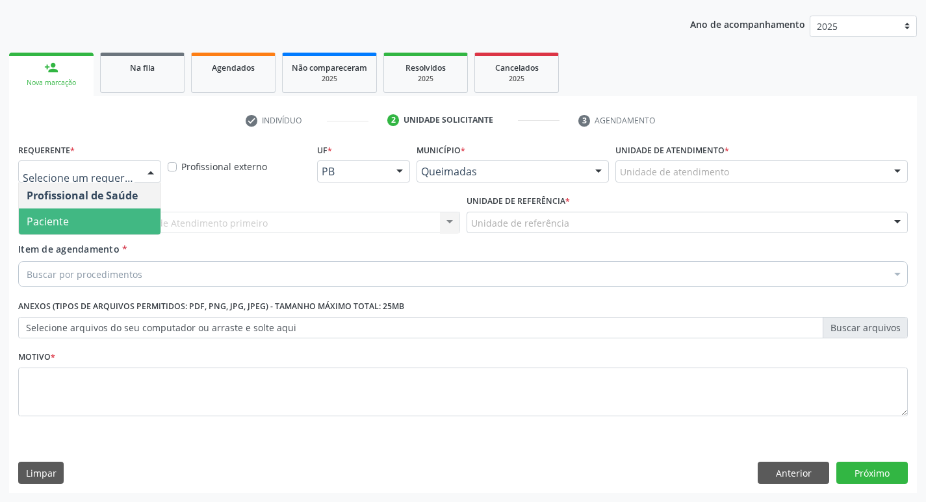
click at [91, 223] on span "Paciente" at bounding box center [90, 222] width 142 height 26
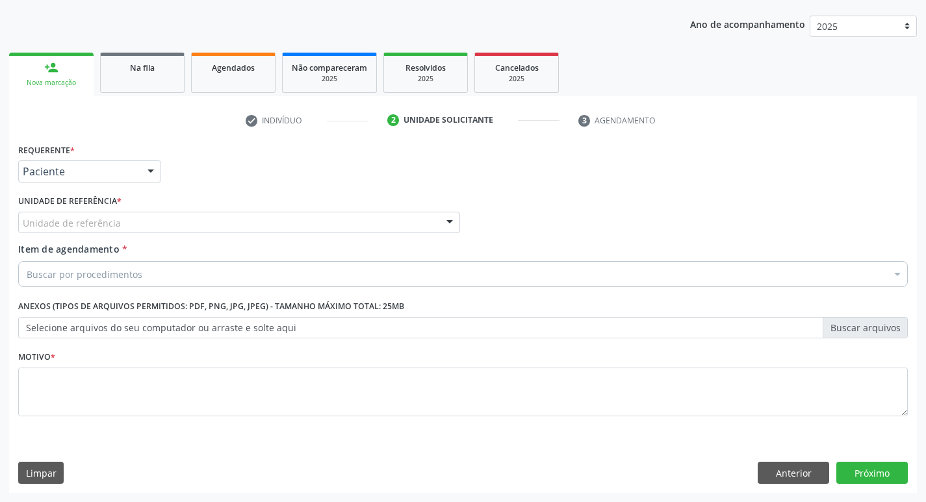
click at [71, 231] on div "Unidade de referência" at bounding box center [239, 223] width 442 height 22
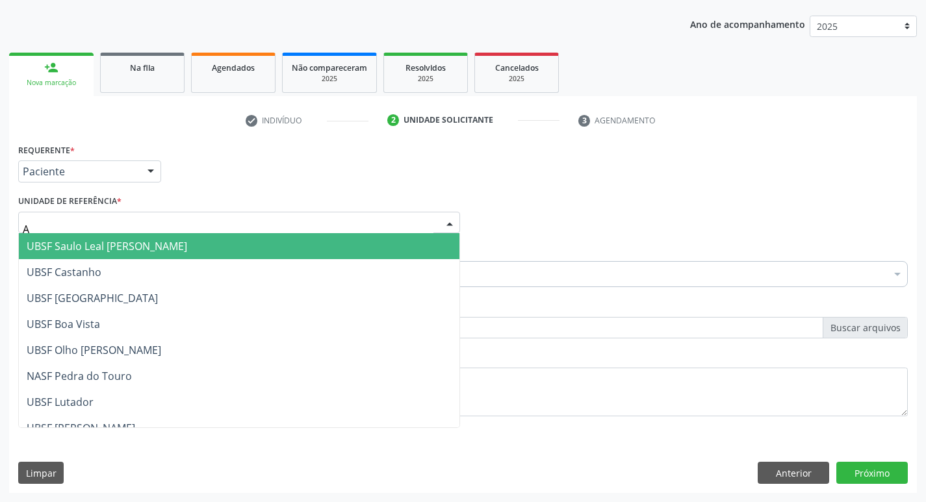
type input "AN"
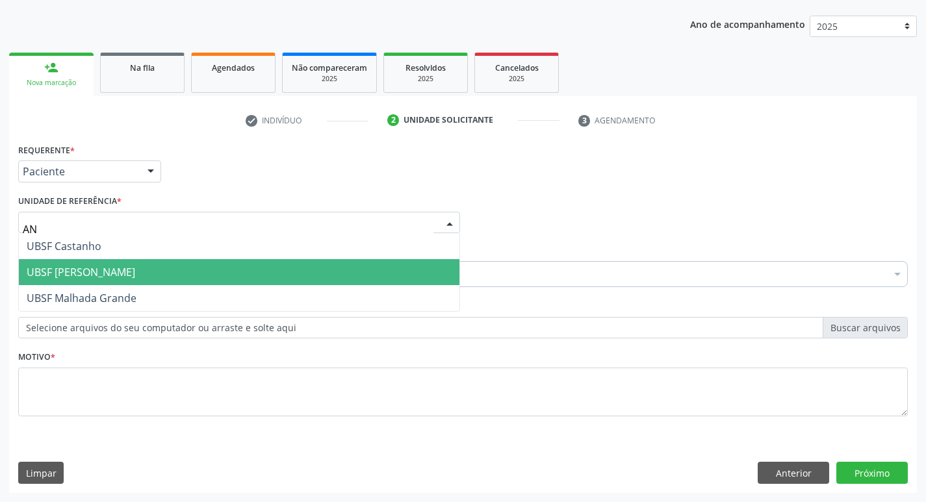
click at [106, 277] on span "UBSF [PERSON_NAME]" at bounding box center [81, 272] width 108 height 14
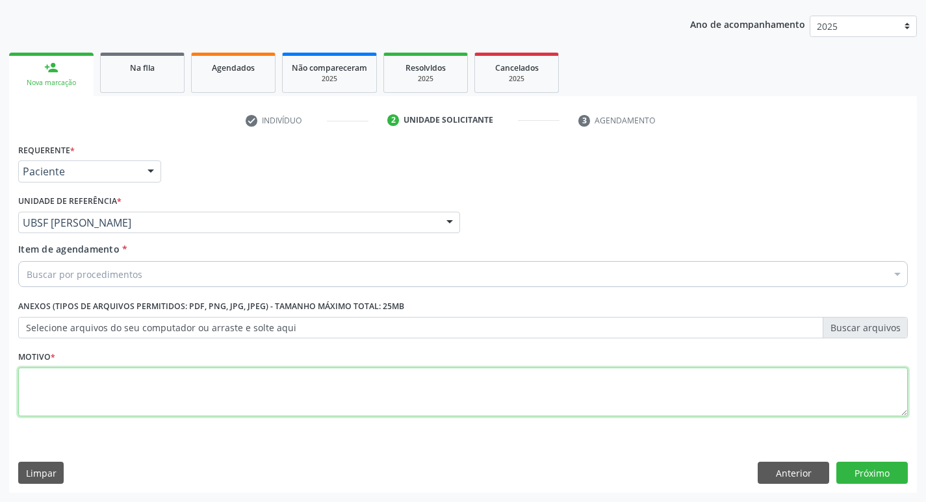
click at [106, 392] on textarea at bounding box center [462, 392] width 889 height 49
type textarea "AVALIACAO"
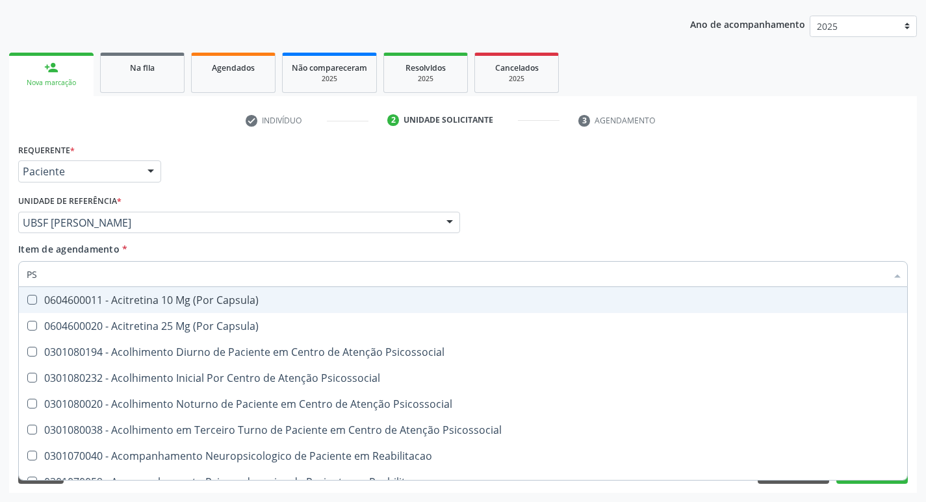
type input "PSA"
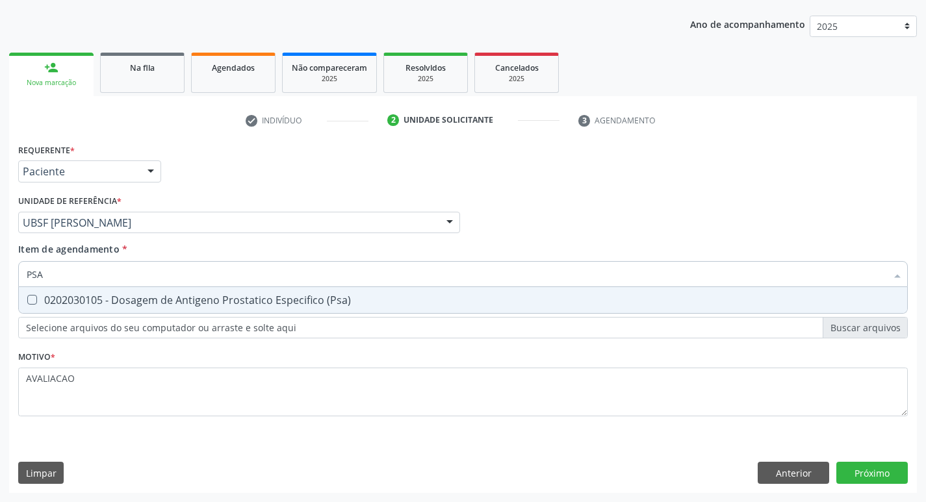
click at [231, 299] on div "0202030105 - Dosagem de Antigeno Prostatico Especifico (Psa)" at bounding box center [463, 300] width 872 height 10
checkbox \(Psa\) "true"
click at [867, 474] on div "Requerente * Paciente Profissional de Saúde Paciente Nenhum resultado encontrad…" at bounding box center [462, 316] width 907 height 353
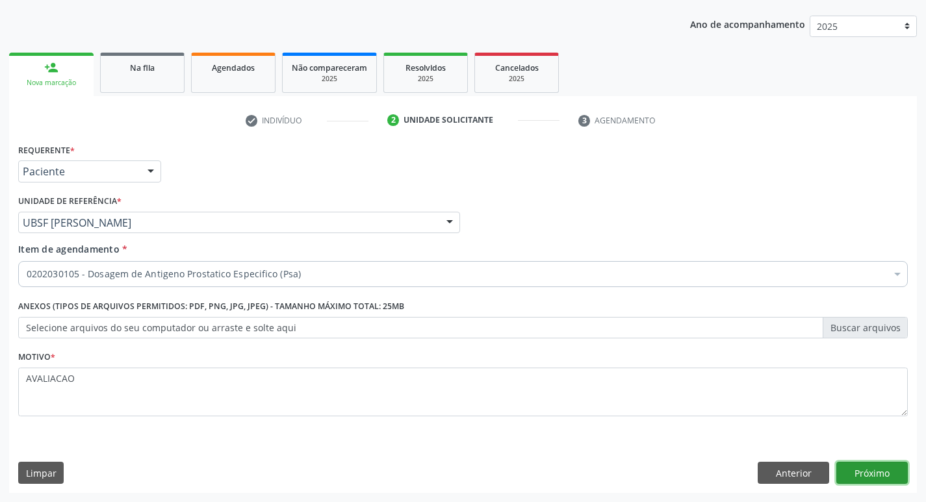
click at [866, 475] on button "Próximo" at bounding box center [871, 473] width 71 height 22
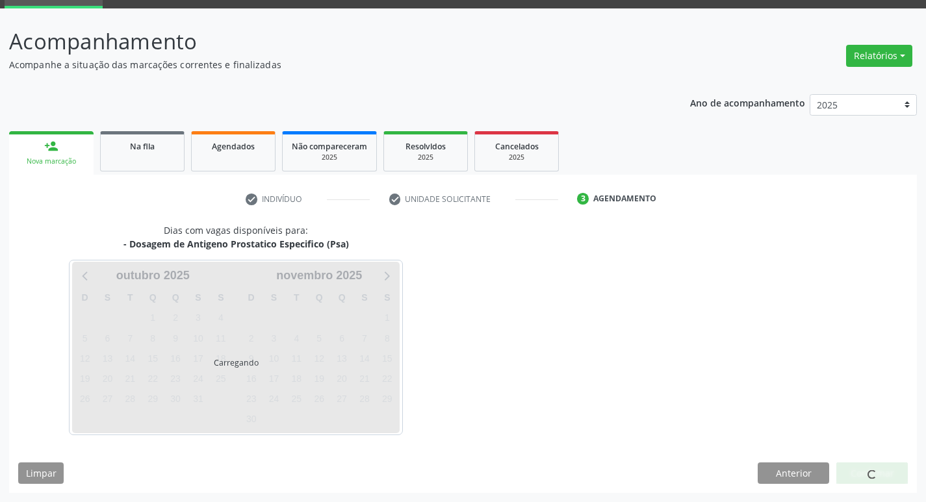
scroll to position [63, 0]
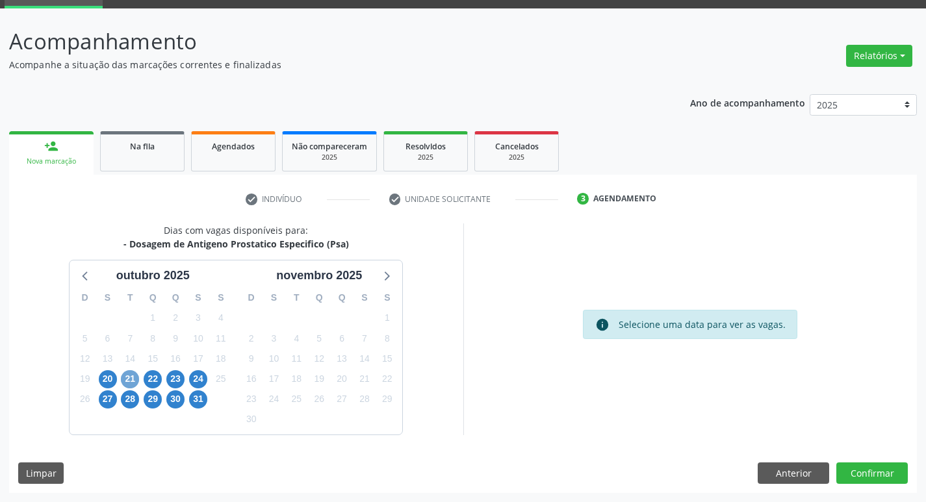
click at [127, 377] on span "21" at bounding box center [130, 379] width 18 height 18
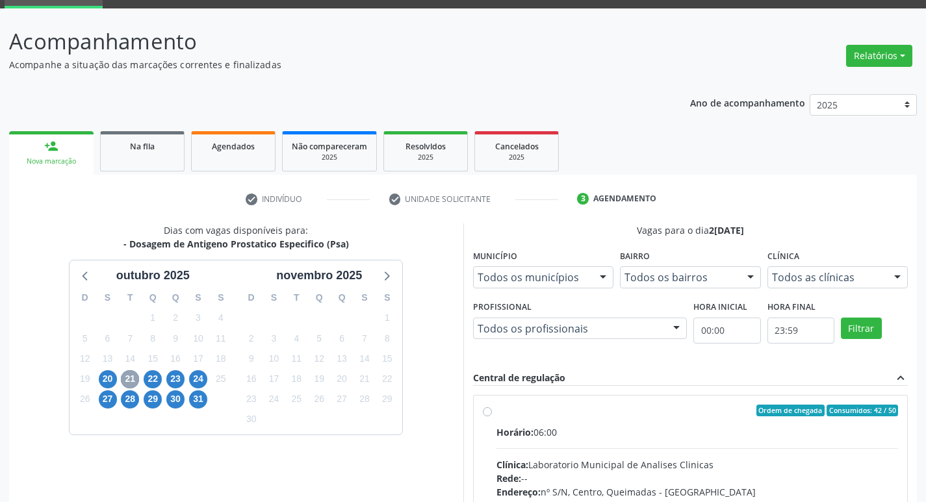
scroll to position [251, 0]
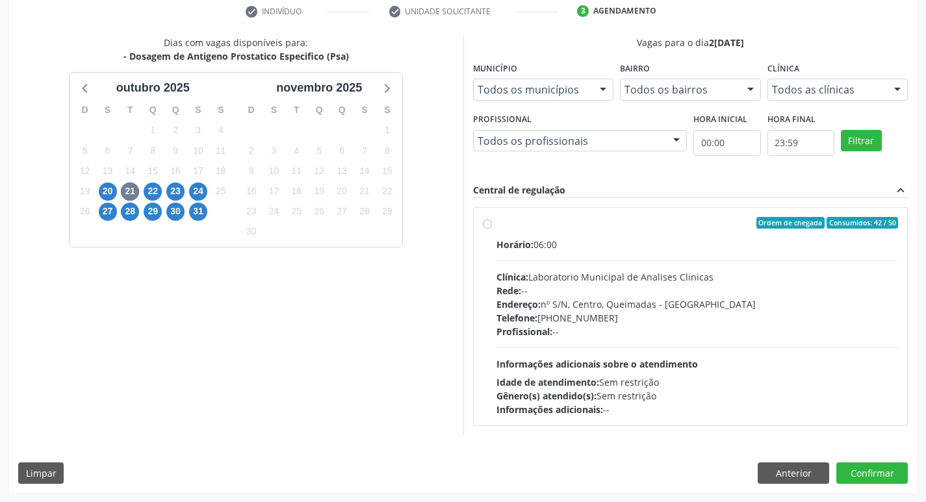
click at [623, 325] on div "Profissional: --" at bounding box center [697, 332] width 402 height 14
click at [492, 229] on input "Ordem de chegada Consumidos: 42 / 50 Horário: 06:00 Clínica: Laboratorio Munici…" at bounding box center [487, 223] width 9 height 12
radio input "true"
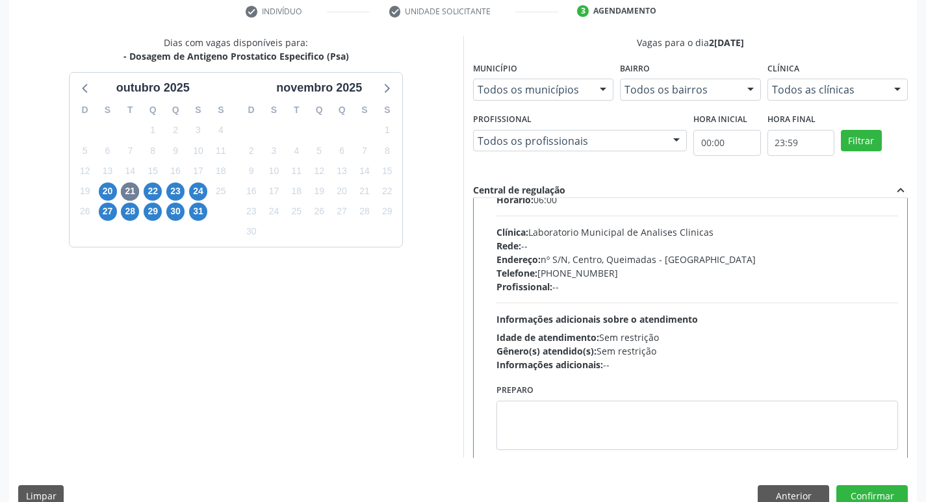
scroll to position [64, 0]
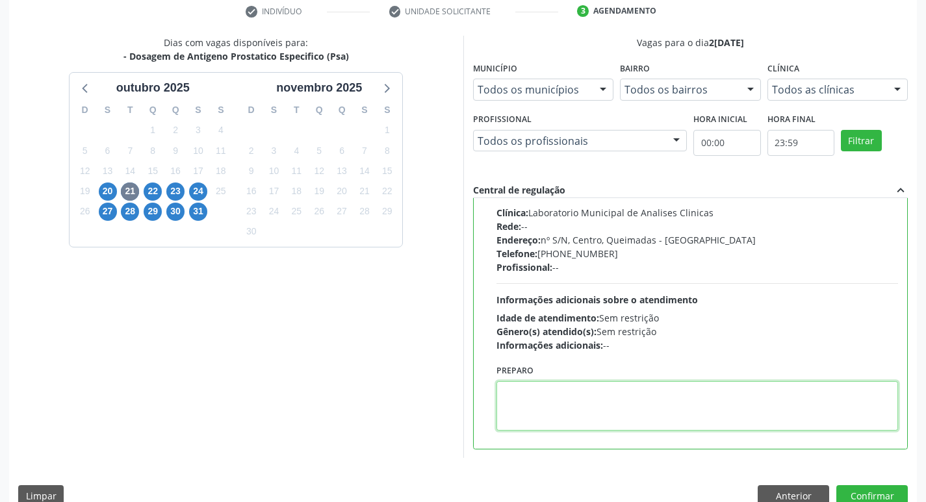
click at [626, 399] on textarea at bounding box center [697, 405] width 402 height 49
paste textarea "IR EM [GEOGRAPHIC_DATA]"
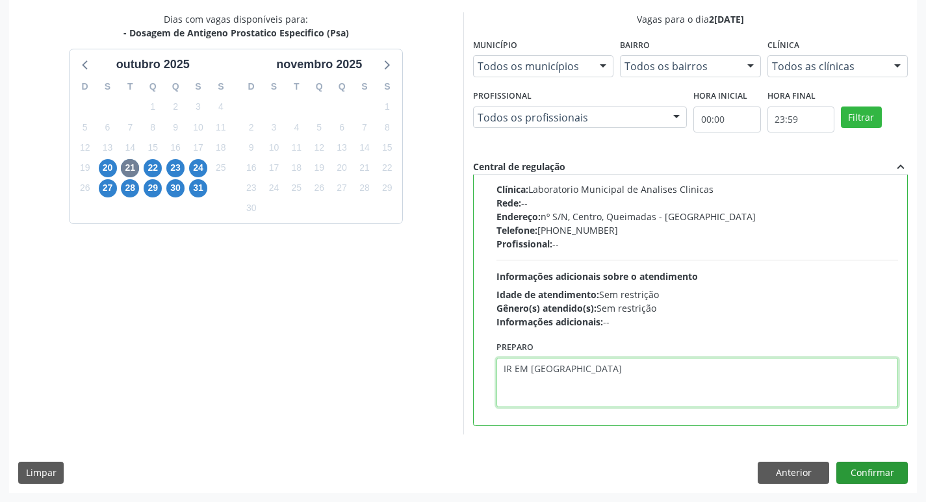
type textarea "IR EM [GEOGRAPHIC_DATA]"
click at [877, 470] on button "Confirmar" at bounding box center [871, 473] width 71 height 22
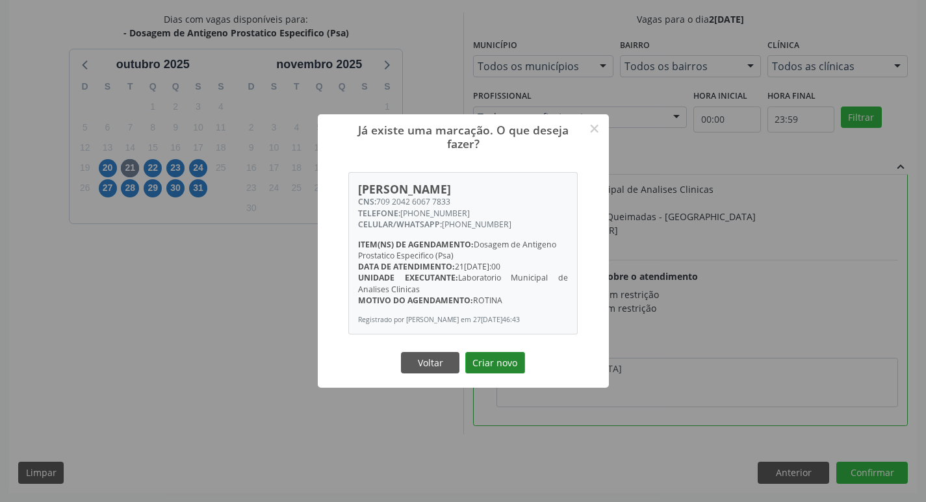
click at [504, 369] on button "Criar novo" at bounding box center [495, 363] width 60 height 22
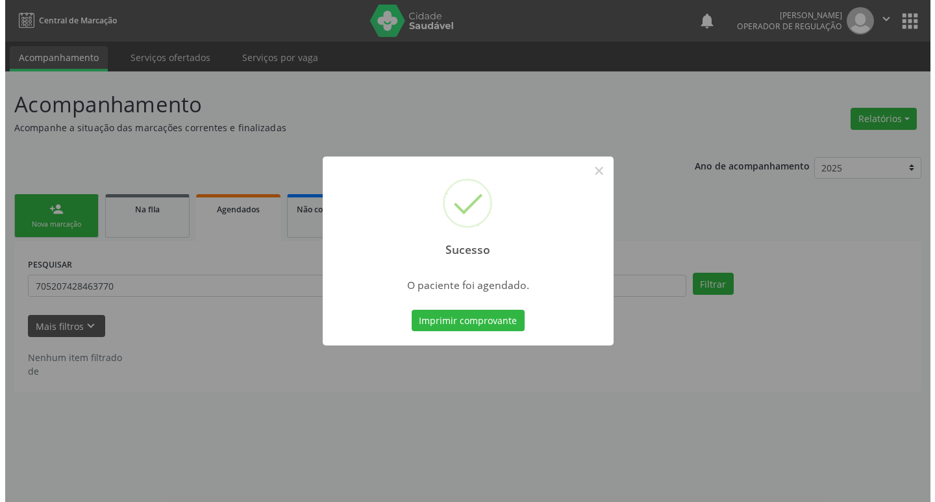
scroll to position [0, 0]
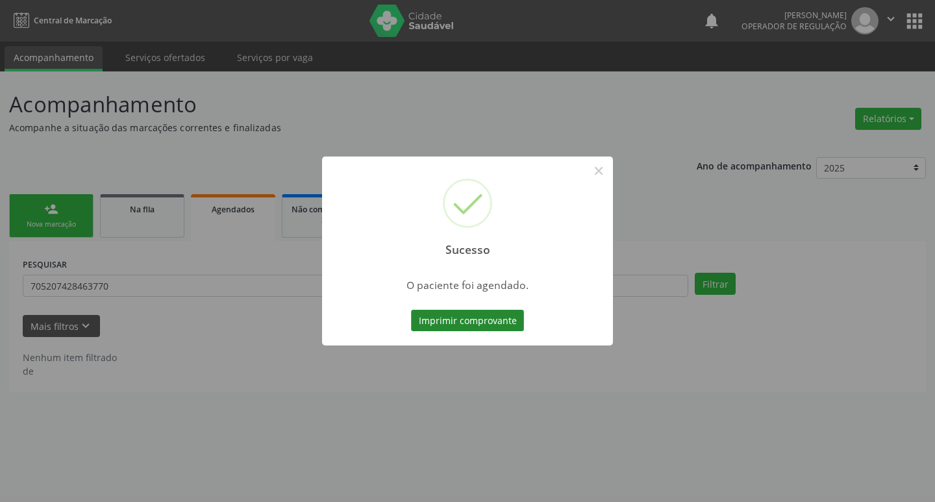
click at [492, 325] on button "Imprimir comprovante" at bounding box center [467, 321] width 113 height 22
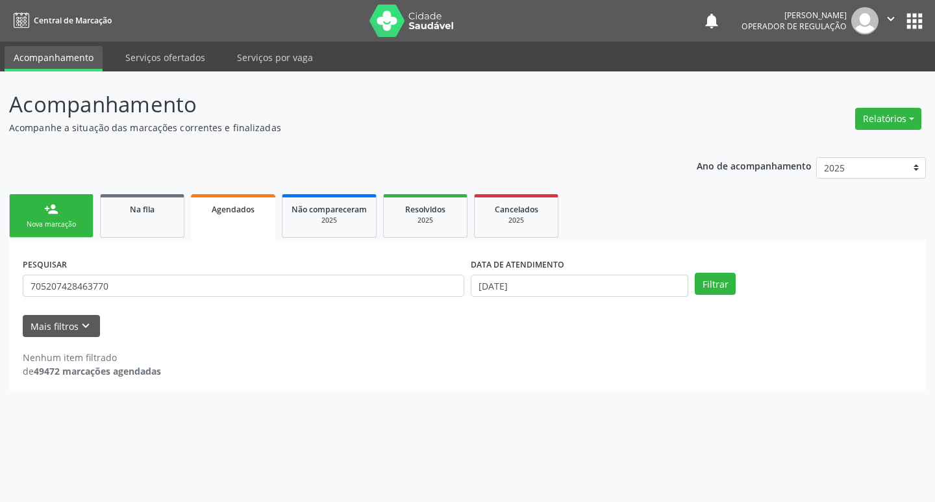
click at [77, 211] on link "person_add Nova marcação" at bounding box center [51, 216] width 84 height 44
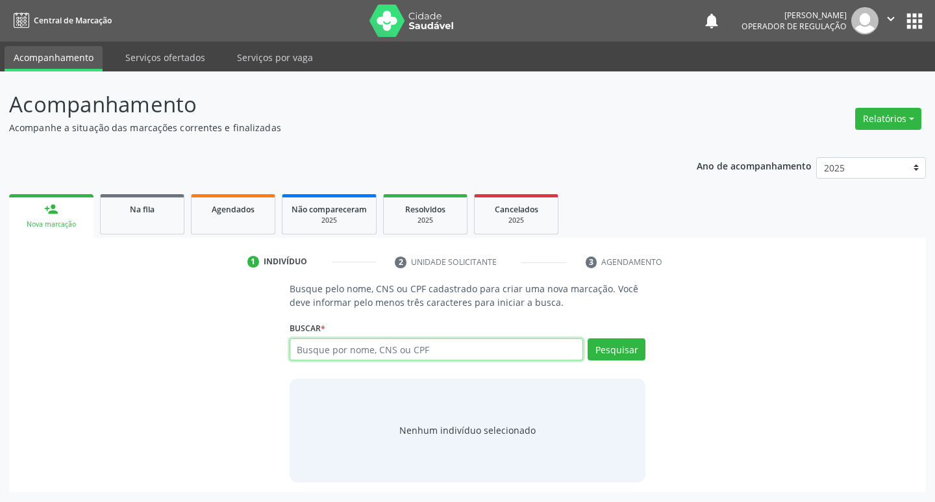
click at [399, 352] on input "text" at bounding box center [437, 349] width 294 height 22
type input "702003893226681"
click at [628, 351] on button "Pesquisar" at bounding box center [617, 349] width 58 height 22
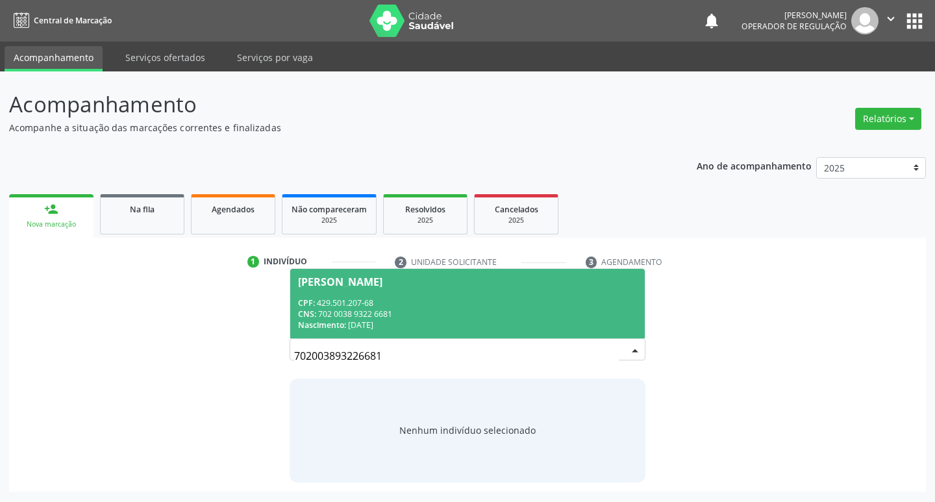
click at [406, 302] on div "CPF: 429.501.207-68" at bounding box center [468, 303] width 340 height 11
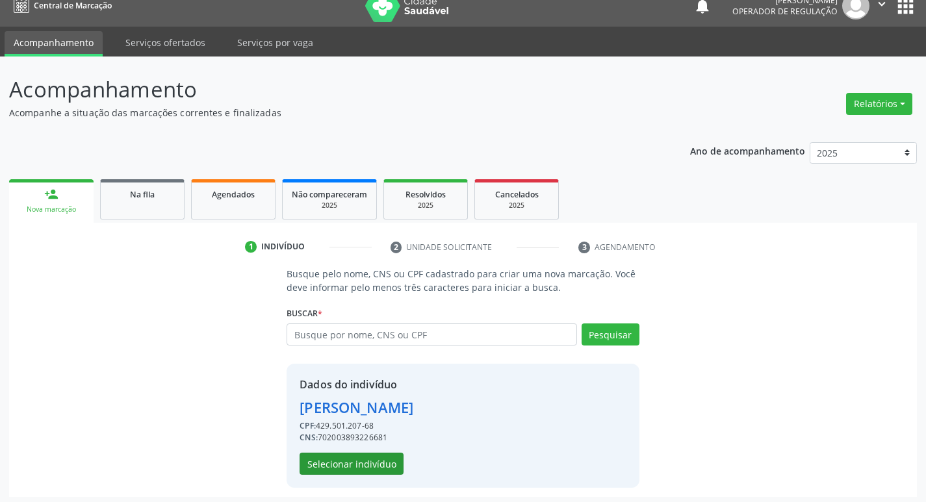
scroll to position [19, 0]
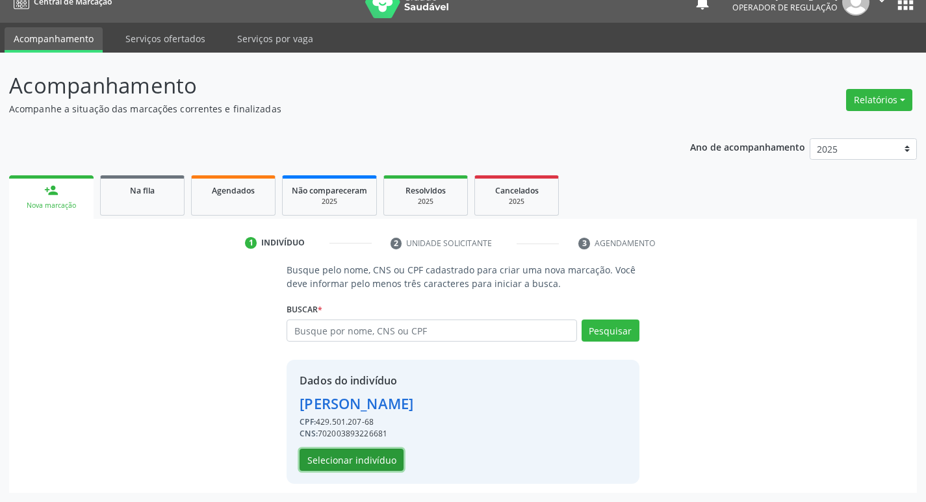
click at [336, 456] on button "Selecionar indivíduo" at bounding box center [351, 460] width 104 height 22
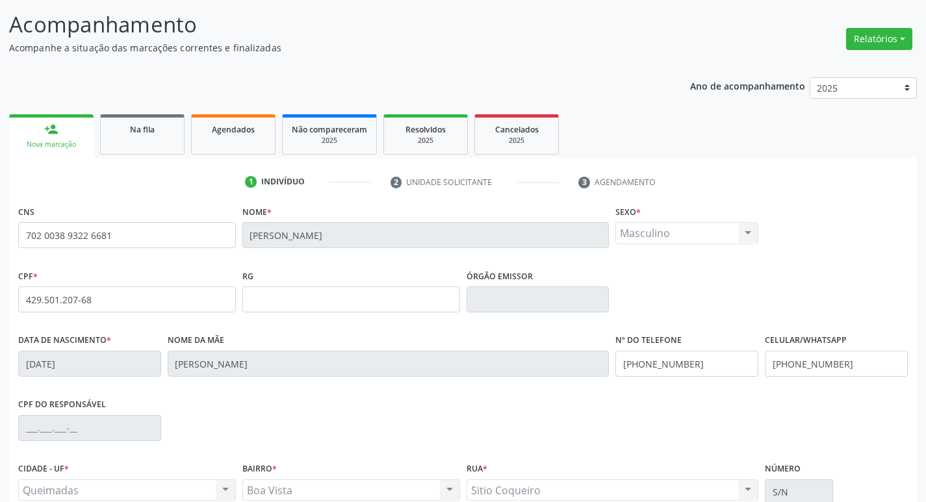
scroll to position [202, 0]
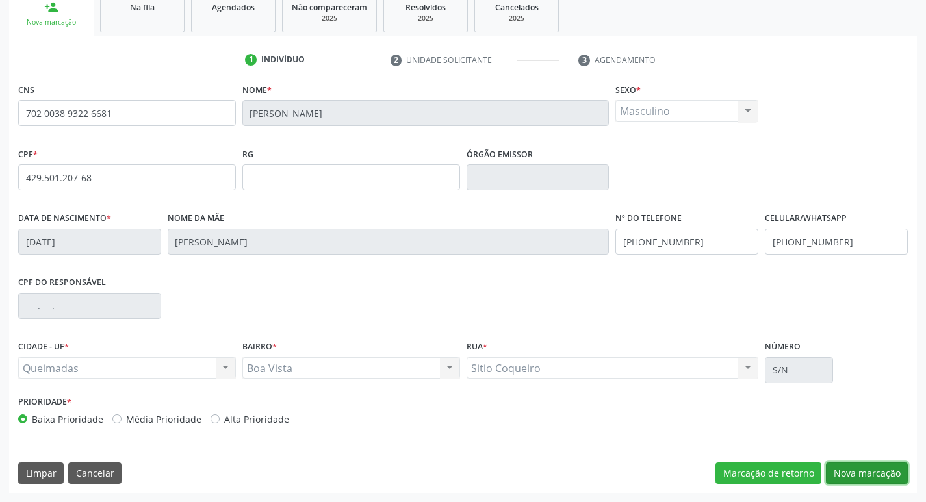
click at [878, 463] on button "Nova marcação" at bounding box center [867, 474] width 82 height 22
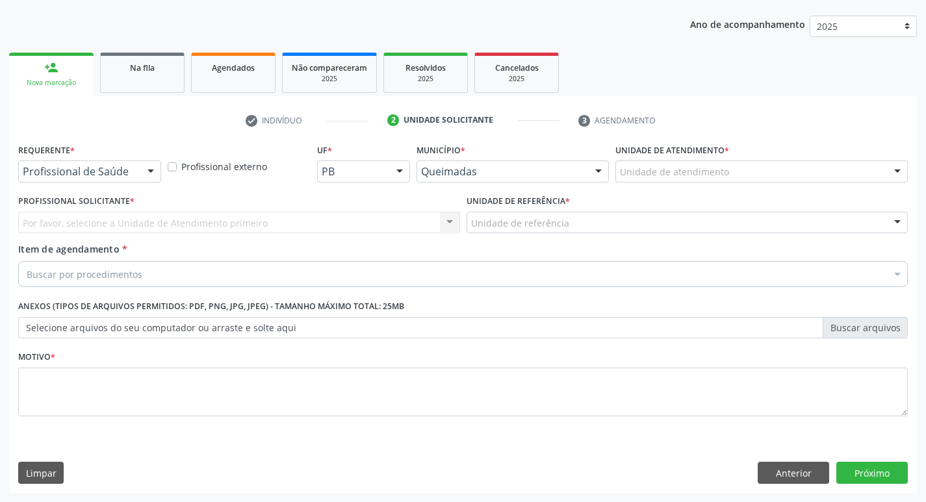
scroll to position [142, 0]
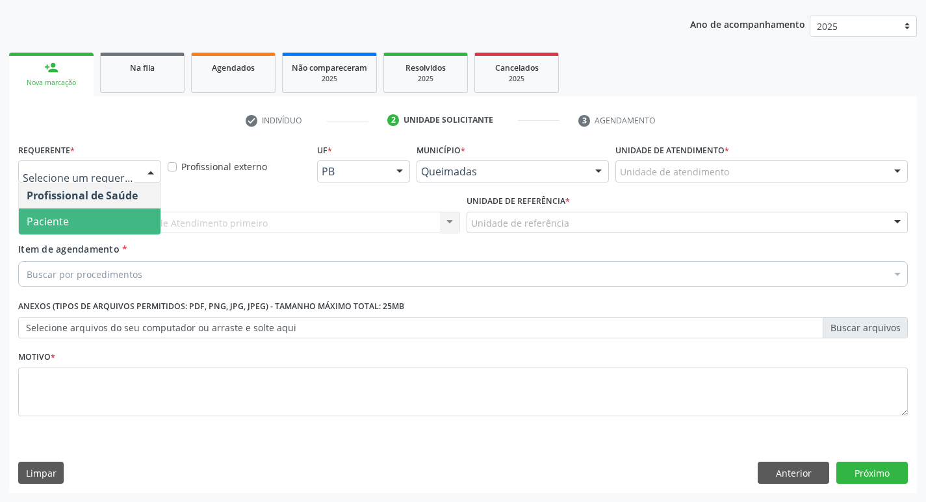
click at [83, 225] on span "Paciente" at bounding box center [90, 222] width 142 height 26
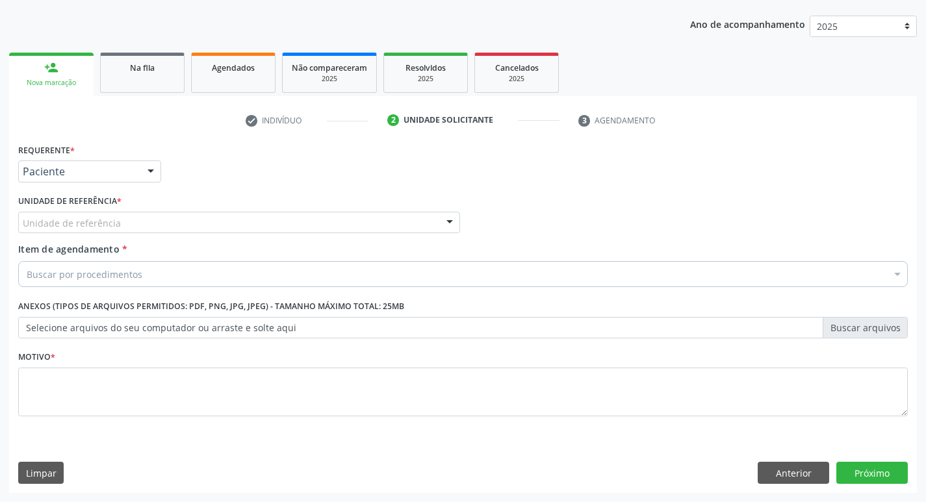
click at [123, 229] on div "Unidade de referência" at bounding box center [239, 223] width 442 height 22
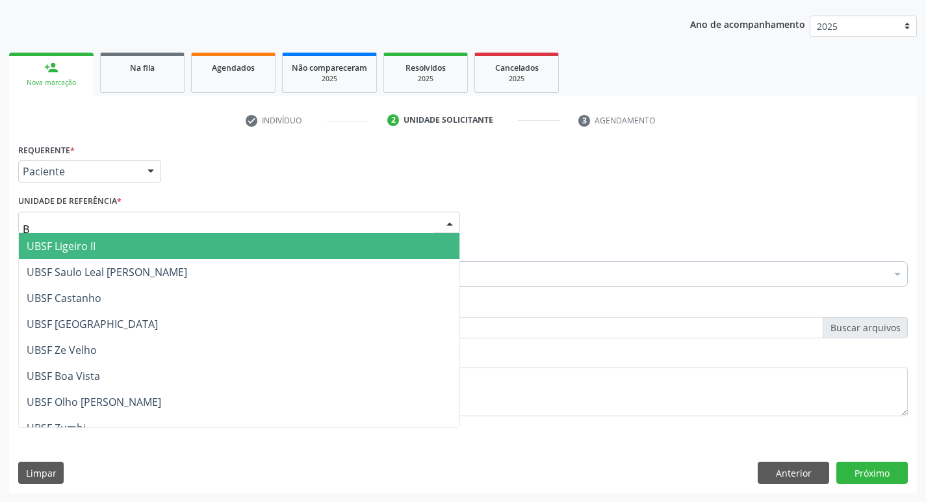
type input "BO"
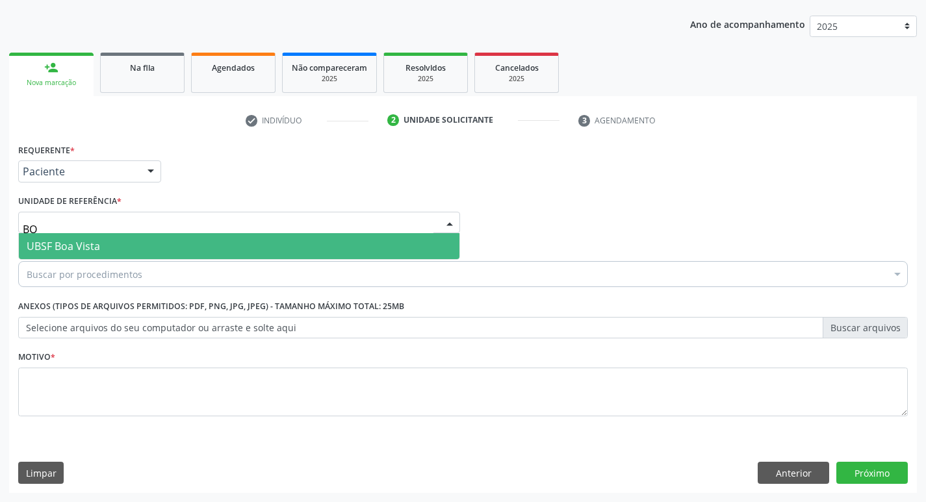
click at [123, 246] on span "UBSF Boa Vista" at bounding box center [239, 246] width 440 height 26
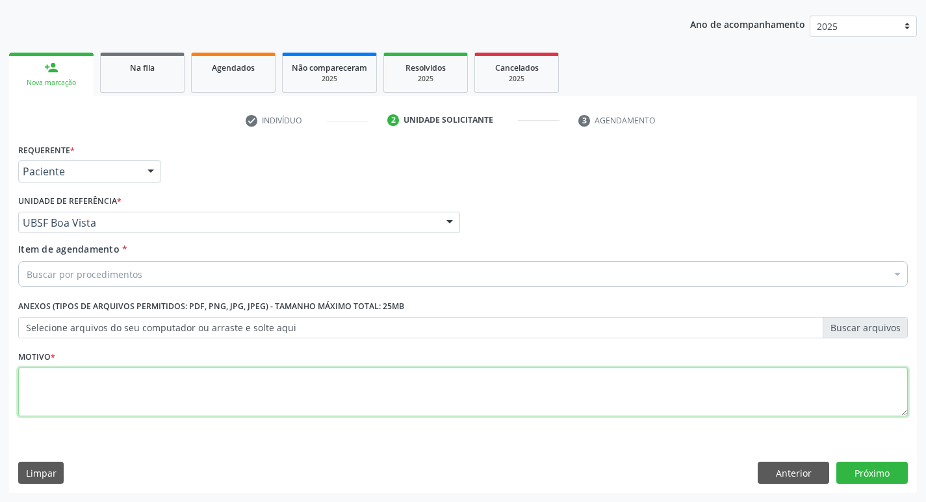
click at [170, 403] on textarea at bounding box center [462, 392] width 889 height 49
type textarea "AVALIACAO"
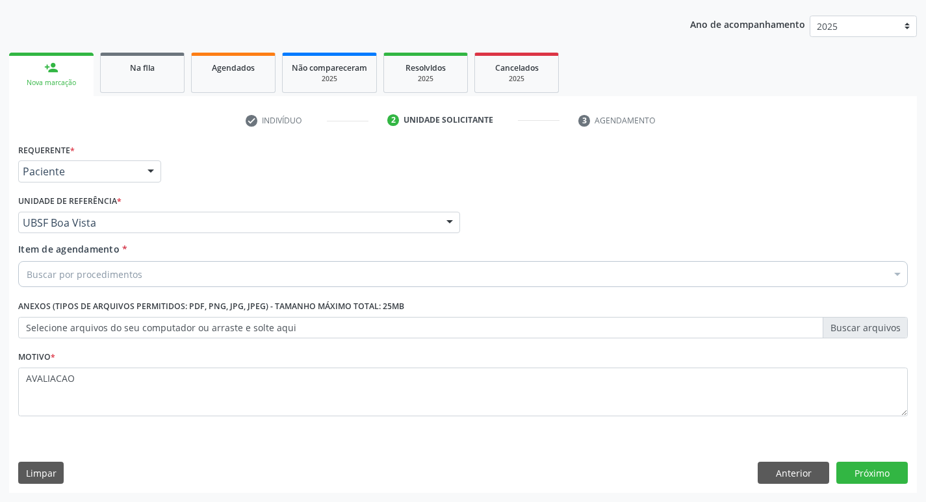
click at [179, 279] on div "Buscar por procedimentos" at bounding box center [462, 274] width 889 height 26
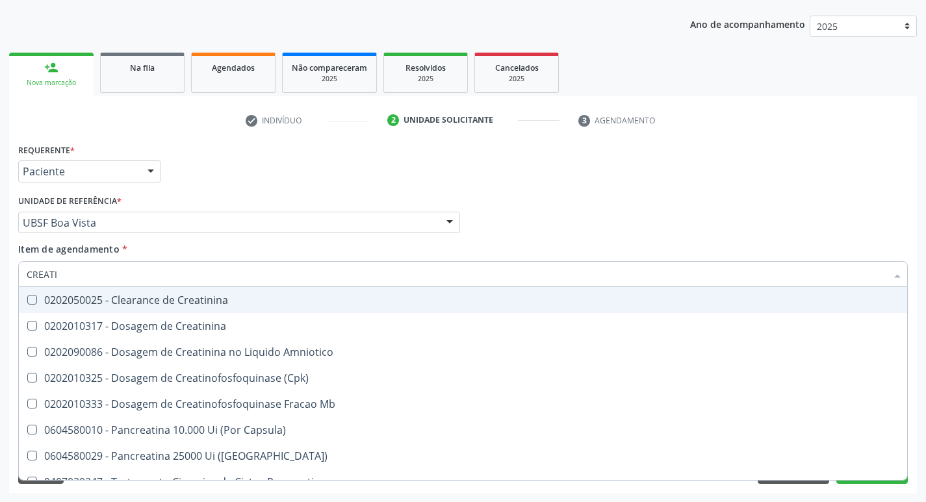
type input "CREATIN"
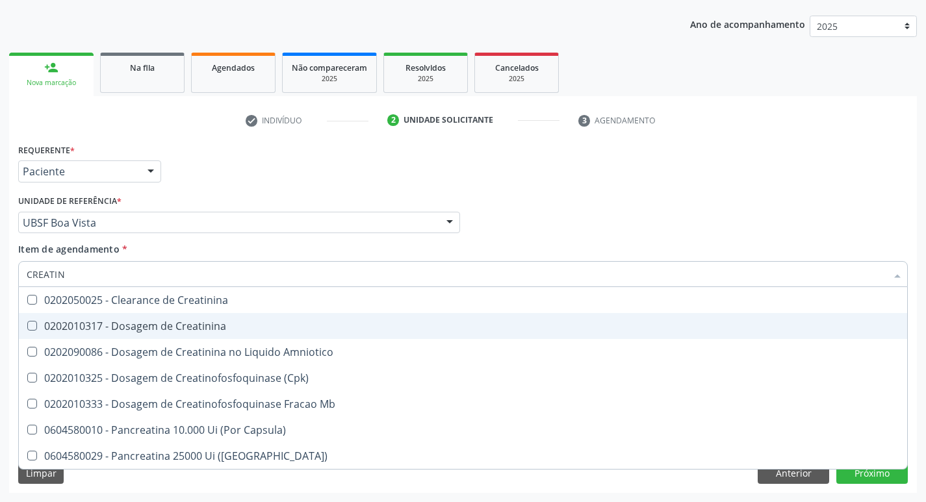
click at [209, 322] on div "0202010317 - Dosagem de Creatinina" at bounding box center [463, 326] width 872 height 10
checkbox Creatinina "true"
type input "CREA"
checkbox Creatinina "false"
checkbox Amniotico "false"
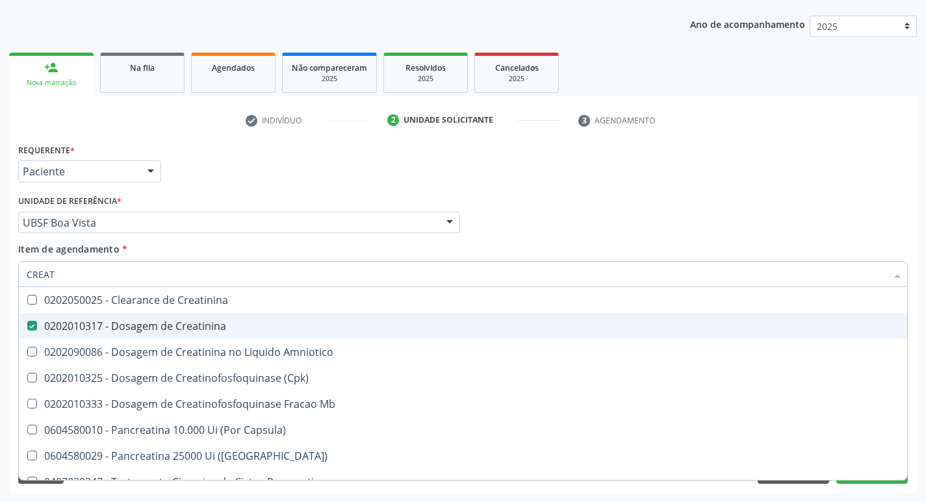
checkbox Mb "true"
type input "C"
checkbox Mb "false"
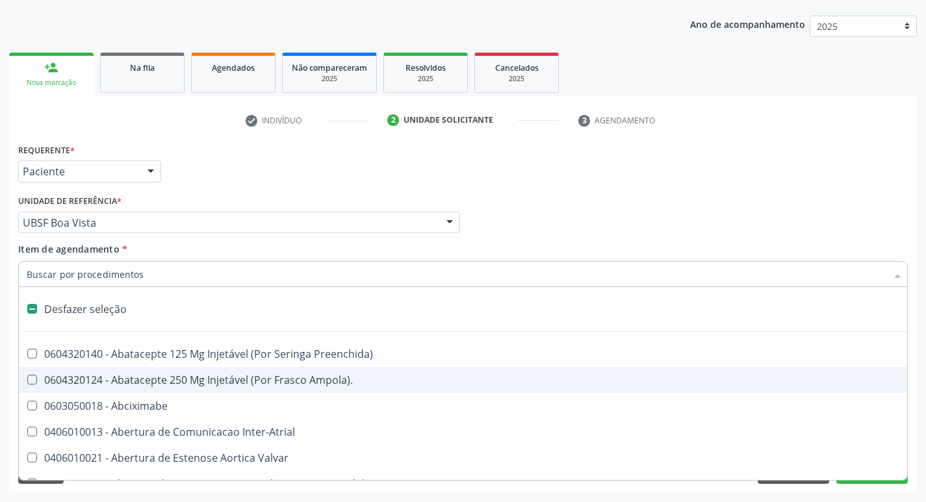
type input "2"
checkbox Biologica "true"
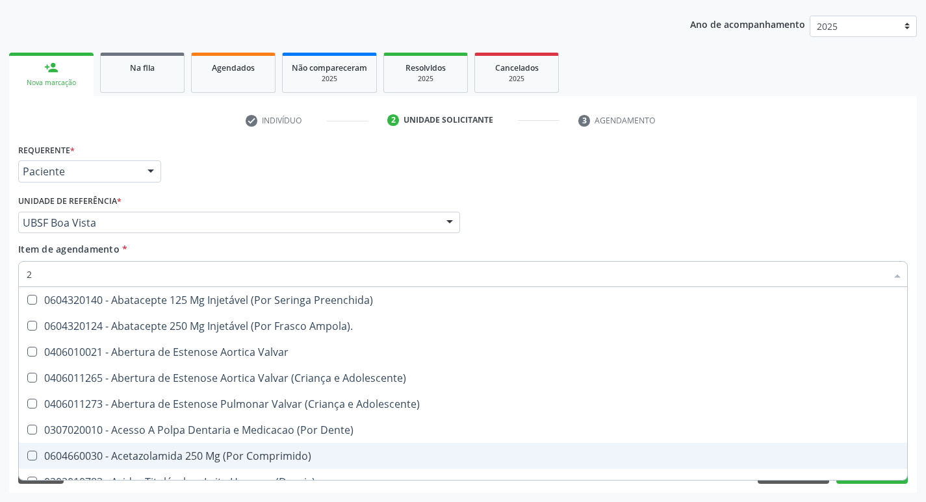
type input "20205001"
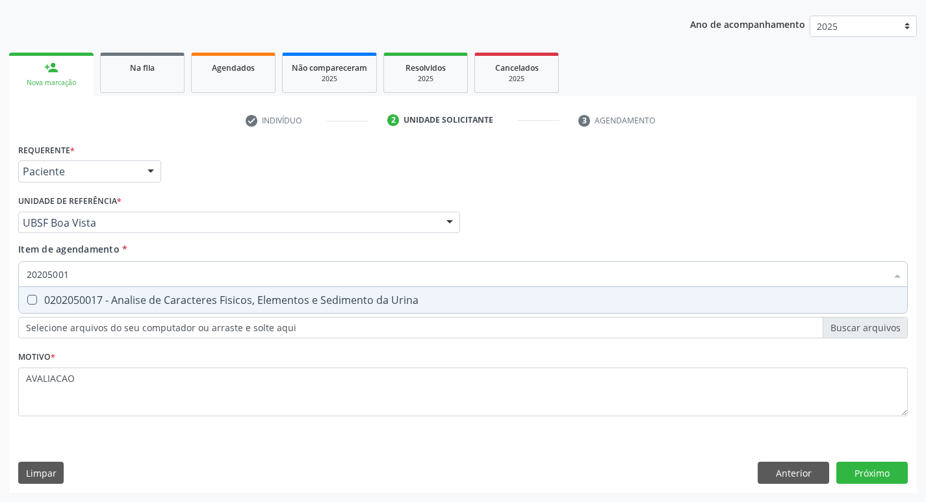
click at [279, 295] on div "0202050017 - Analise de Caracteres Fisicos, Elementos e Sedimento da Urina" at bounding box center [463, 300] width 872 height 10
checkbox Urina "true"
click at [879, 474] on div "Requerente * Paciente Profissional de Saúde Paciente Nenhum resultado encontrad…" at bounding box center [462, 316] width 907 height 353
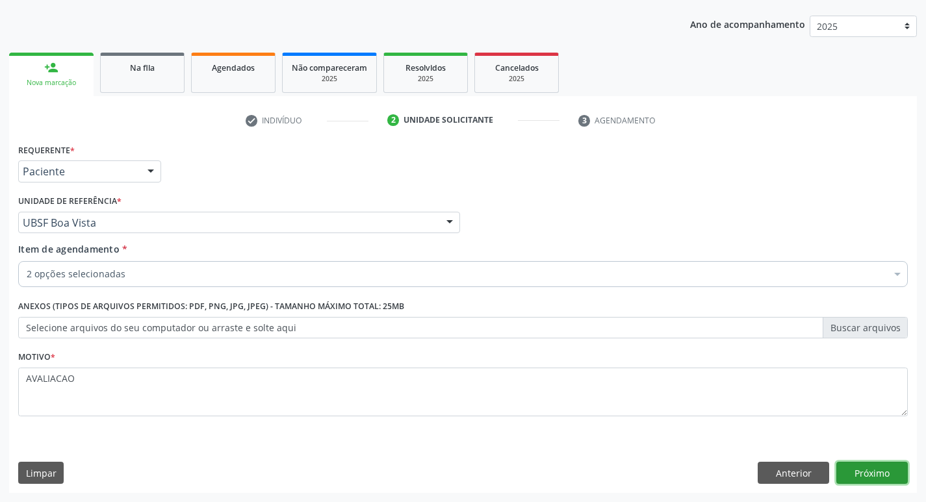
scroll to position [0, 0]
click at [875, 465] on button "Próximo" at bounding box center [871, 473] width 71 height 22
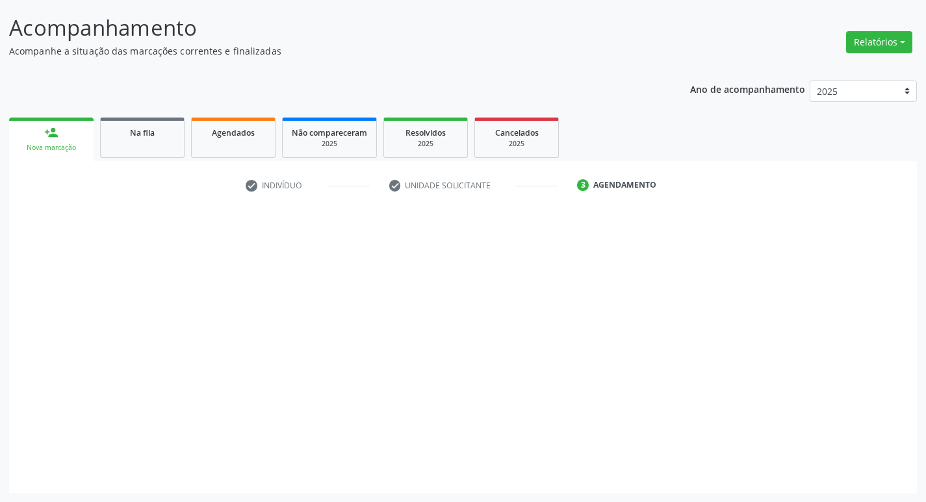
scroll to position [77, 0]
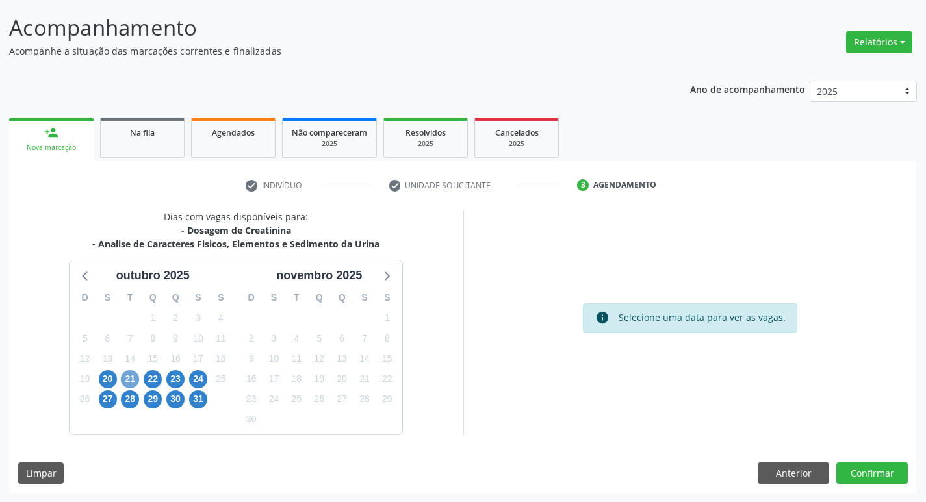
click at [132, 375] on span "21" at bounding box center [130, 379] width 18 height 18
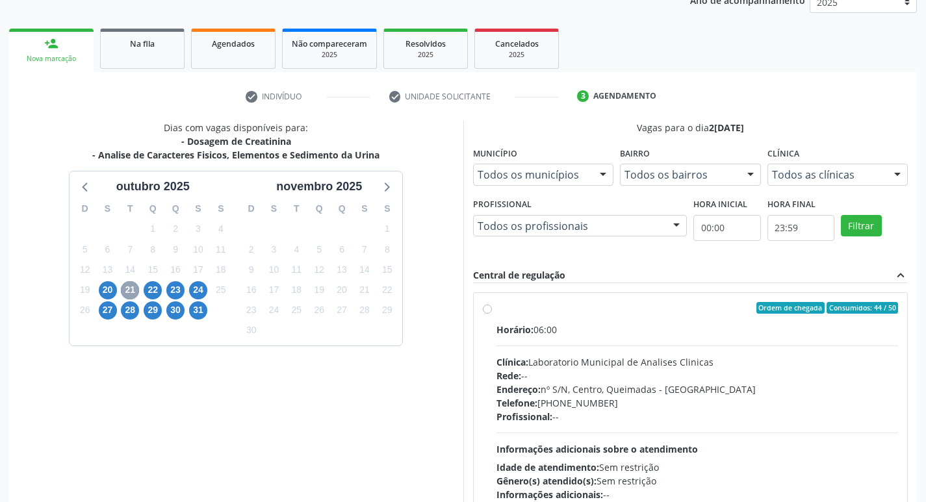
scroll to position [251, 0]
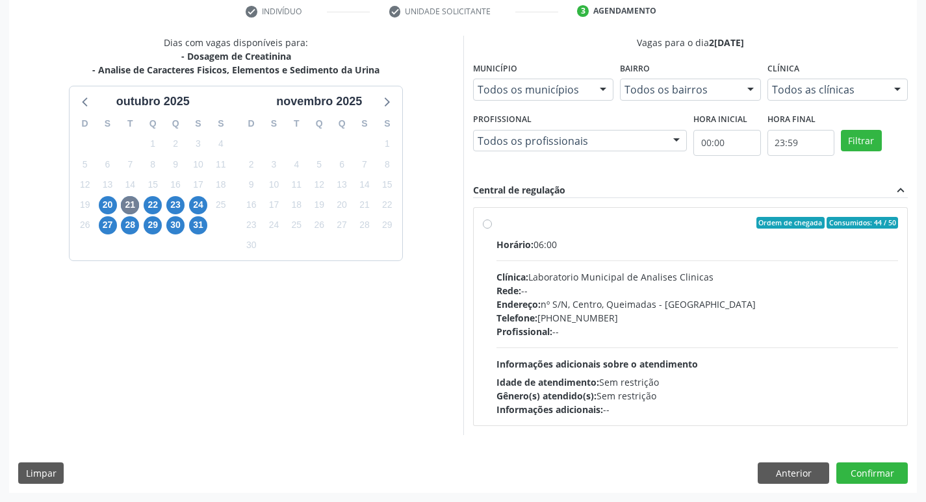
click at [607, 334] on div "Profissional: --" at bounding box center [697, 332] width 402 height 14
click at [492, 229] on input "Ordem de chegada Consumidos: 44 / 50 Horário: 06:00 Clínica: Laboratorio Munici…" at bounding box center [487, 223] width 9 height 12
radio input "true"
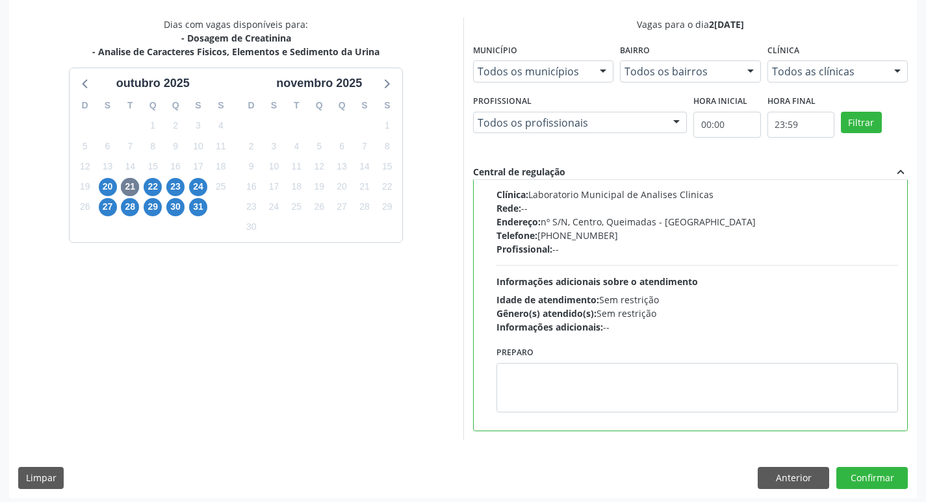
scroll to position [274, 0]
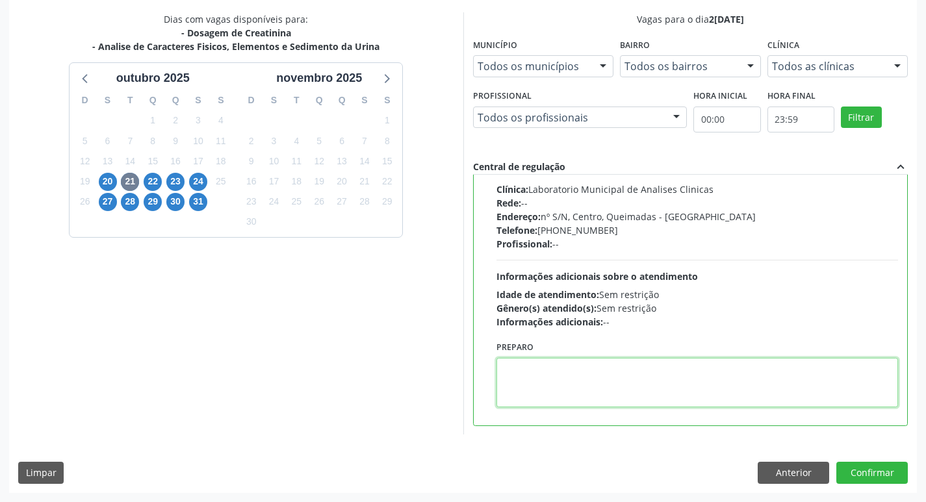
click at [557, 375] on textarea at bounding box center [697, 382] width 402 height 49
paste textarea "IR EM [GEOGRAPHIC_DATA]"
type textarea "IR EM [GEOGRAPHIC_DATA]"
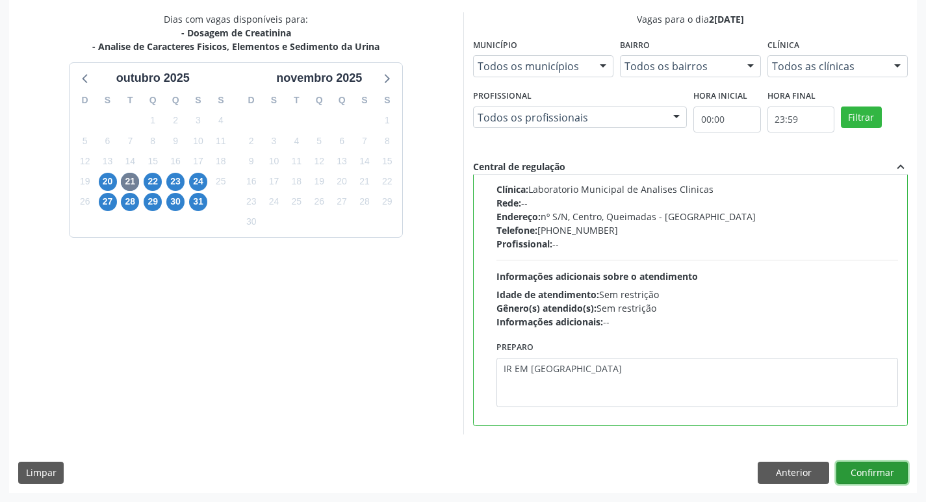
click at [876, 472] on button "Confirmar" at bounding box center [871, 473] width 71 height 22
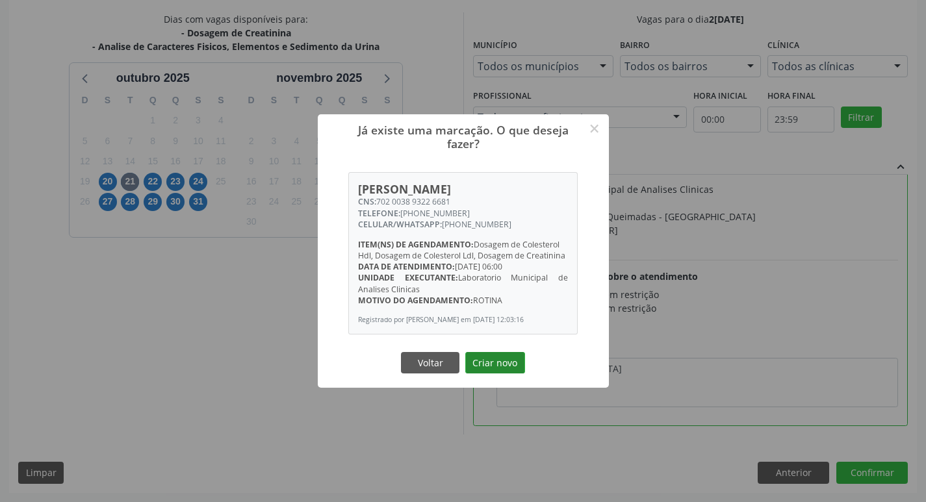
click at [479, 361] on button "Criar novo" at bounding box center [495, 363] width 60 height 22
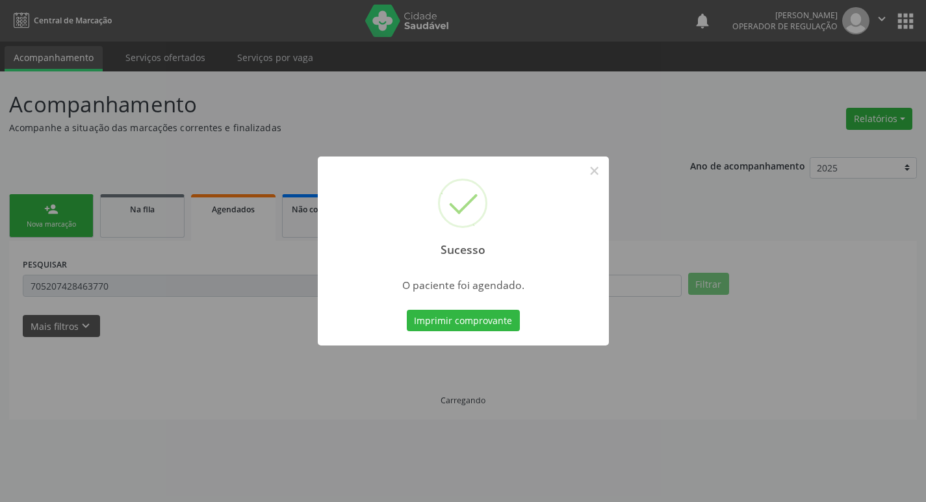
scroll to position [0, 0]
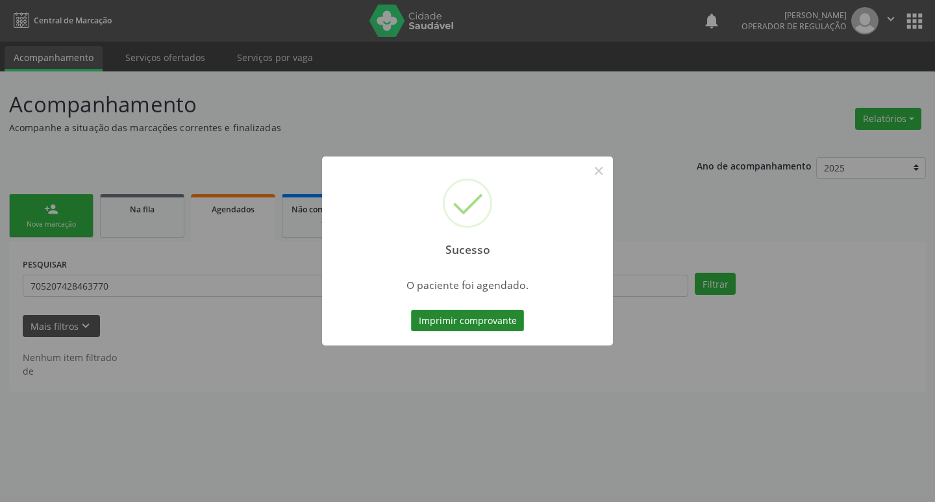
click at [483, 329] on button "Imprimir comprovante" at bounding box center [467, 321] width 113 height 22
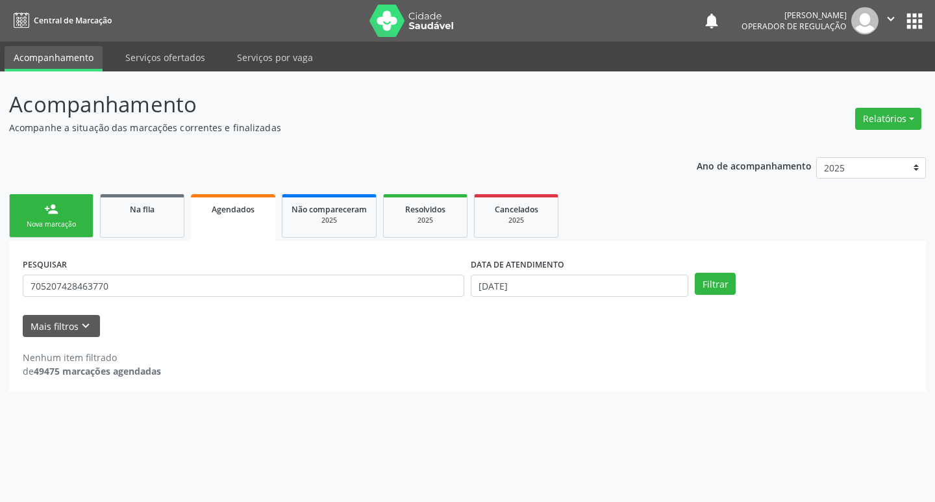
click at [53, 218] on link "person_add Nova marcação" at bounding box center [51, 216] width 84 height 44
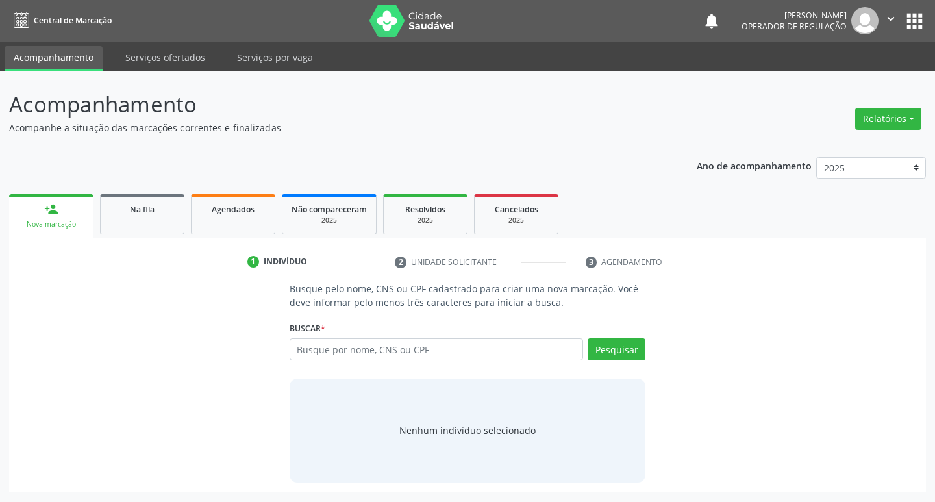
click at [60, 203] on link "person_add Nova marcação" at bounding box center [51, 216] width 84 height 44
click at [363, 357] on input "text" at bounding box center [437, 349] width 294 height 22
type input "707607289825191"
click at [615, 355] on button "Pesquisar" at bounding box center [617, 349] width 58 height 22
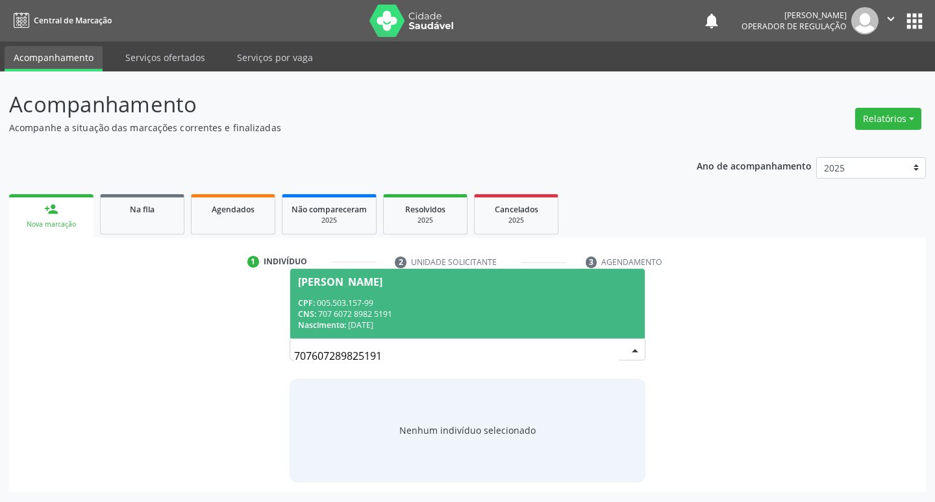
click at [535, 315] on div "CNS: 707 6072 8982 5191" at bounding box center [468, 314] width 340 height 11
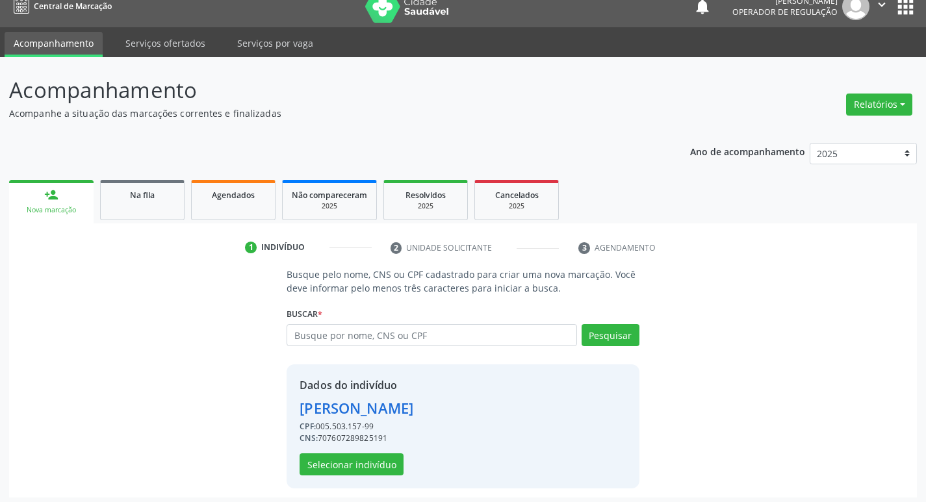
scroll to position [19, 0]
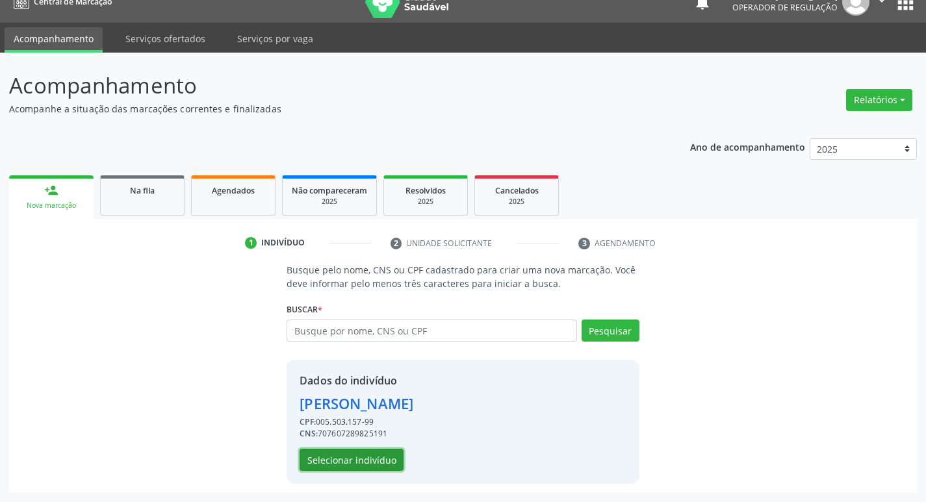
click at [362, 455] on button "Selecionar indivíduo" at bounding box center [351, 460] width 104 height 22
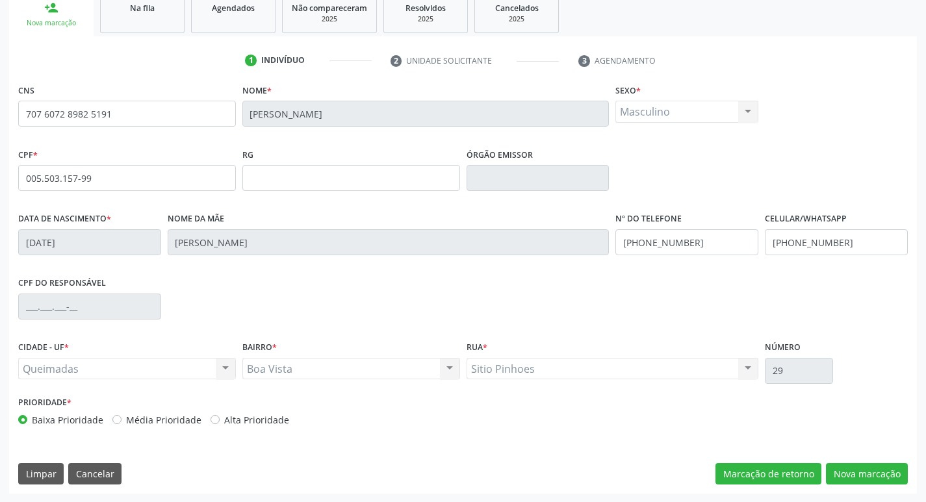
scroll to position [202, 0]
click at [867, 482] on button "Nova marcação" at bounding box center [867, 474] width 82 height 22
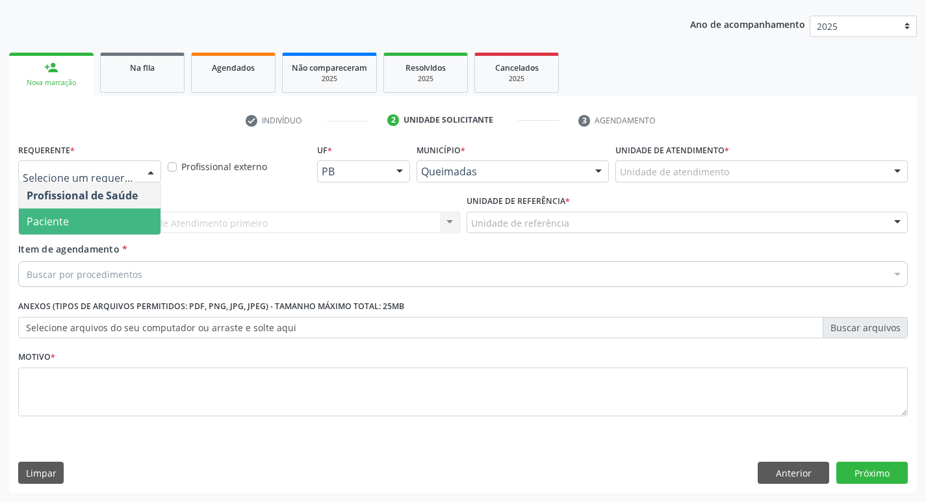
click at [110, 217] on span "Paciente" at bounding box center [90, 222] width 142 height 26
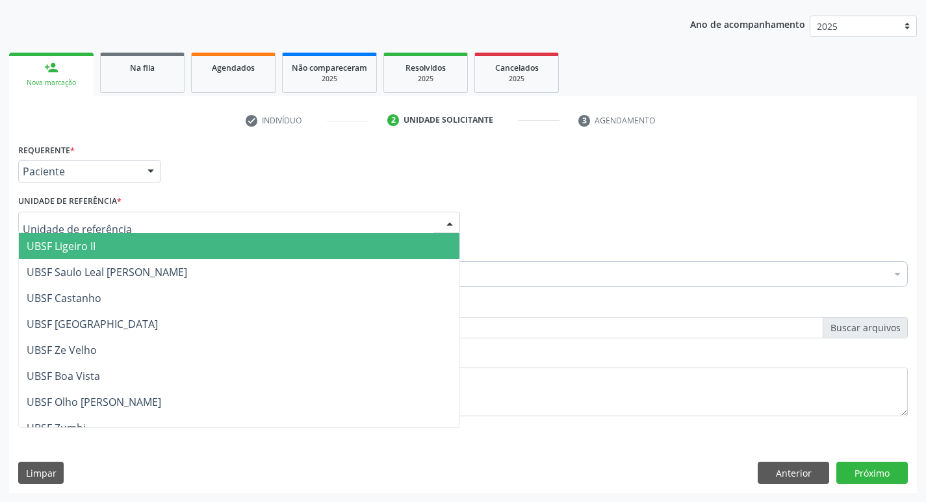
click at [120, 226] on div at bounding box center [239, 223] width 442 height 22
type input "BO"
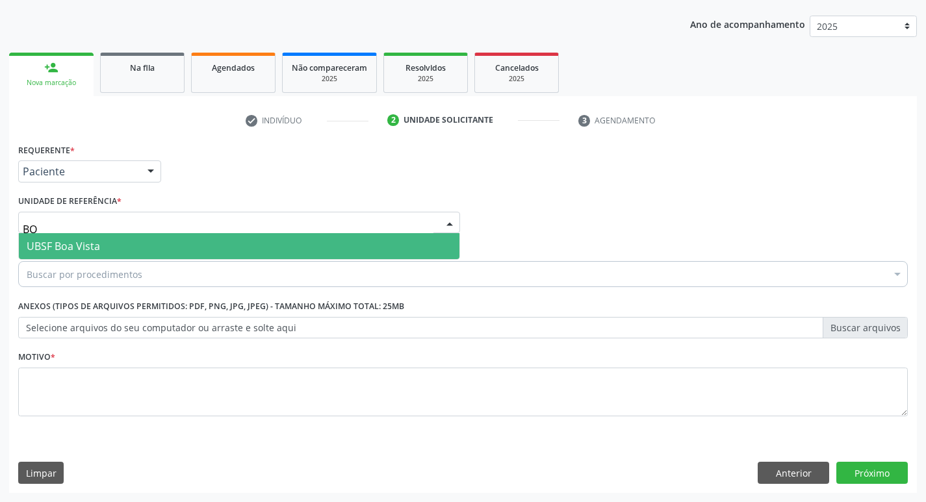
click at [100, 259] on span "UBSF Boa Vista" at bounding box center [239, 246] width 440 height 26
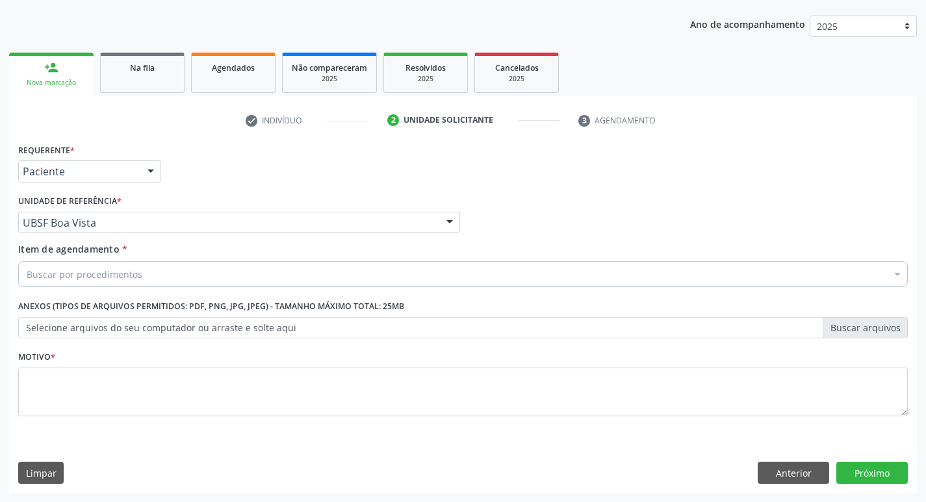
click at [84, 349] on div "Motivo *" at bounding box center [462, 382] width 889 height 69
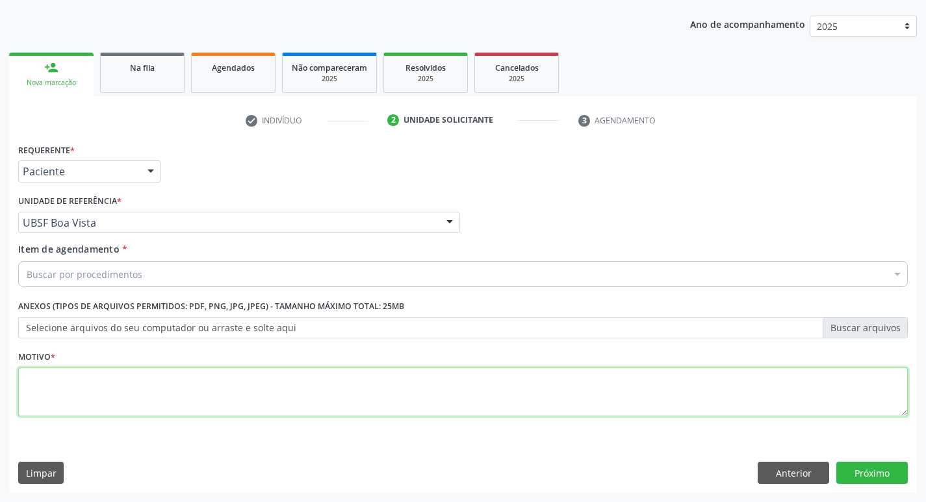
click at [90, 392] on textarea at bounding box center [462, 392] width 889 height 49
type textarea "AVALIACAO"
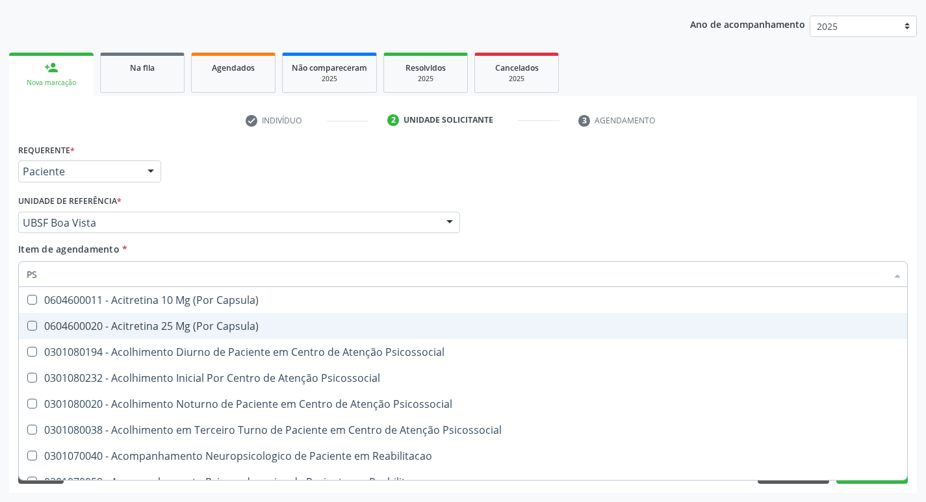
type input "PSA"
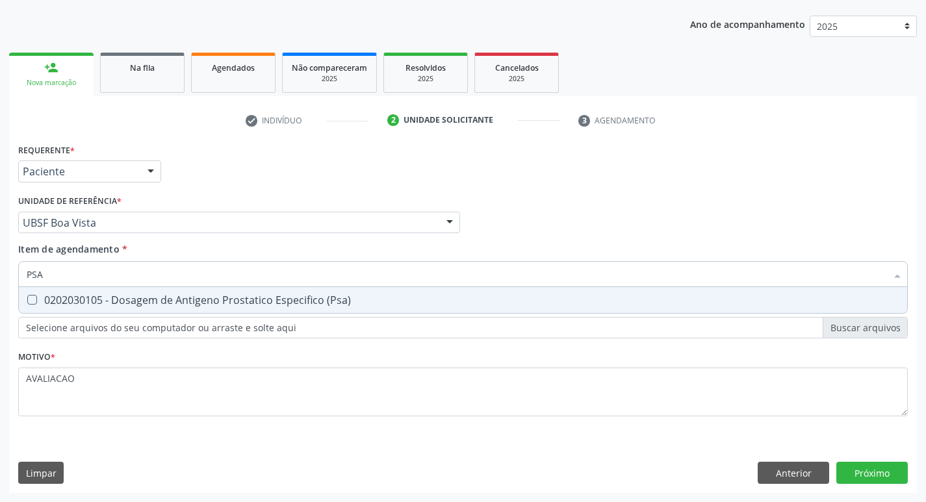
click at [135, 299] on div "0202030105 - Dosagem de Antigeno Prostatico Especifico (Psa)" at bounding box center [463, 300] width 872 height 10
checkbox \(Psa\) "true"
click at [857, 469] on div "Requerente * Paciente Profissional de Saúde Paciente Nenhum resultado encontrad…" at bounding box center [462, 316] width 907 height 353
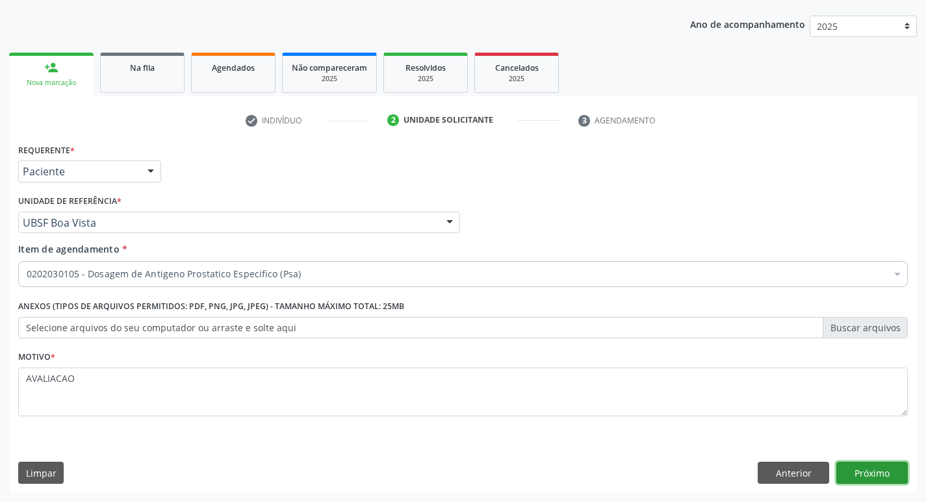
click at [865, 464] on button "Próximo" at bounding box center [871, 473] width 71 height 22
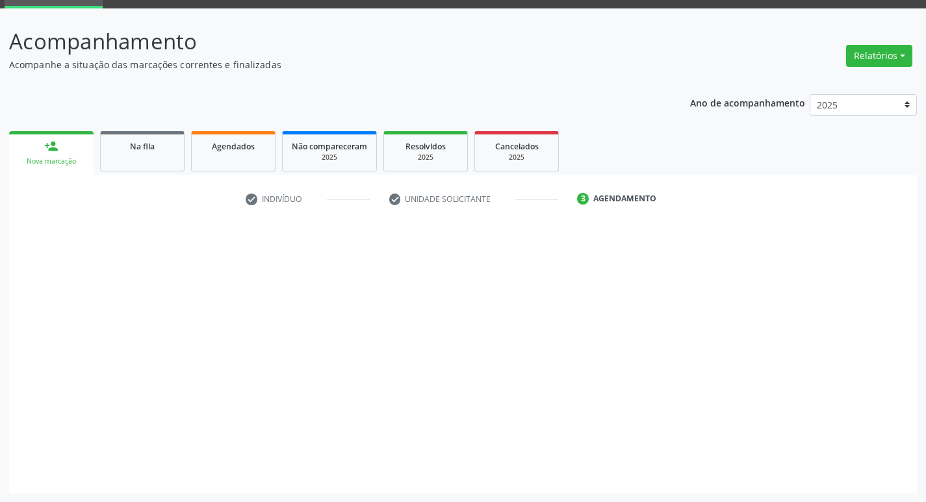
scroll to position [63, 0]
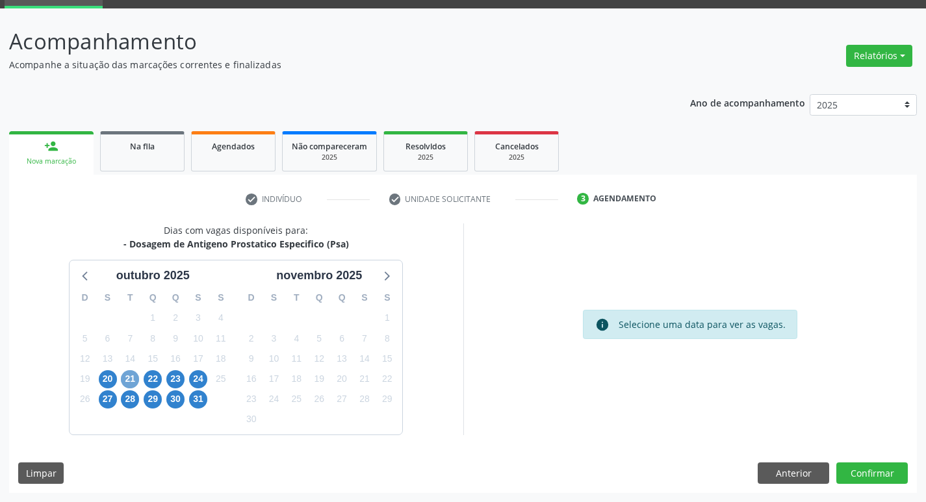
click at [131, 379] on span "21" at bounding box center [130, 379] width 18 height 18
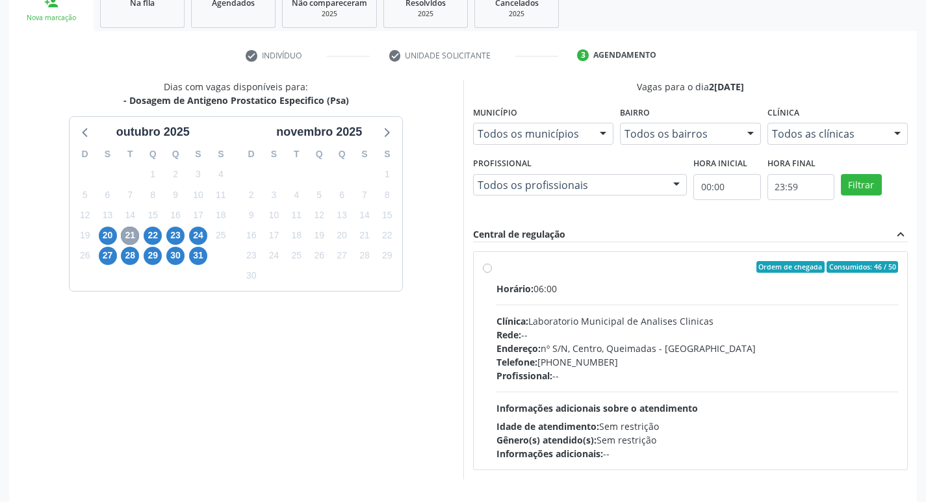
scroll to position [251, 0]
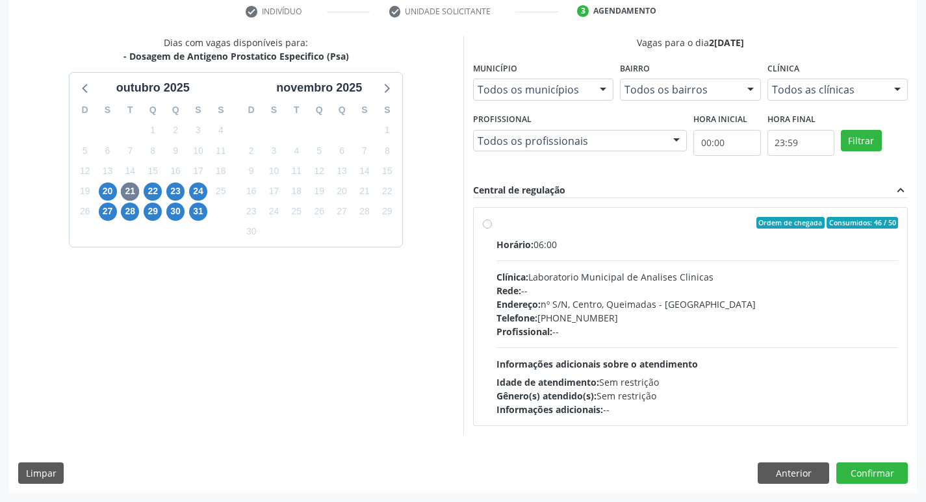
click at [656, 303] on div "Endereço: nº S/N, Centro, Queimadas - [GEOGRAPHIC_DATA]" at bounding box center [697, 305] width 402 height 14
click at [492, 229] on input "Ordem de chegada Consumidos: 46 / 50 Horário: 06:00 Clínica: Laboratorio Munici…" at bounding box center [487, 223] width 9 height 12
radio input "true"
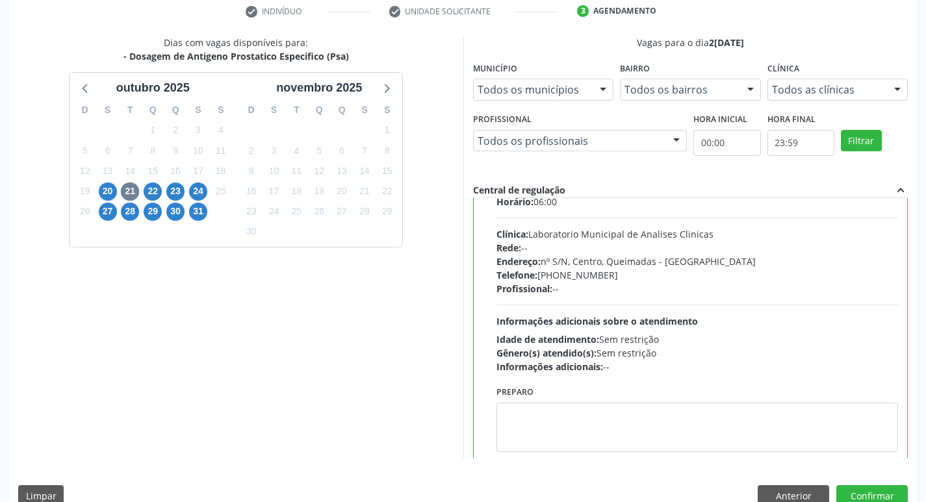
scroll to position [64, 0]
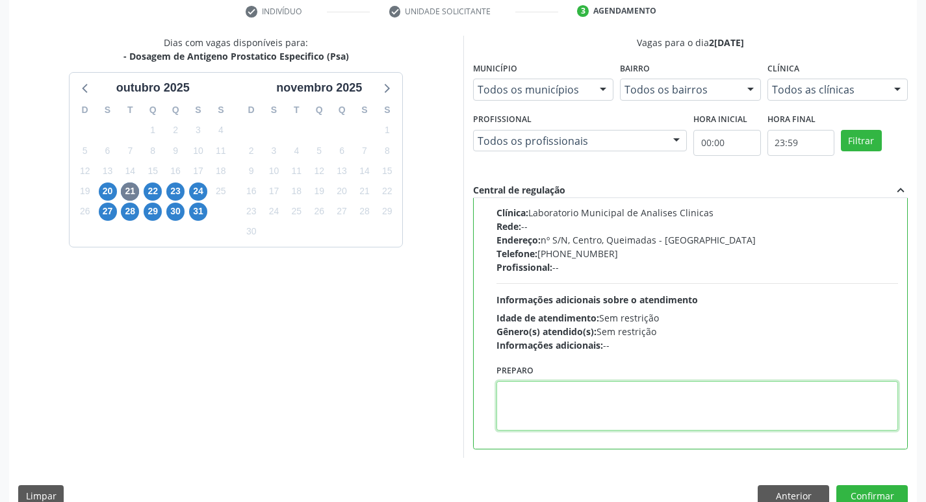
click at [585, 414] on textarea at bounding box center [697, 405] width 402 height 49
paste textarea "IR EM [GEOGRAPHIC_DATA]"
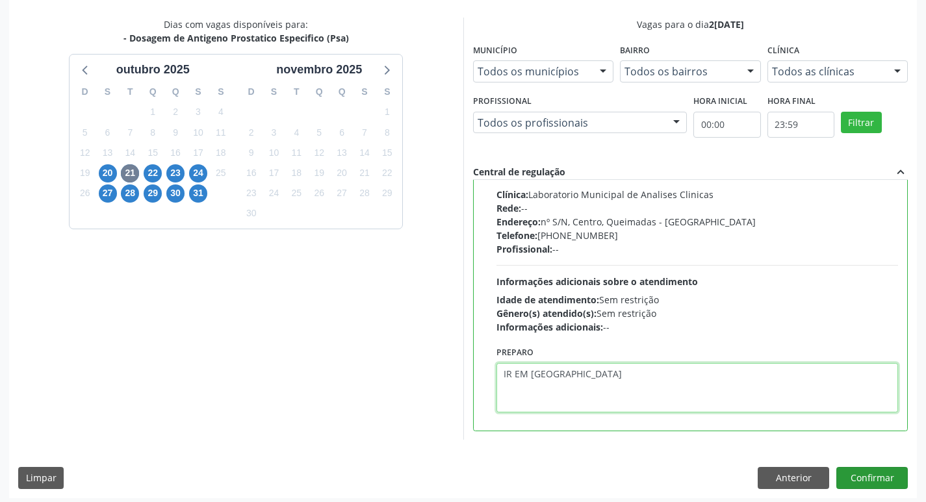
scroll to position [274, 0]
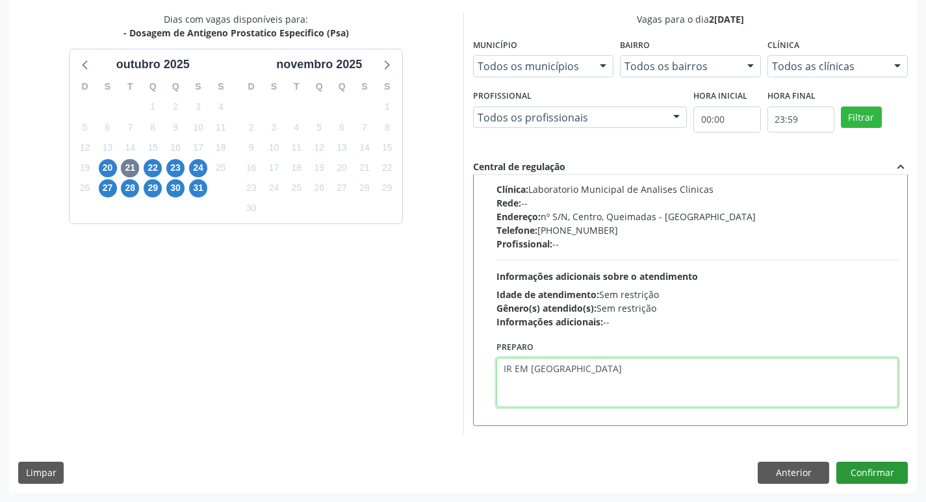
type textarea "IR EM [GEOGRAPHIC_DATA]"
click at [867, 475] on button "Confirmar" at bounding box center [871, 473] width 71 height 22
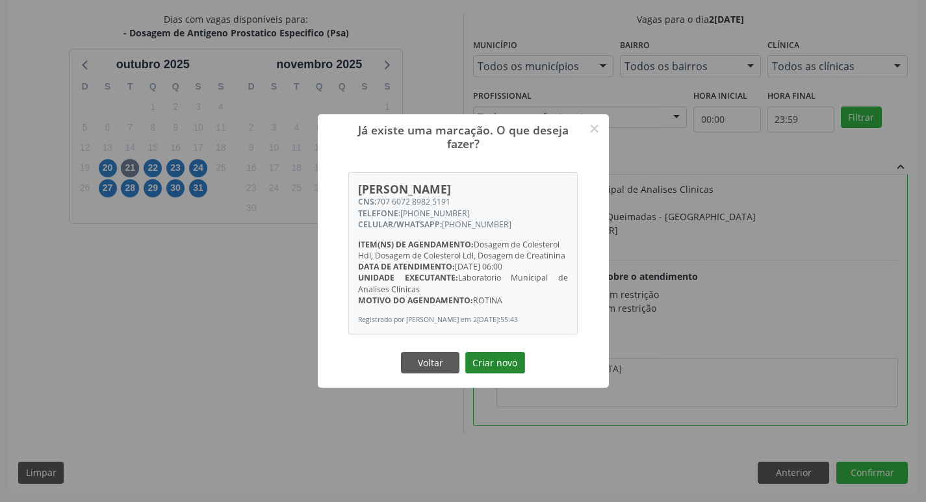
click at [485, 374] on button "Criar novo" at bounding box center [495, 363] width 60 height 22
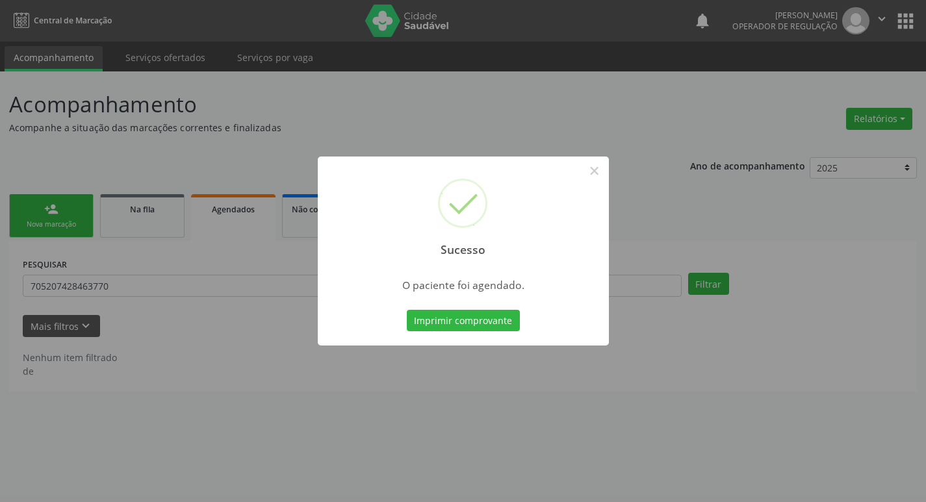
scroll to position [0, 0]
click at [490, 322] on button "Imprimir comprovante" at bounding box center [467, 321] width 113 height 22
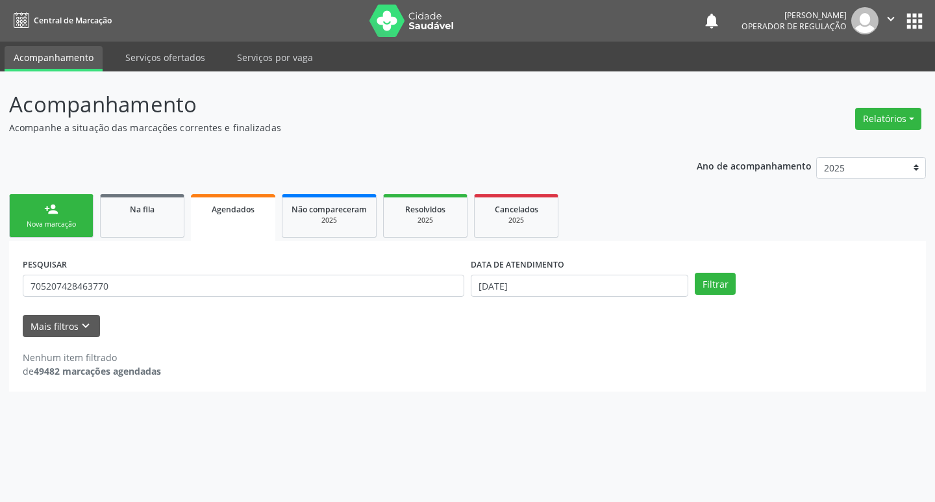
click at [26, 227] on div "Nova marcação" at bounding box center [51, 225] width 65 height 10
click at [39, 227] on div "Nova marcação" at bounding box center [51, 225] width 65 height 10
click at [52, 214] on div "person_add" at bounding box center [51, 209] width 14 height 14
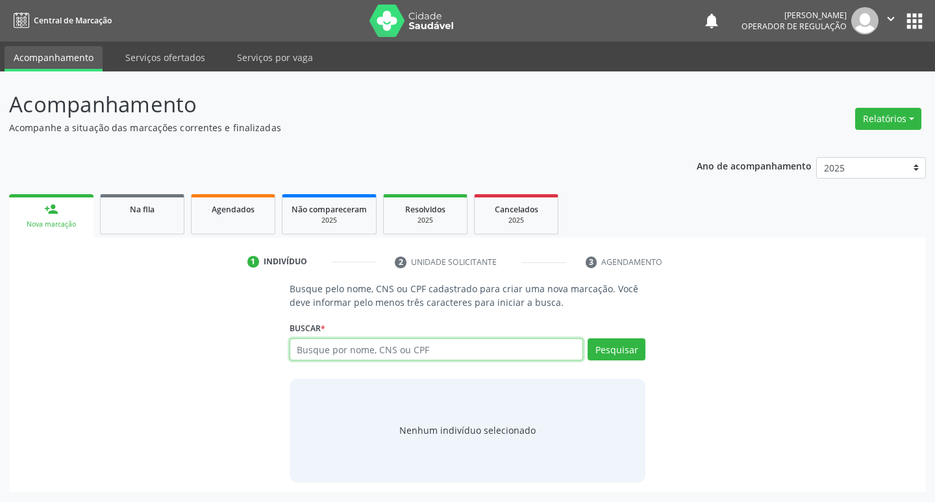
click at [374, 357] on input "text" at bounding box center [437, 349] width 294 height 22
click at [372, 353] on input "text" at bounding box center [437, 349] width 294 height 22
click at [425, 349] on input "text" at bounding box center [437, 349] width 294 height 22
type input "708805740646610"
click at [611, 351] on button "Pesquisar" at bounding box center [617, 349] width 58 height 22
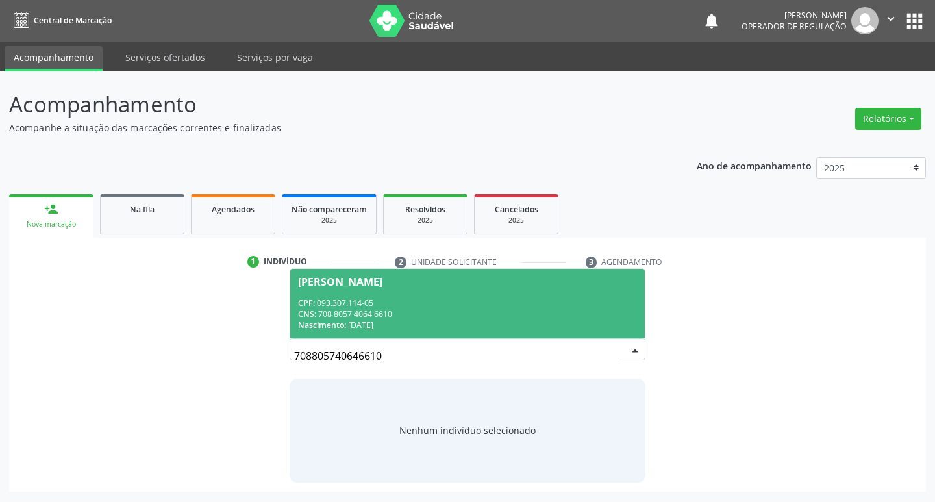
click at [365, 296] on span "[PERSON_NAME] CPF: 093.307.114-05 CNS: 708 8057 4064 6610 Nascimento: [DATE]" at bounding box center [467, 304] width 355 height 70
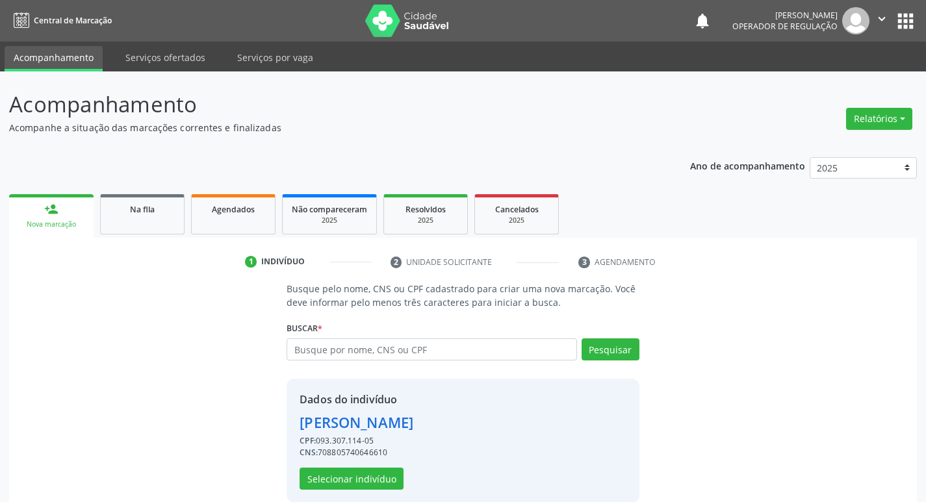
scroll to position [19, 0]
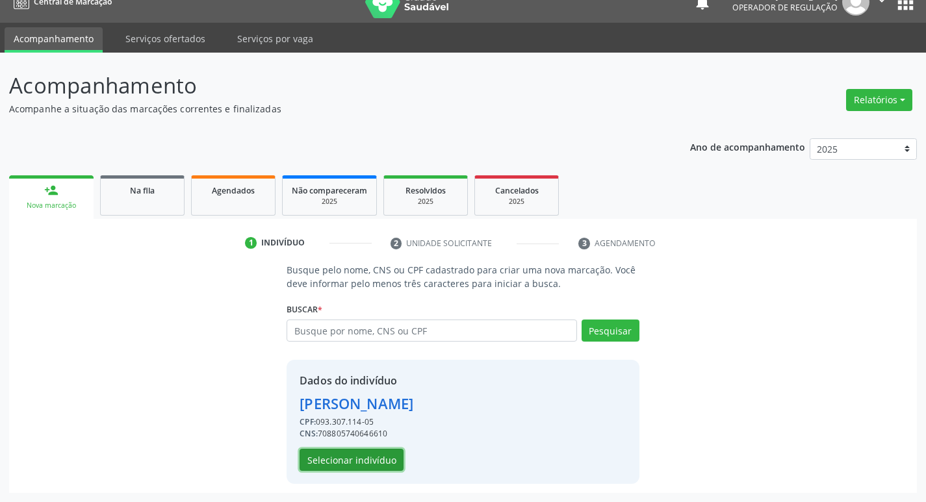
click at [317, 457] on button "Selecionar indivíduo" at bounding box center [351, 460] width 104 height 22
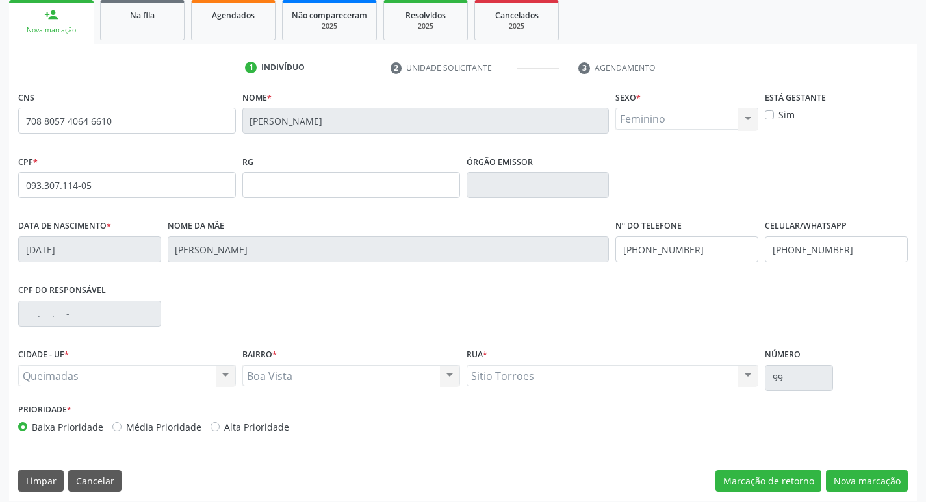
scroll to position [202, 0]
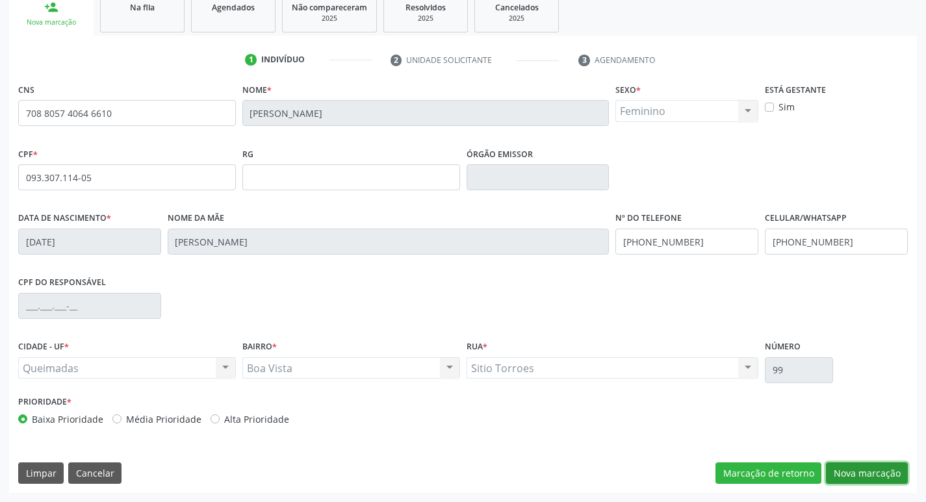
click at [849, 473] on button "Nova marcação" at bounding box center [867, 474] width 82 height 22
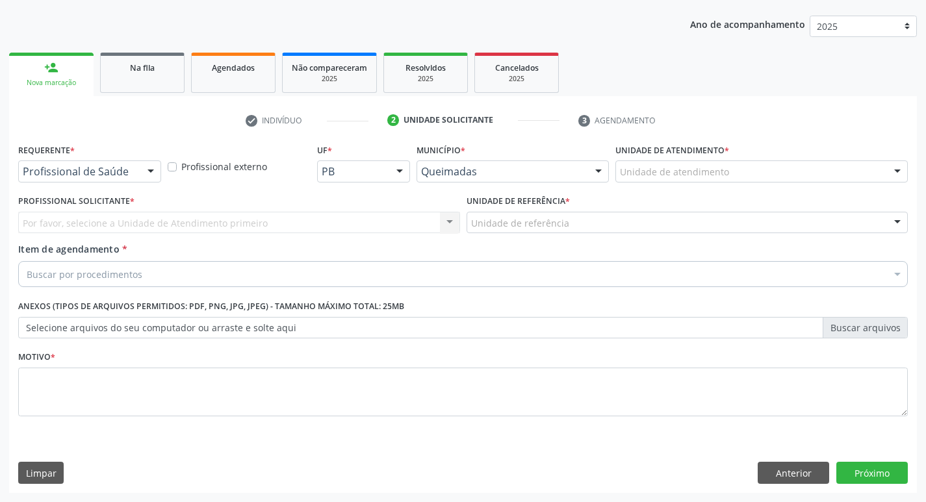
scroll to position [142, 0]
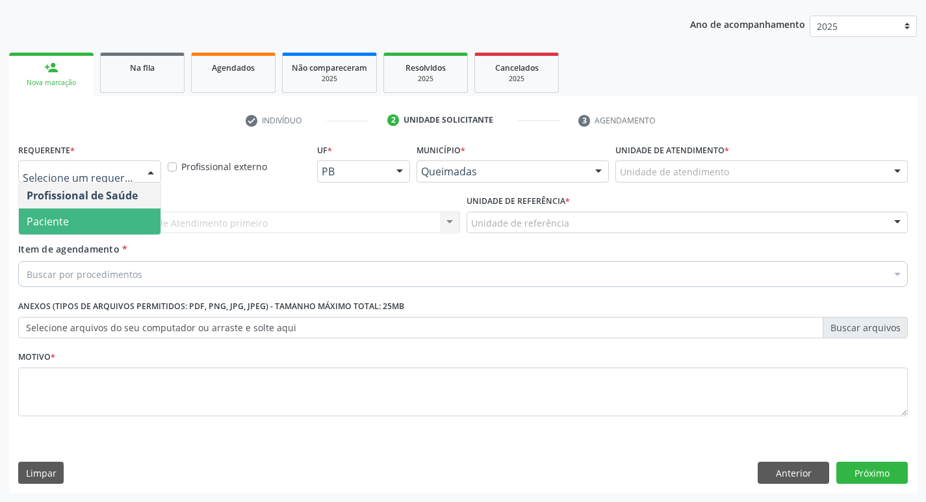
click at [95, 209] on span "Paciente" at bounding box center [90, 222] width 142 height 26
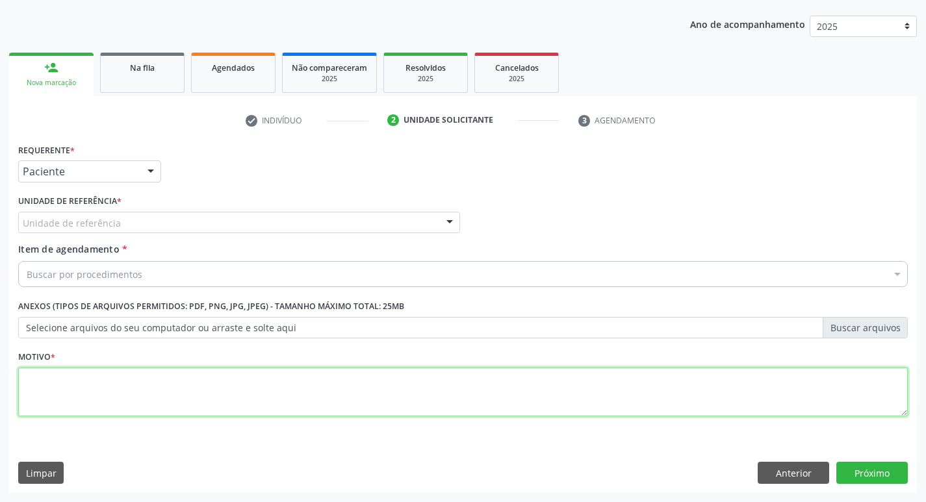
click at [114, 371] on textarea at bounding box center [462, 392] width 889 height 49
type textarea "AVALIACAO"
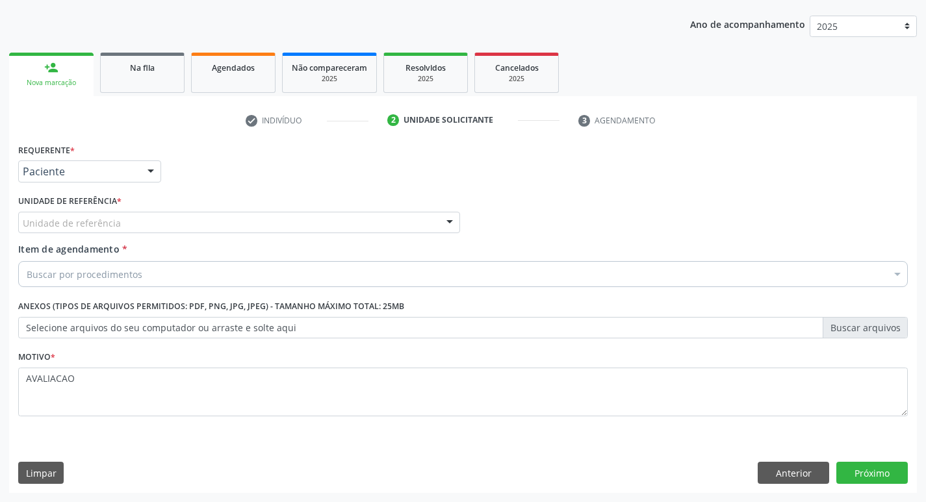
click at [87, 209] on label "Unidade de referência *" at bounding box center [69, 202] width 103 height 20
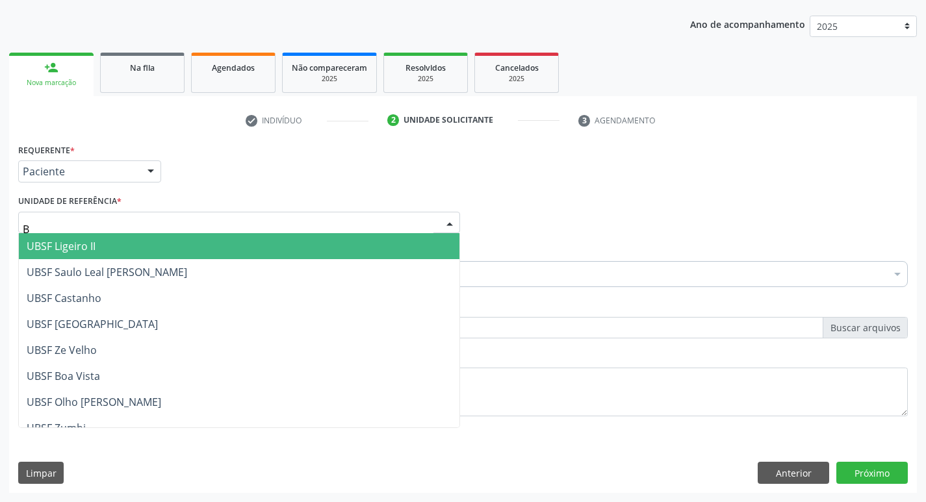
type input "BO"
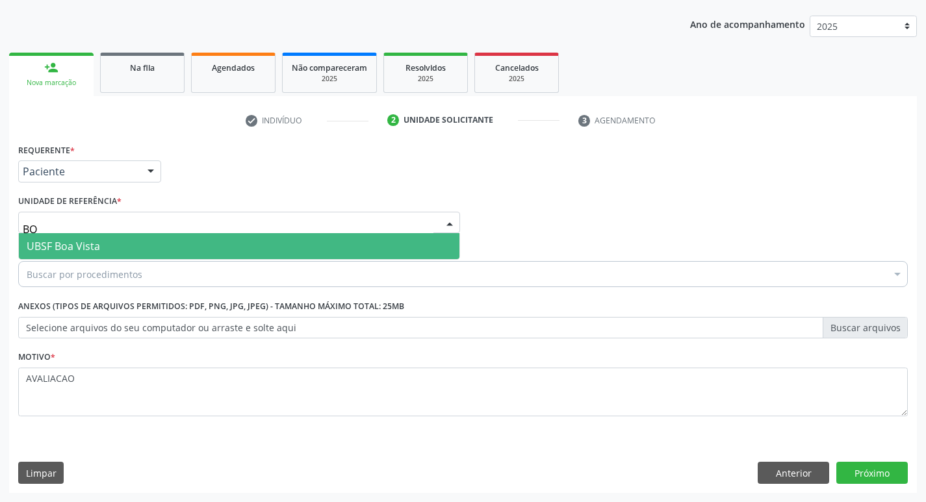
click at [107, 246] on span "UBSF Boa Vista" at bounding box center [239, 246] width 440 height 26
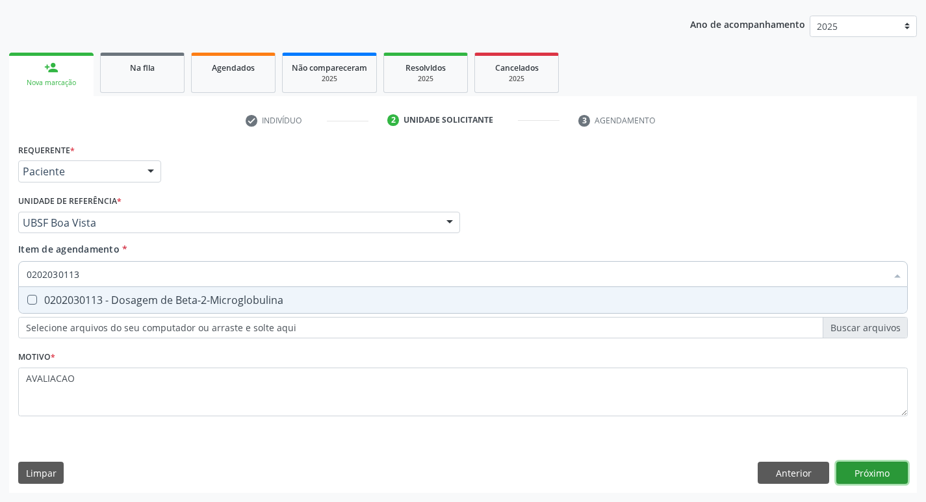
click at [865, 482] on button "Próximo" at bounding box center [871, 473] width 71 height 22
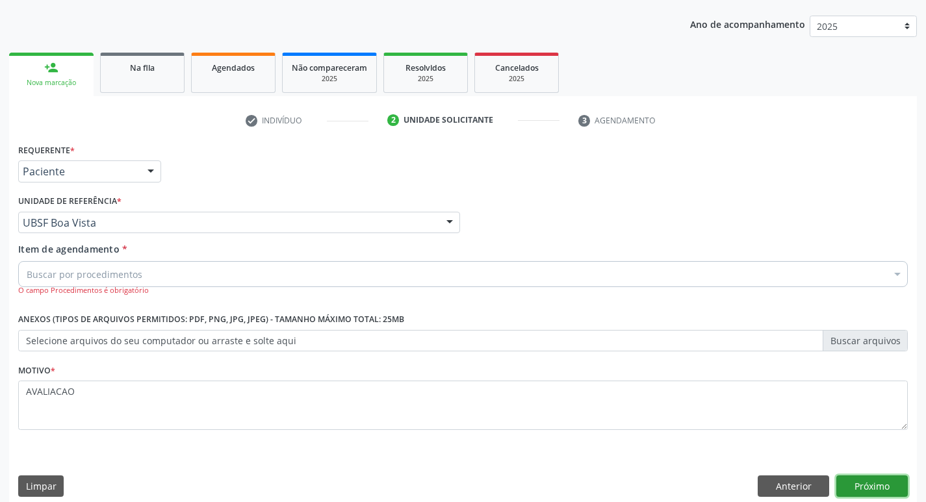
scroll to position [155, 0]
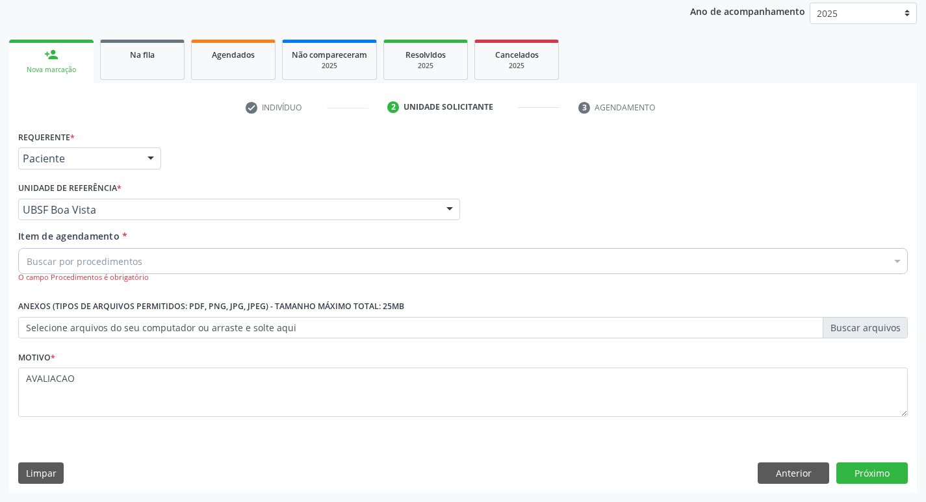
click at [79, 274] on div "Item de agendamento * Buscar por procedimentos Selecionar todos 0604320140 - Ab…" at bounding box center [462, 256] width 889 height 54
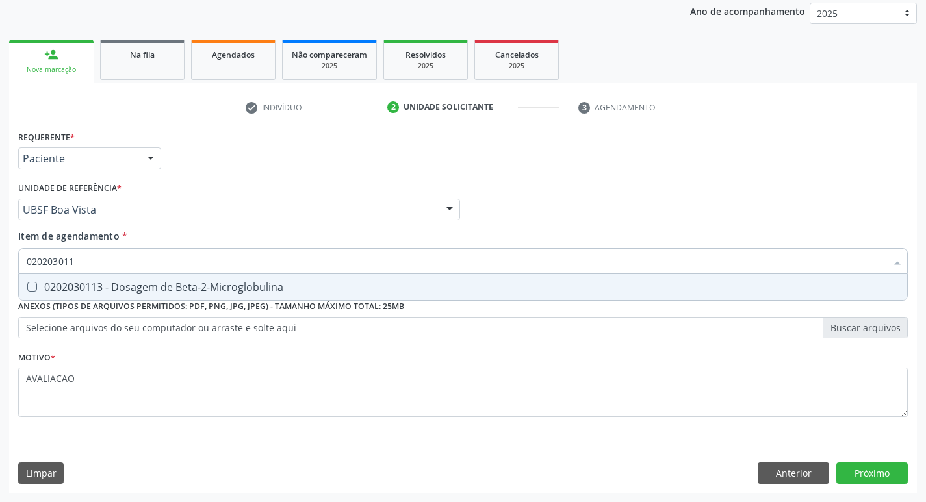
type input "0202030113"
click at [217, 287] on div "0202030113 - Dosagem de Beta-2-Microglobulina" at bounding box center [463, 287] width 872 height 10
checkbox Beta-2-Microglobulina "true"
click at [860, 468] on div "Requerente * Paciente Profissional de Saúde Paciente Nenhum resultado encontrad…" at bounding box center [462, 310] width 907 height 366
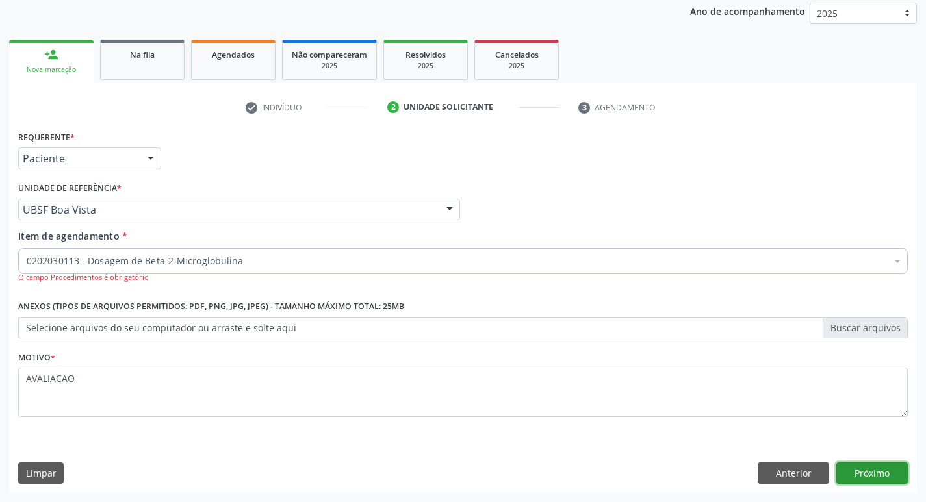
click at [878, 471] on button "Próximo" at bounding box center [871, 474] width 71 height 22
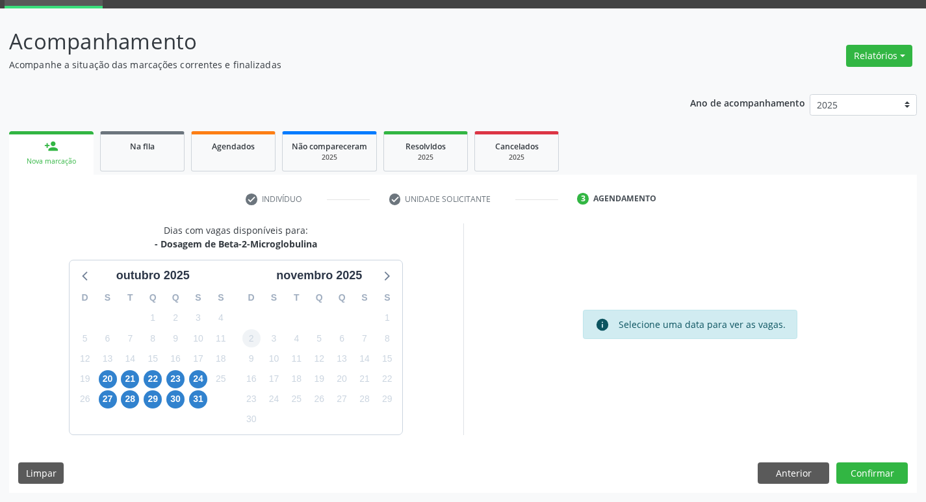
scroll to position [63, 0]
click at [135, 388] on div "21" at bounding box center [130, 379] width 18 height 20
click at [129, 377] on span "21" at bounding box center [130, 379] width 18 height 18
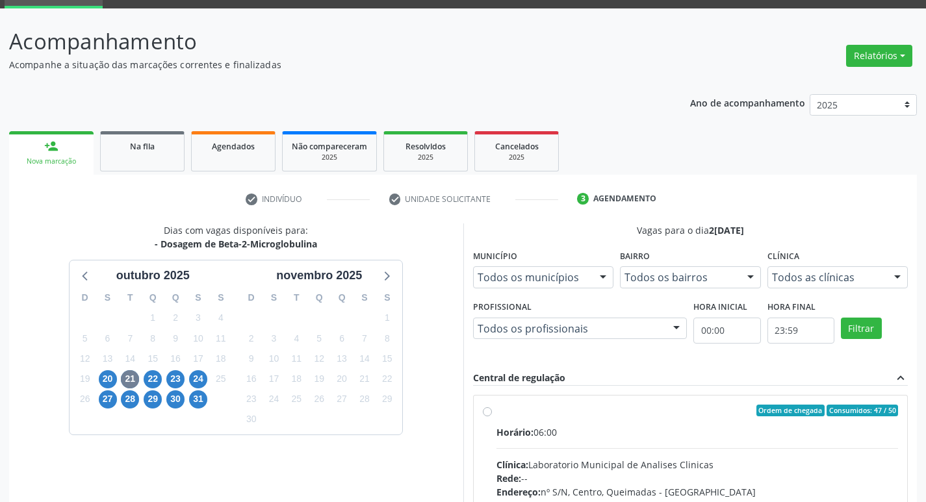
click at [640, 316] on div "Profissional Todos os profissionais Todos os profissionais Nenhum resultado enc…" at bounding box center [580, 319] width 214 height 42
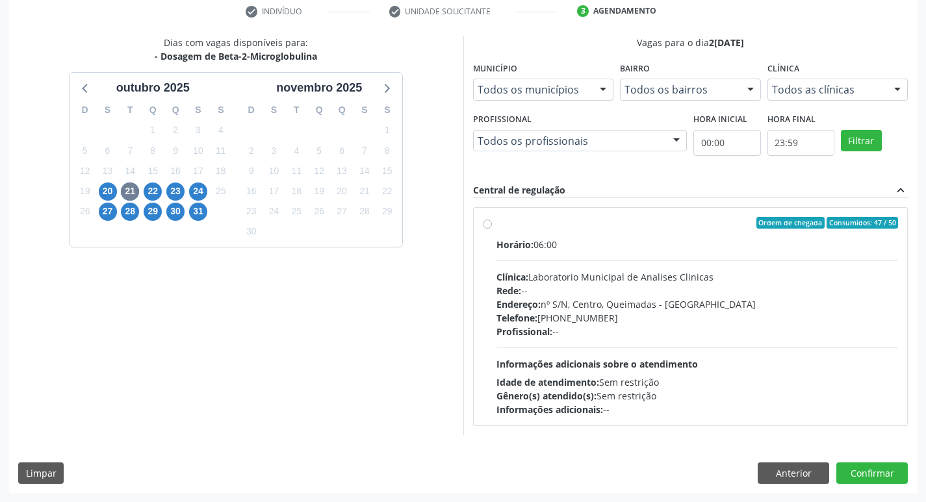
drag, startPoint x: 490, startPoint y: 224, endPoint x: 469, endPoint y: 204, distance: 29.4
click at [496, 223] on label "Ordem de chegada Consumidos: 47 / 50 Horário: 06:00 Clínica: Laboratorio Munici…" at bounding box center [697, 316] width 402 height 199
click at [490, 223] on input "Ordem de chegada Consumidos: 47 / 50 Horário: 06:00 Clínica: Laboratorio Munici…" at bounding box center [487, 223] width 9 height 12
radio input "true"
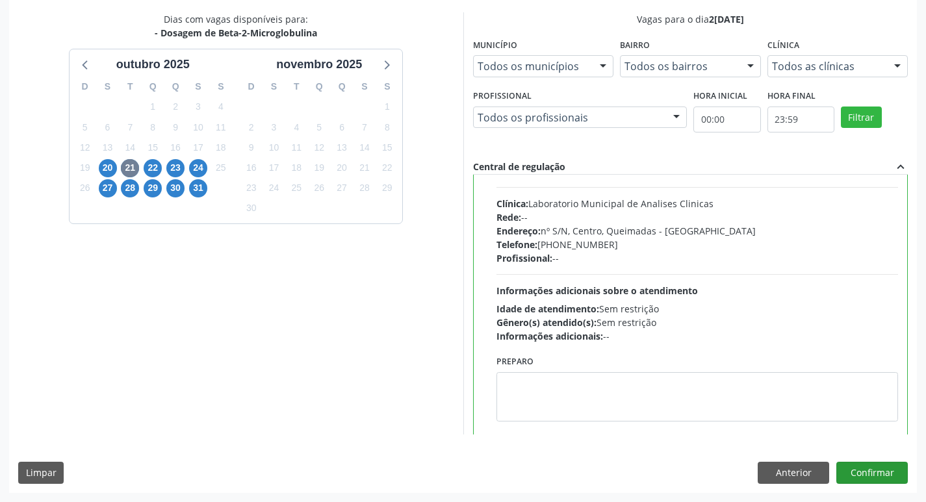
scroll to position [64, 0]
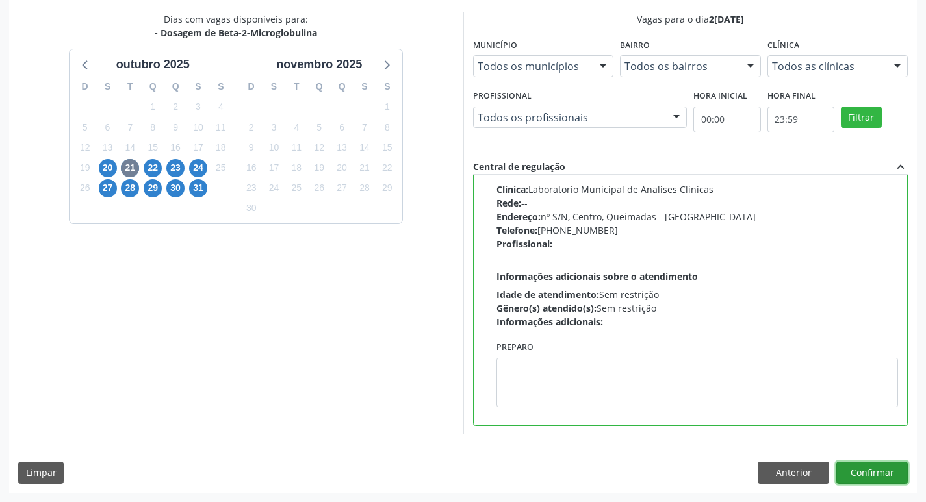
click at [889, 473] on button "Confirmar" at bounding box center [871, 473] width 71 height 22
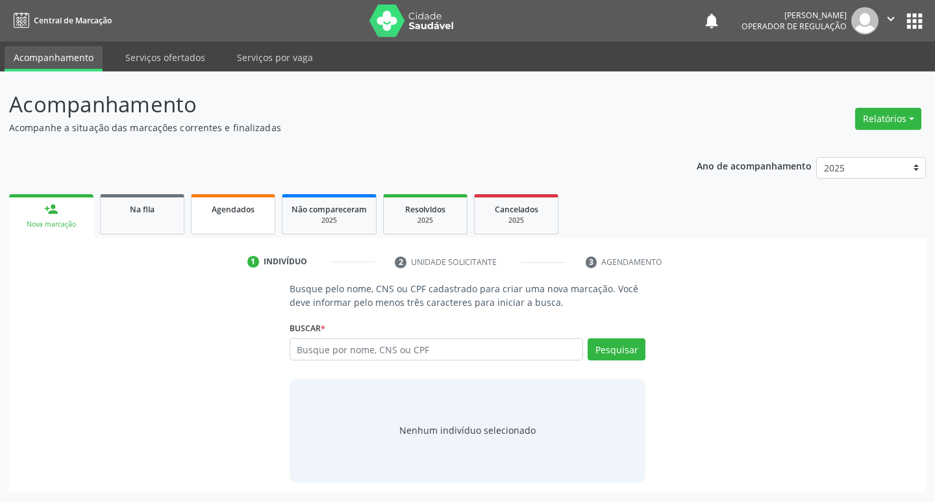
click at [235, 209] on span "Agendados" at bounding box center [233, 209] width 43 height 11
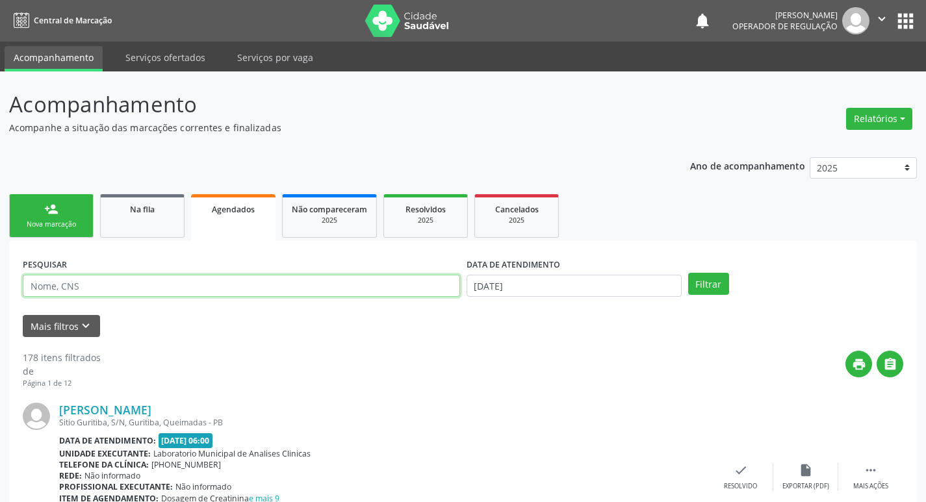
click at [236, 281] on input "text" at bounding box center [241, 286] width 437 height 22
type input "708805740646610"
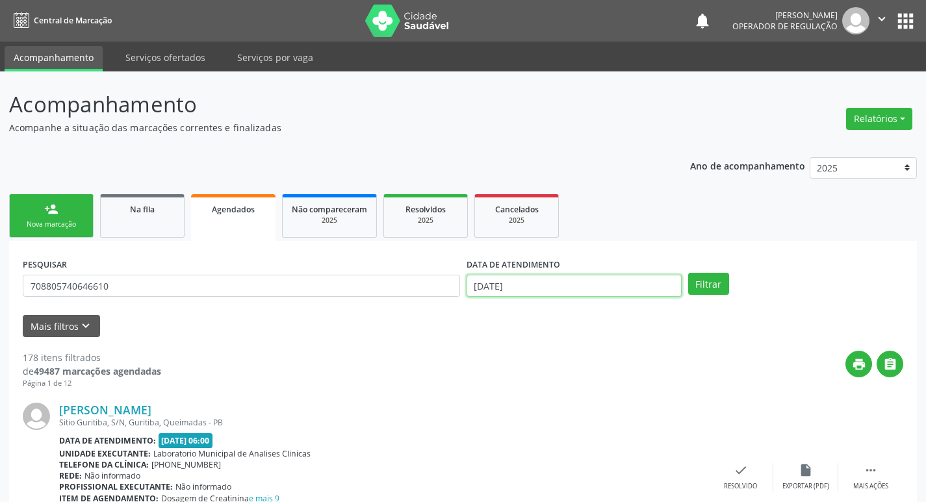
click at [533, 281] on input "[DATE]" at bounding box center [573, 286] width 215 height 22
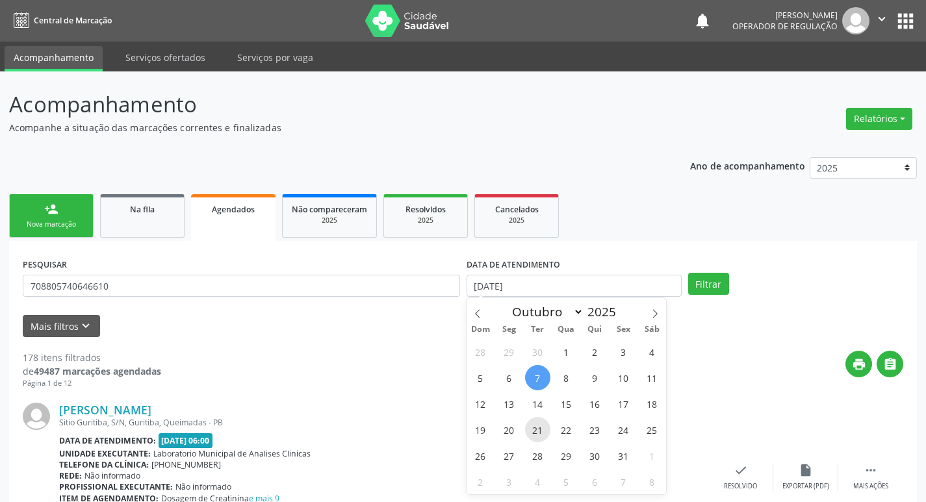
click at [537, 432] on span "21" at bounding box center [537, 429] width 25 height 25
type input "2[DATE]"
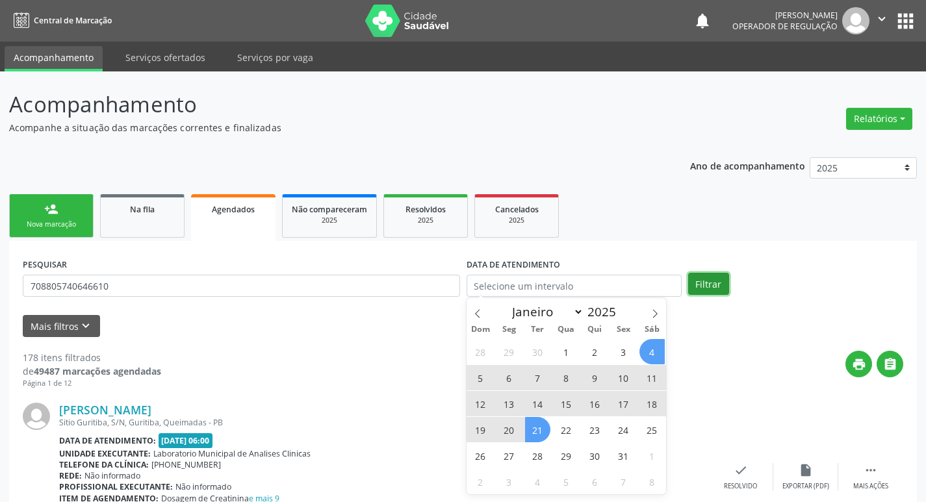
click at [705, 285] on button "Filtrar" at bounding box center [708, 284] width 41 height 22
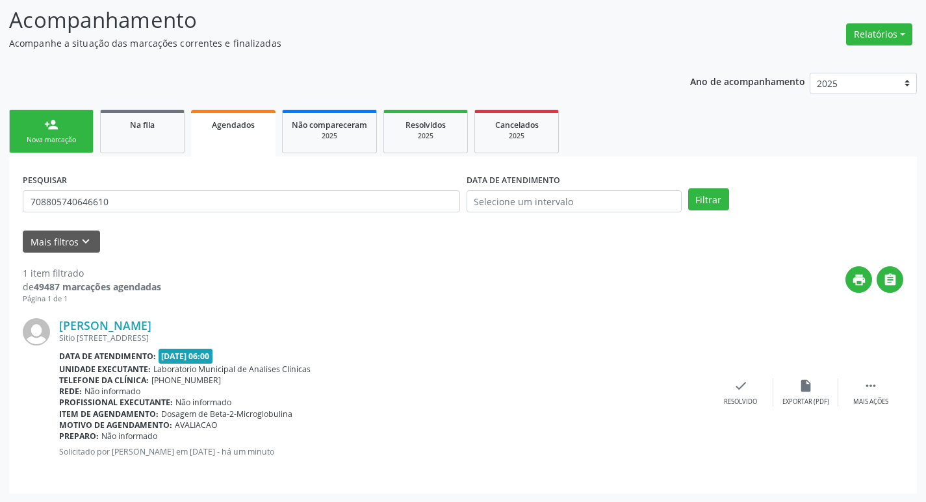
scroll to position [85, 0]
click at [849, 392] on div " Mais ações" at bounding box center [870, 392] width 65 height 28
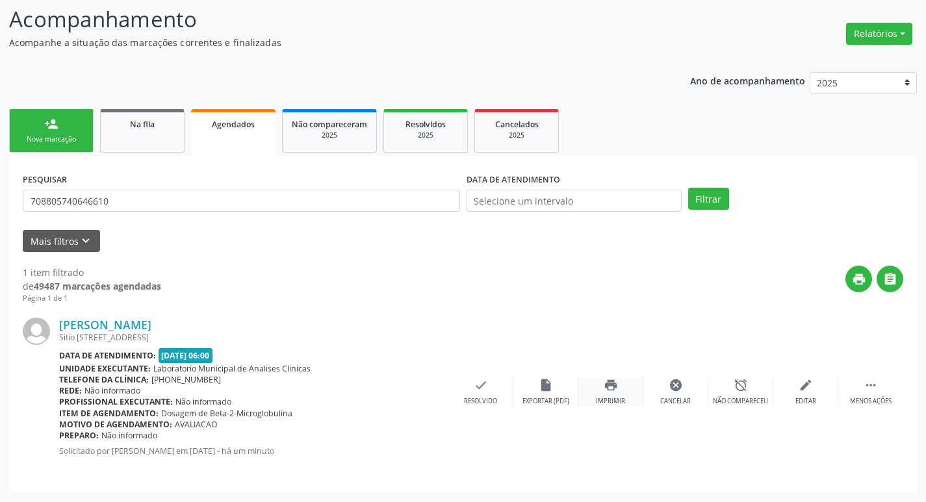
click at [599, 392] on div "print Imprimir" at bounding box center [610, 392] width 65 height 28
click at [75, 141] on div "Nova marcação" at bounding box center [51, 139] width 65 height 10
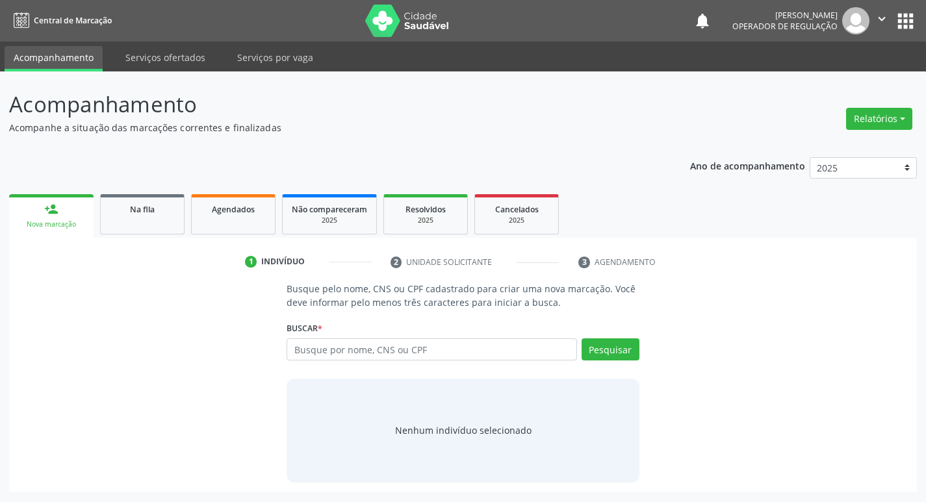
scroll to position [0, 0]
click at [379, 361] on div "Busque por nome, CNS ou CPF Nenhum resultado encontrado para: " " Digite nome, …" at bounding box center [468, 353] width 357 height 31
click at [379, 346] on input "text" at bounding box center [437, 349] width 294 height 22
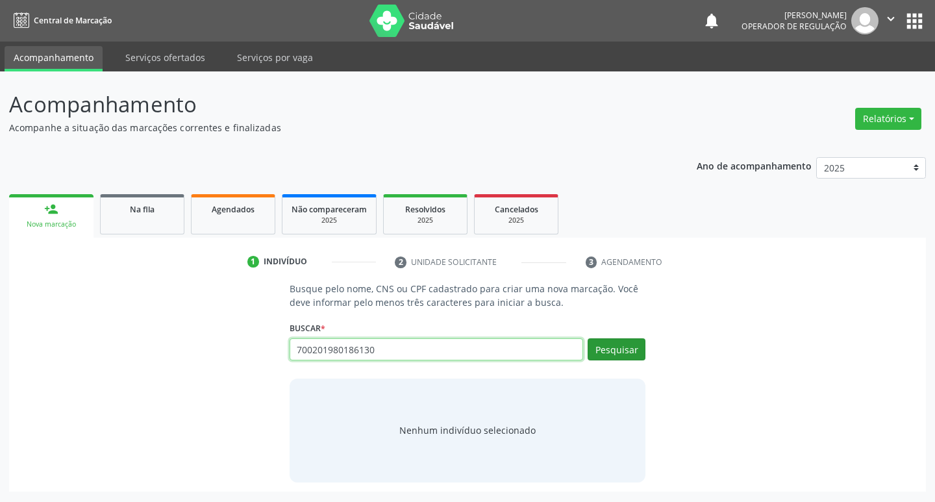
type input "700201980186130"
click at [632, 344] on button "Pesquisar" at bounding box center [617, 349] width 58 height 22
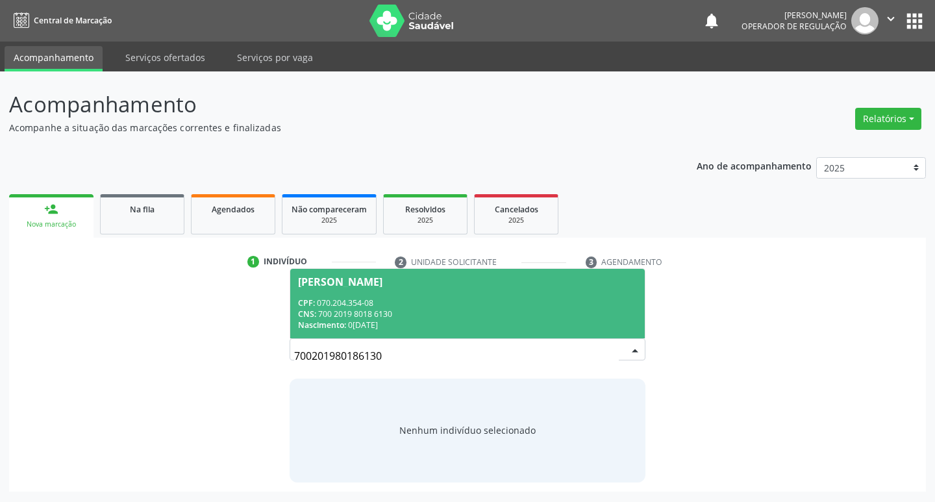
click at [403, 313] on div "CNS: 700 2019 8018 6130" at bounding box center [468, 314] width 340 height 11
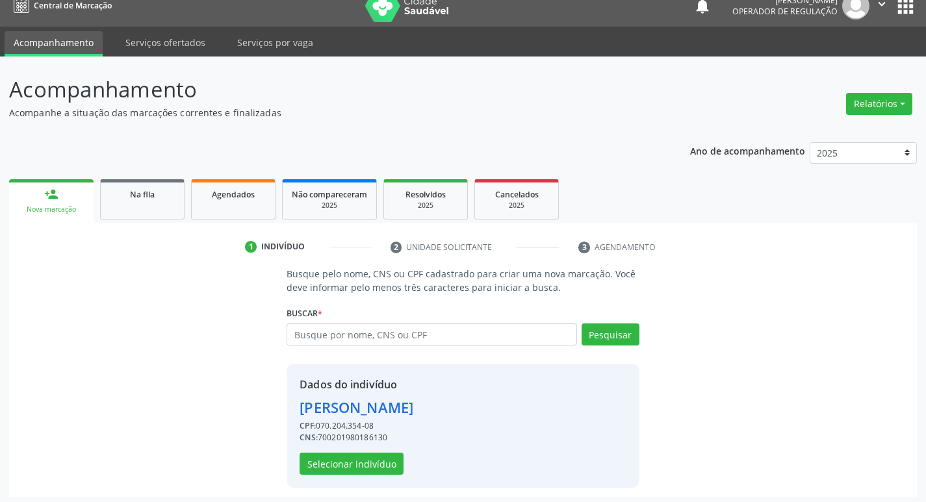
scroll to position [19, 0]
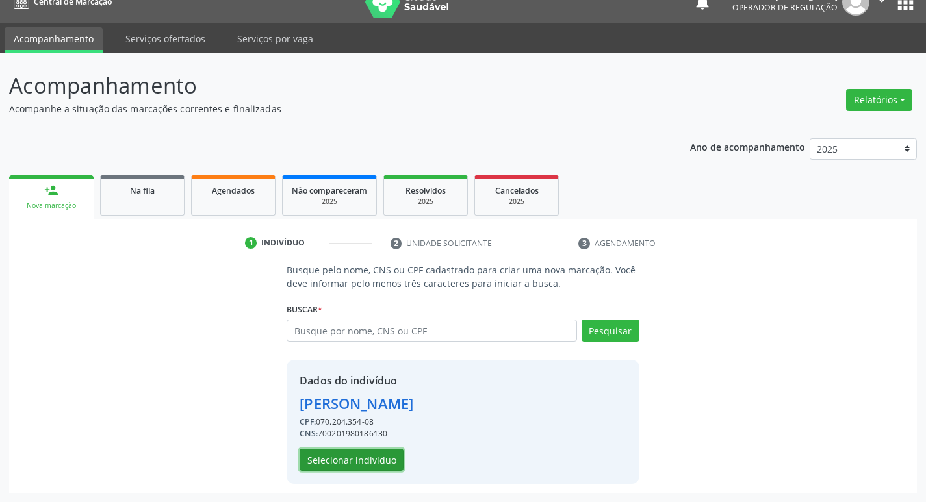
click at [374, 461] on button "Selecionar indivíduo" at bounding box center [351, 460] width 104 height 22
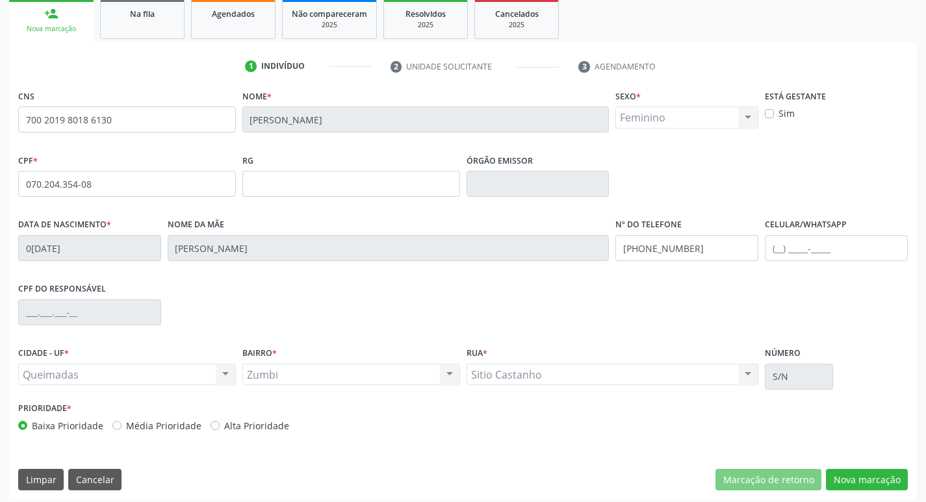
scroll to position [202, 0]
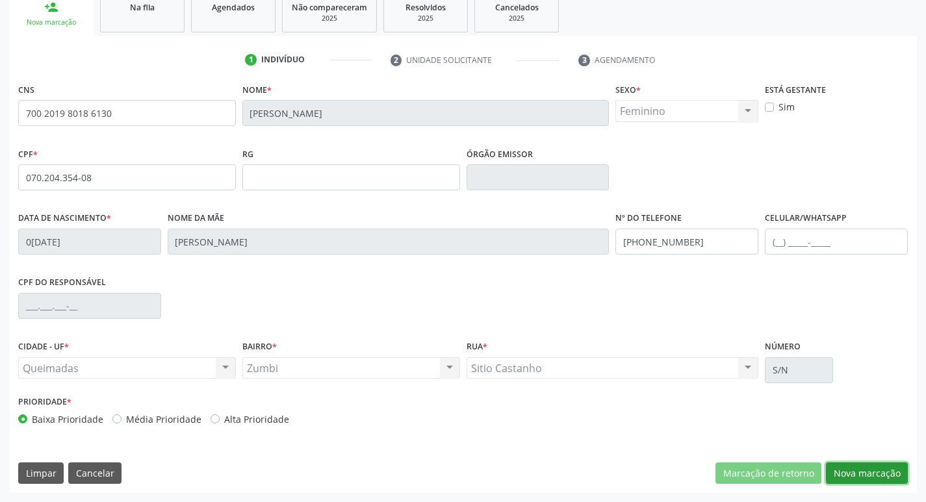
click at [876, 470] on button "Nova marcação" at bounding box center [867, 474] width 82 height 22
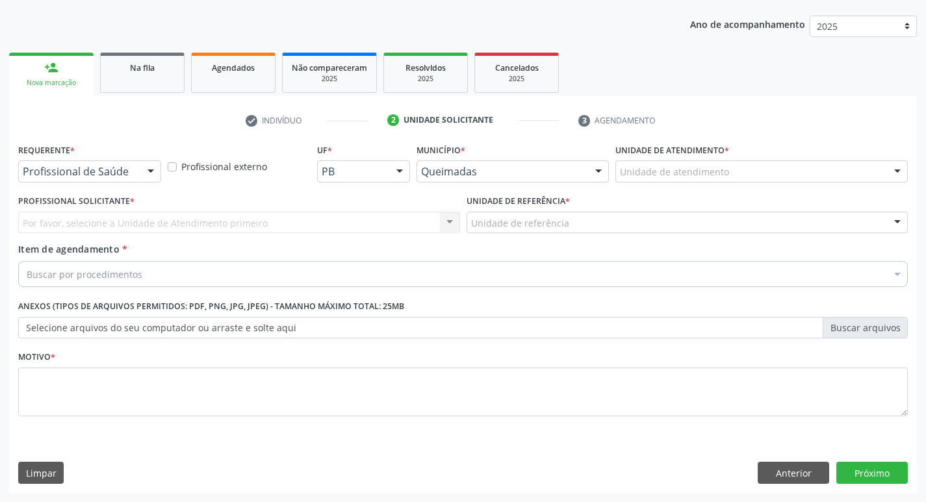
scroll to position [142, 0]
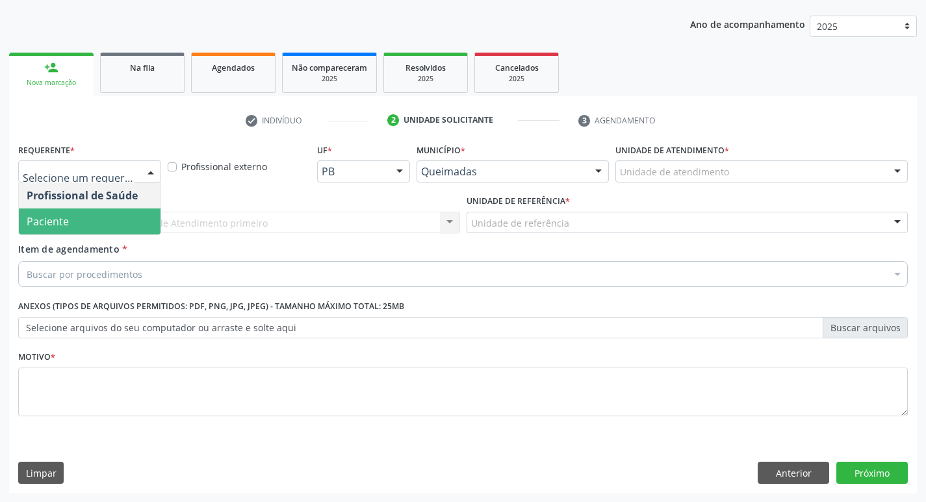
click at [101, 229] on span "Paciente" at bounding box center [90, 222] width 142 height 26
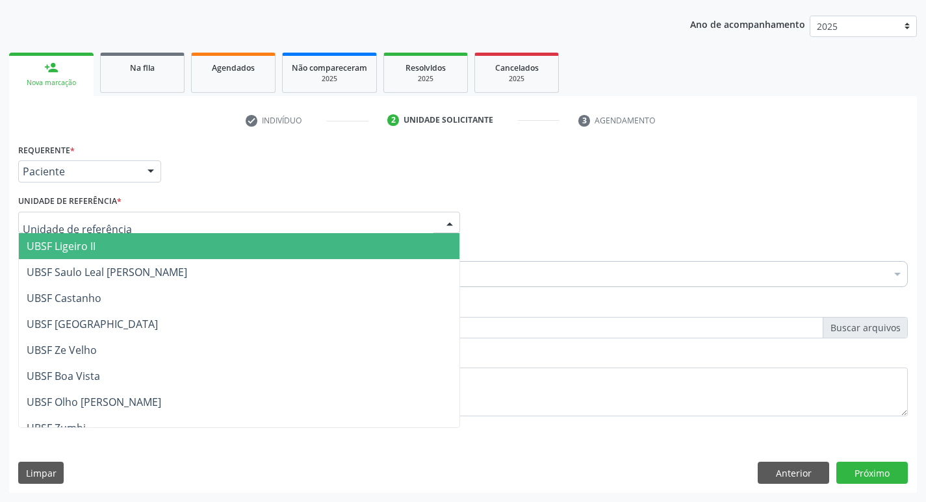
type input "Z"
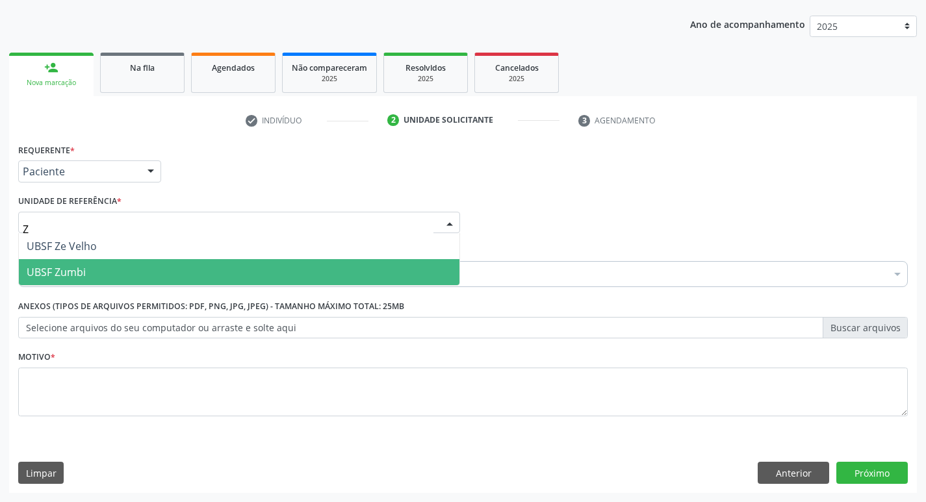
click at [77, 273] on span "UBSF Zumbi" at bounding box center [56, 272] width 59 height 14
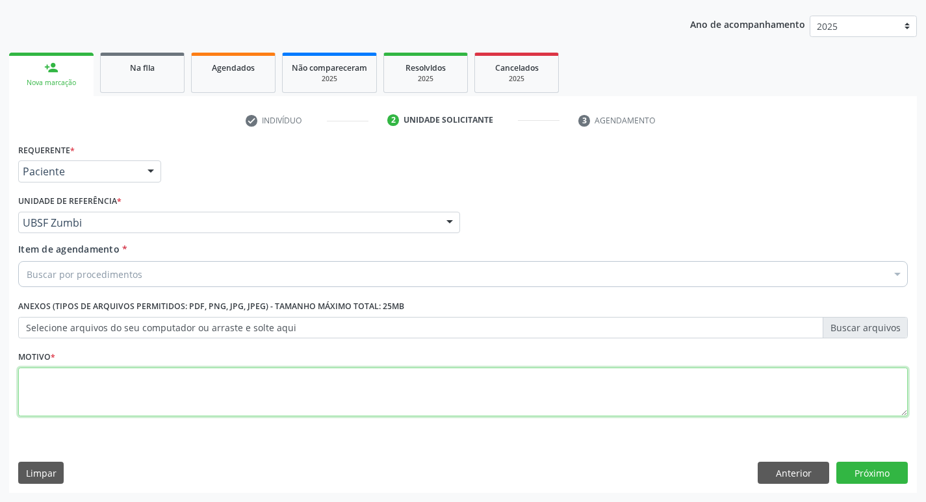
click at [67, 385] on textarea at bounding box center [462, 392] width 889 height 49
type textarea "AVALIACAO"
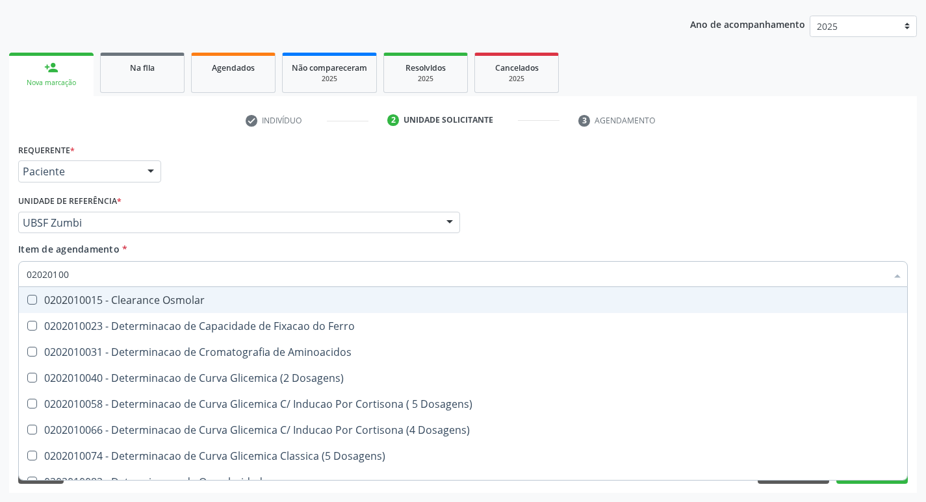
type input "020201004"
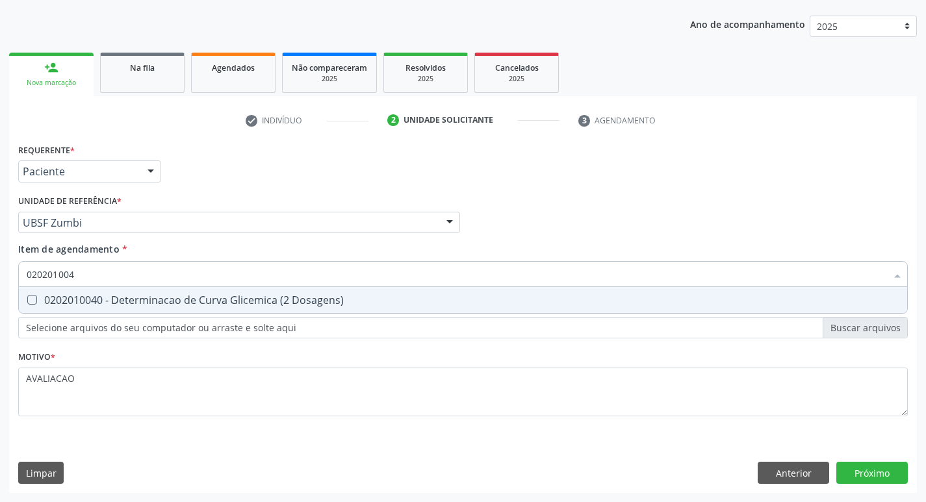
click at [338, 301] on div "0202010040 - Determinacao de Curva Glicemica (2 Dosagens)" at bounding box center [463, 300] width 872 height 10
checkbox Dosagens\) "true"
type input "02020100"
checkbox Dosagens\) "false"
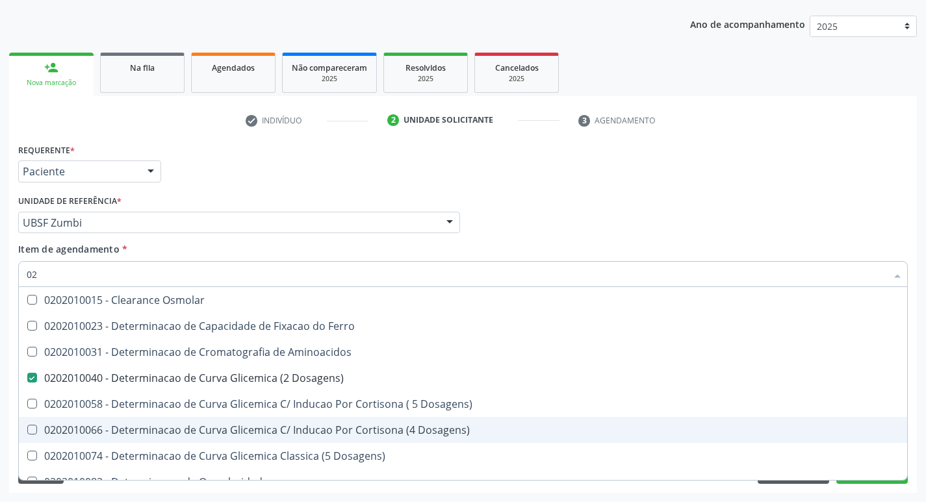
type input "0"
checkbox Dosagens\) "false"
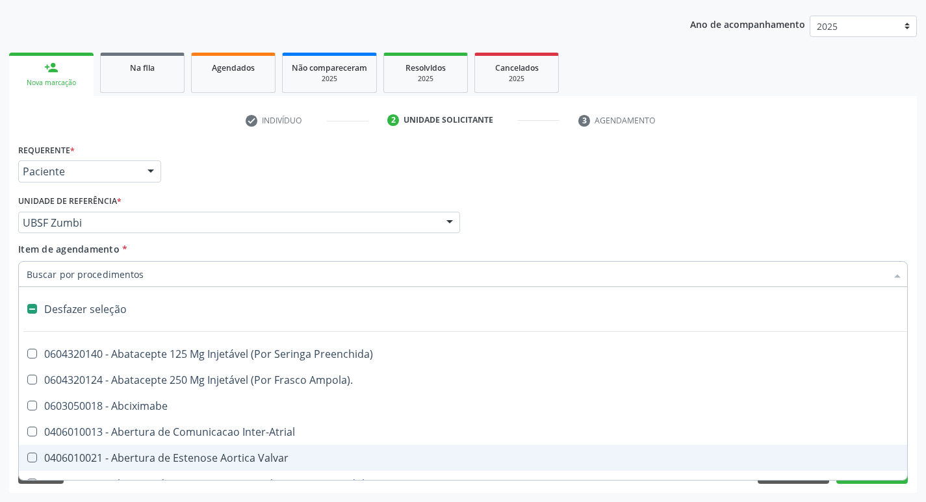
type input "G"
checkbox Campo\) "true"
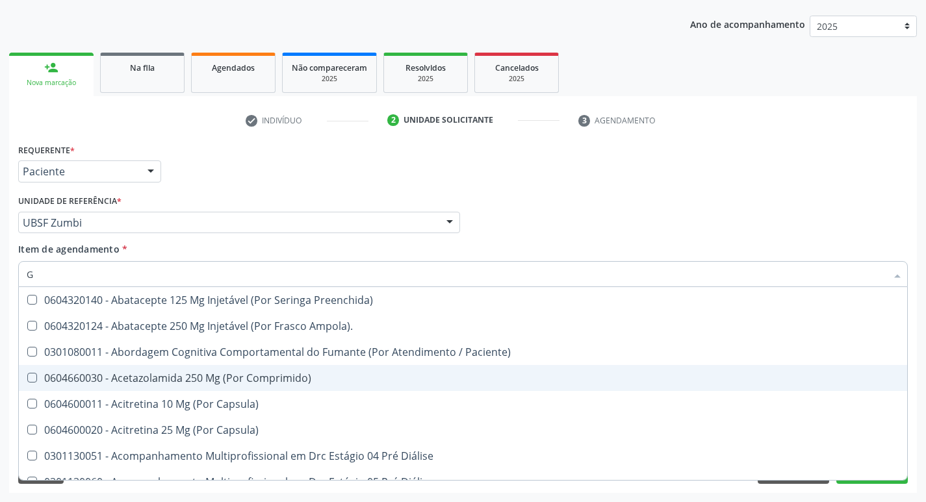
type input "GLICOSE"
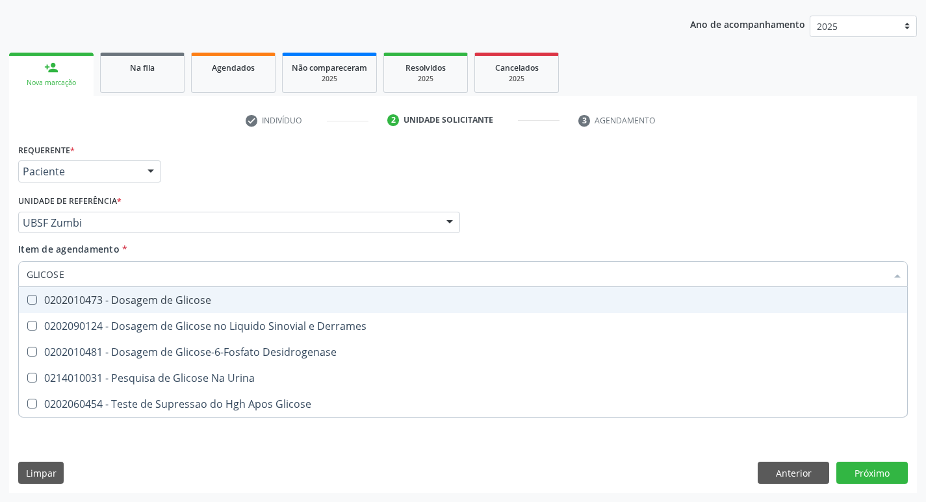
click at [198, 304] on div "0202010473 - Dosagem de Glicose" at bounding box center [463, 300] width 872 height 10
checkbox Glicose "true"
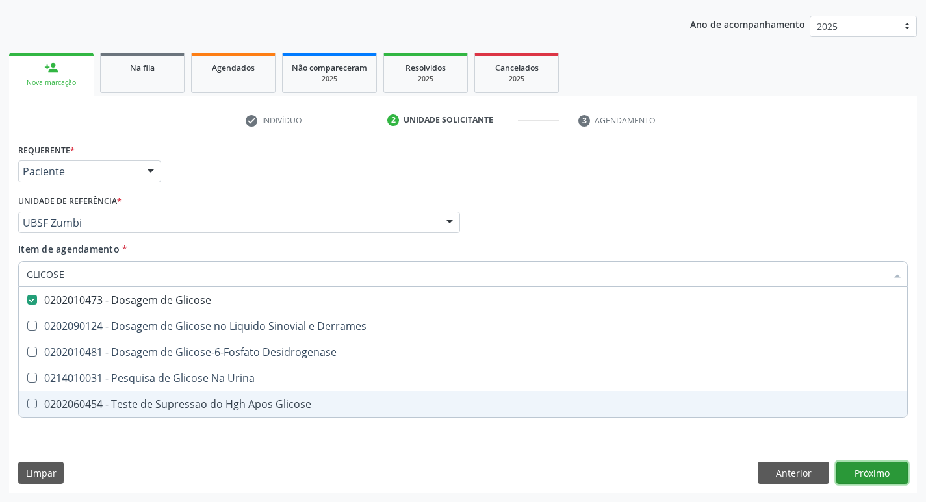
click at [876, 469] on div "Requerente * Paciente Profissional de Saúde Paciente Nenhum resultado encontrad…" at bounding box center [462, 316] width 907 height 353
checkbox Derrames "true"
checkbox Desidrogenase "true"
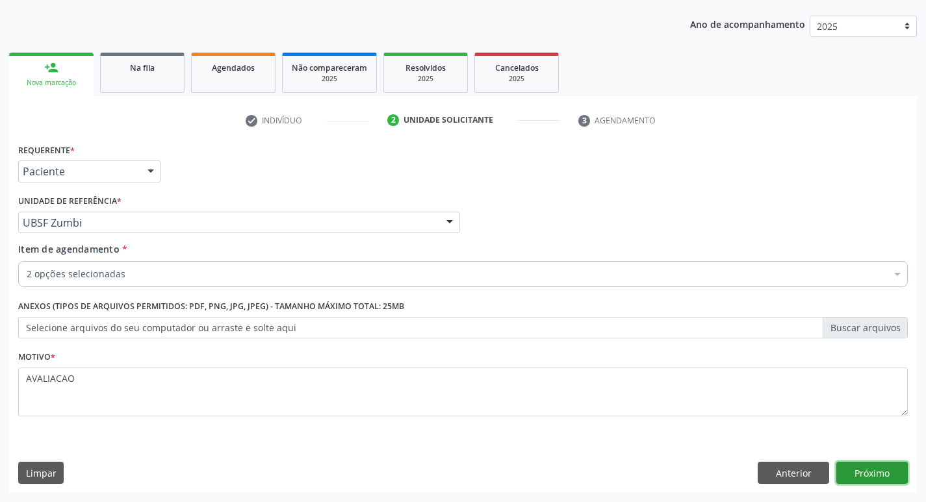
click at [876, 469] on button "Próximo" at bounding box center [871, 473] width 71 height 22
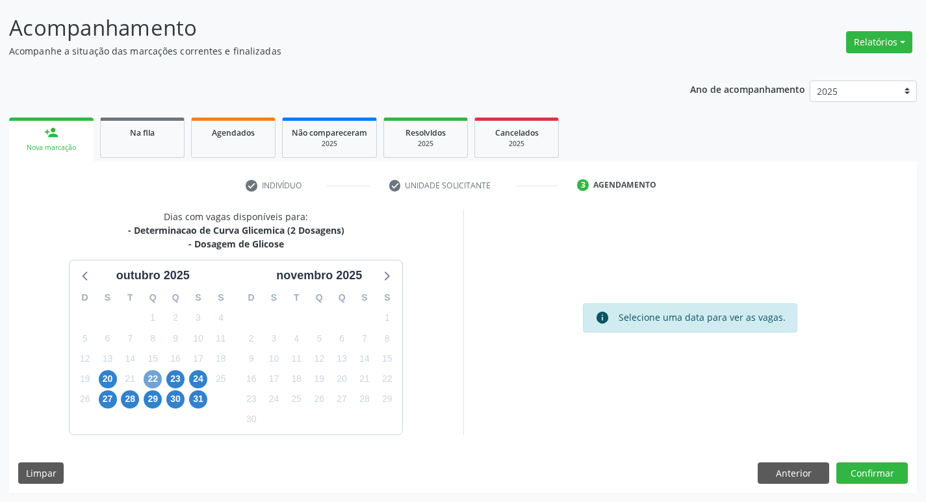
click at [153, 374] on span "22" at bounding box center [153, 379] width 18 height 18
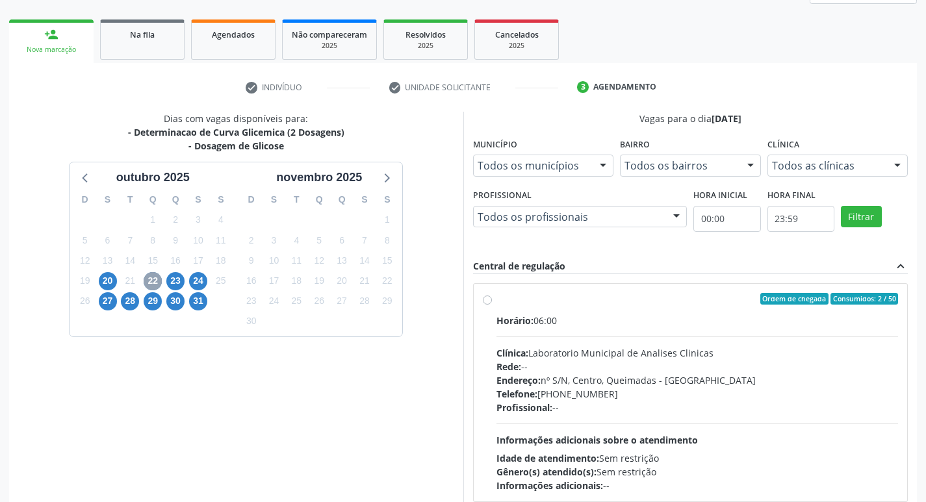
scroll to position [251, 0]
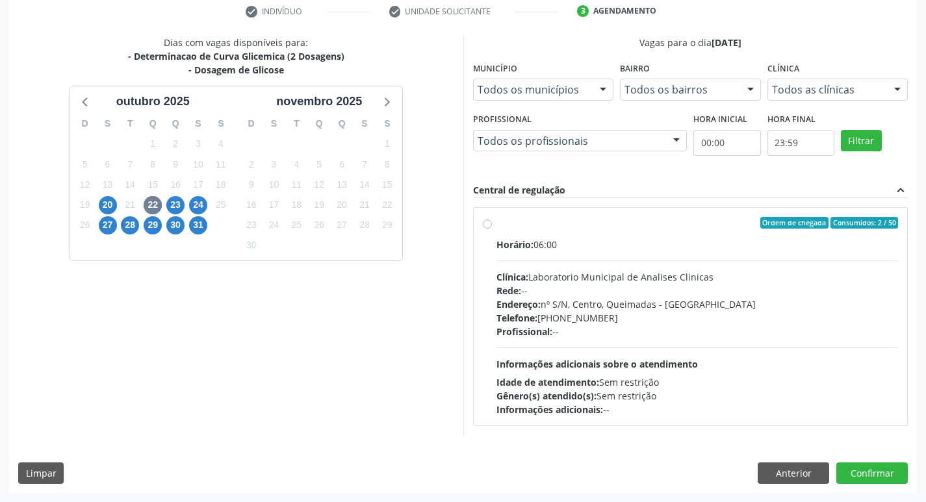
click at [676, 307] on div "Endereço: nº S/N, Centro, Queimadas - [GEOGRAPHIC_DATA]" at bounding box center [697, 305] width 402 height 14
click at [492, 229] on input "Ordem de chegada Consumidos: 2 / 50 Horário: 06:00 Clínica: Laboratorio Municip…" at bounding box center [487, 223] width 9 height 12
radio input "true"
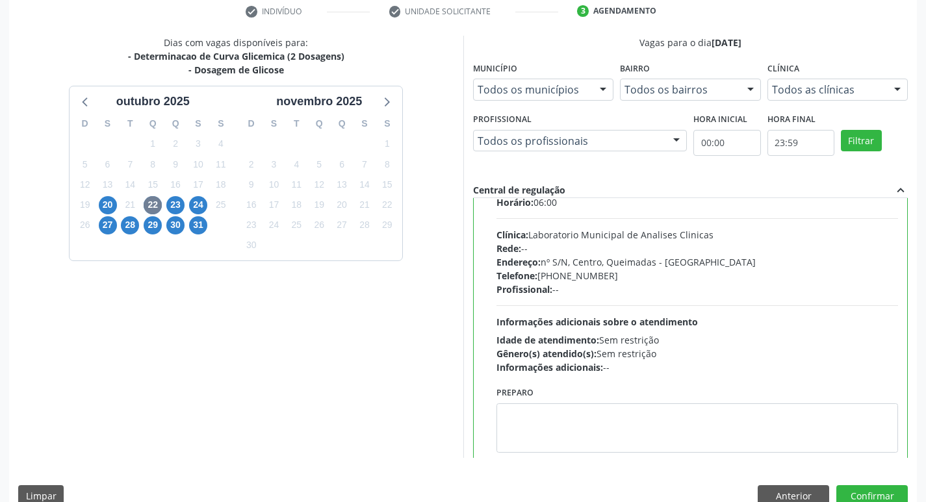
scroll to position [64, 0]
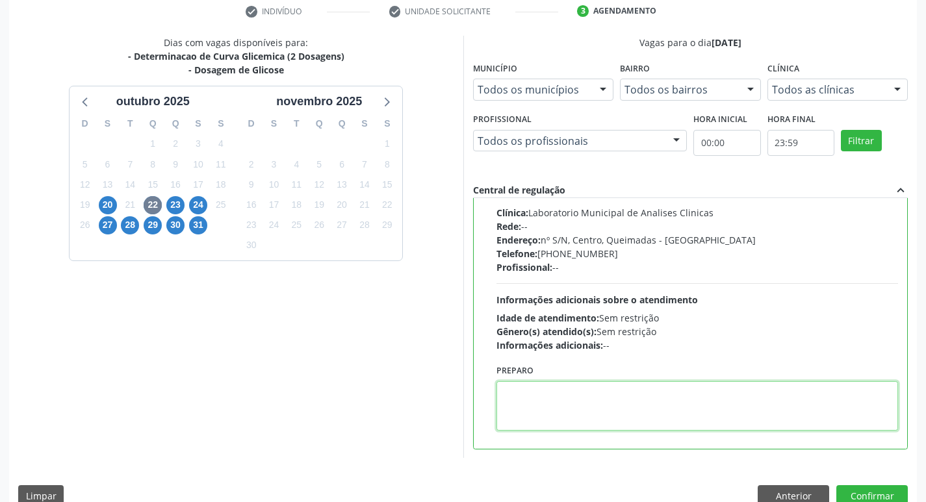
click at [583, 393] on textarea at bounding box center [697, 405] width 402 height 49
paste textarea "IR EM [GEOGRAPHIC_DATA]"
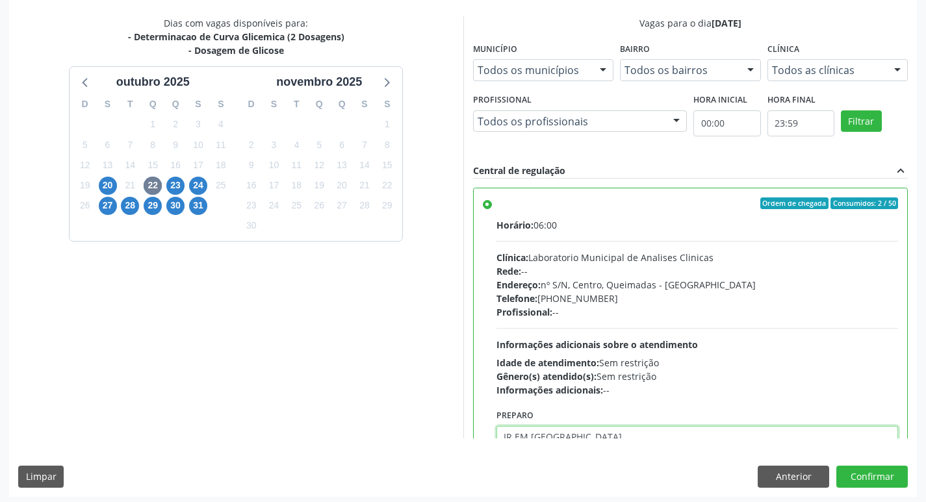
scroll to position [274, 0]
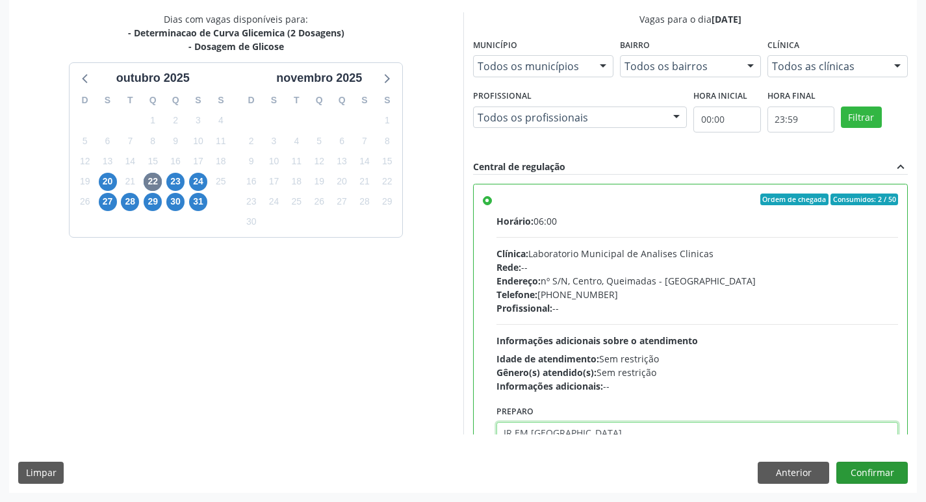
type textarea "IR EM [GEOGRAPHIC_DATA]"
click at [869, 469] on button "Confirmar" at bounding box center [871, 473] width 71 height 22
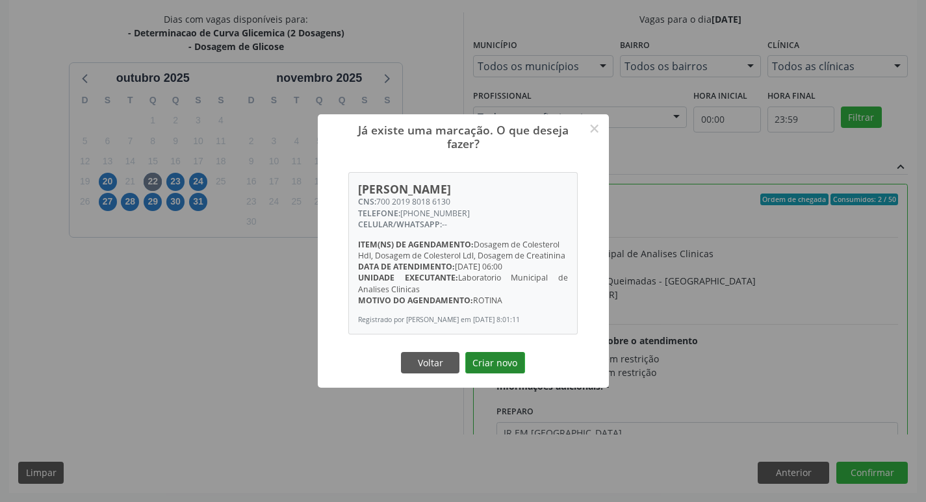
click at [511, 362] on button "Criar novo" at bounding box center [495, 363] width 60 height 22
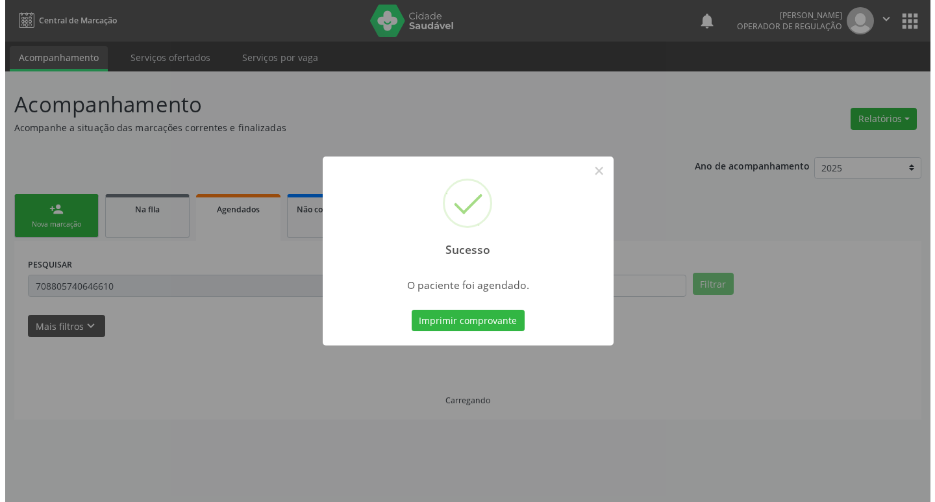
scroll to position [0, 0]
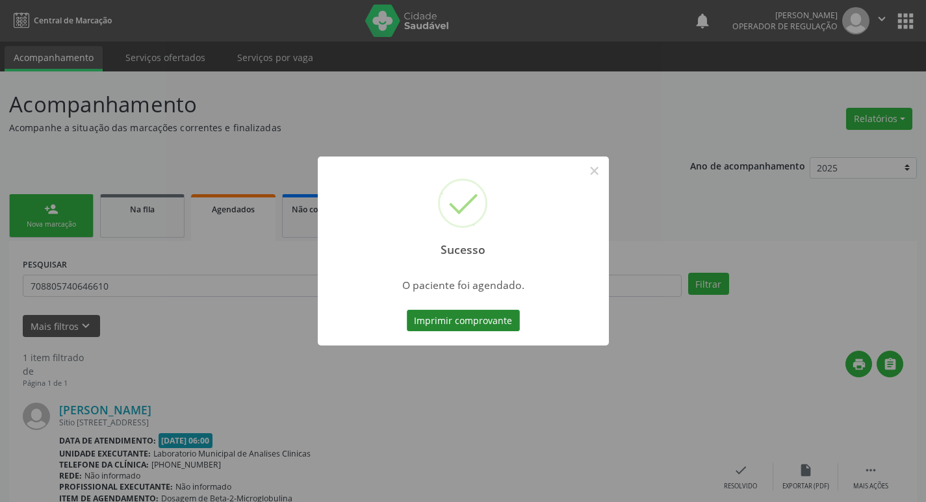
click at [445, 322] on button "Imprimir comprovante" at bounding box center [463, 321] width 113 height 22
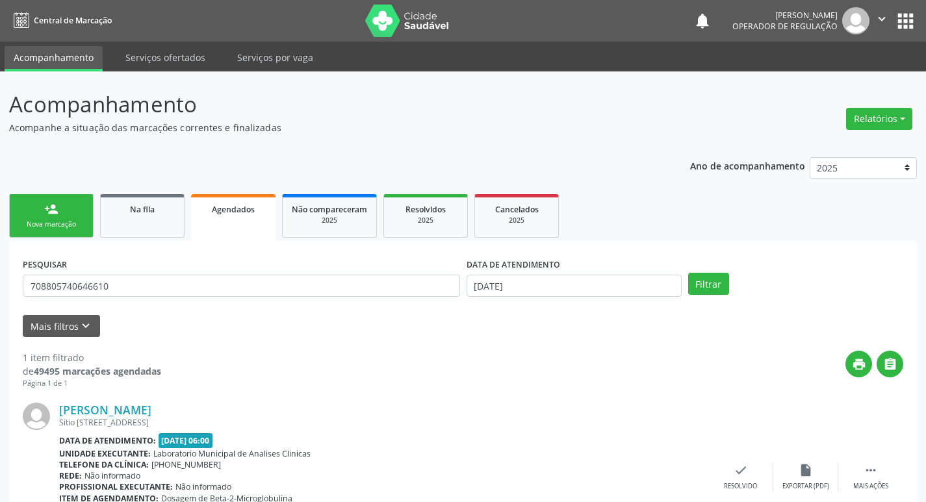
click at [80, 204] on link "person_add Nova marcação" at bounding box center [51, 216] width 84 height 44
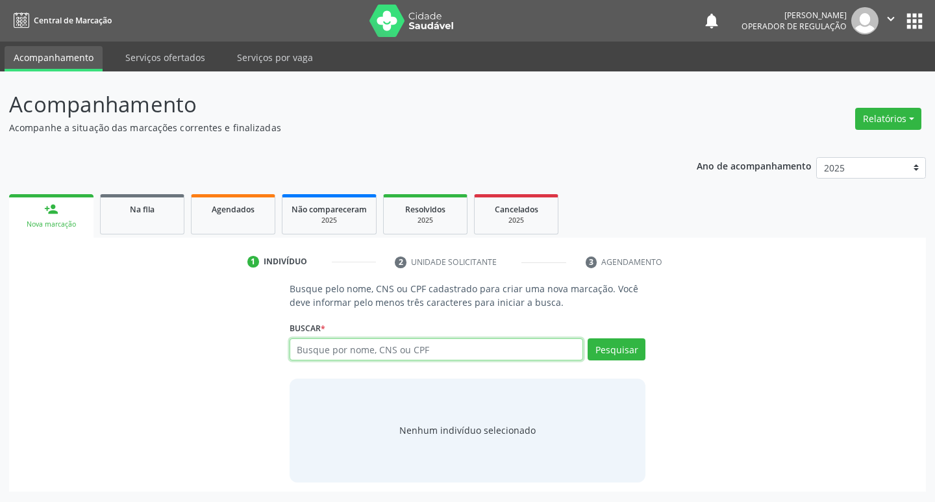
click at [354, 351] on input "text" at bounding box center [437, 349] width 294 height 22
